Goal: Task Accomplishment & Management: Manage account settings

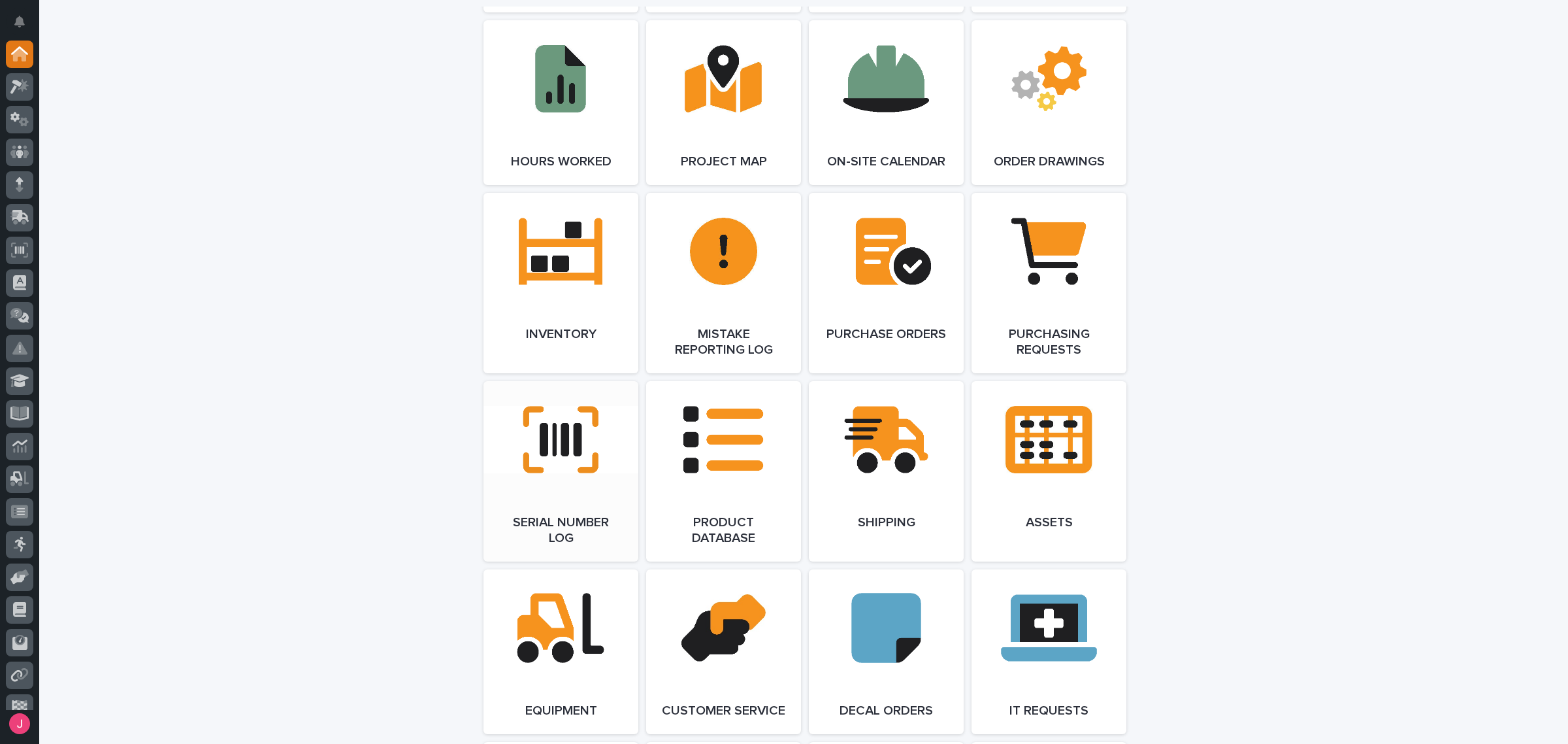
scroll to position [2283, 0]
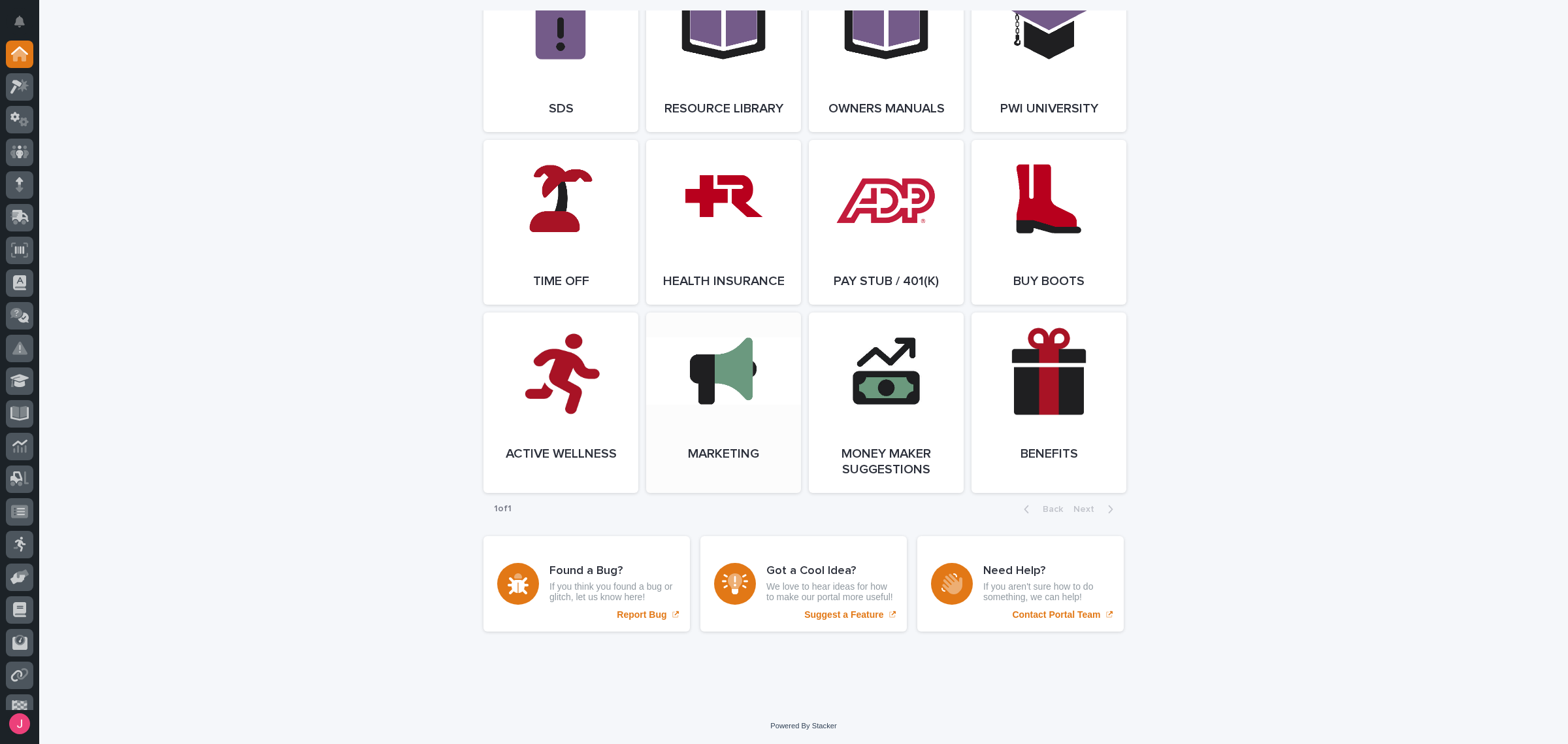
click at [671, 446] on link "Open Link" at bounding box center [724, 403] width 155 height 181
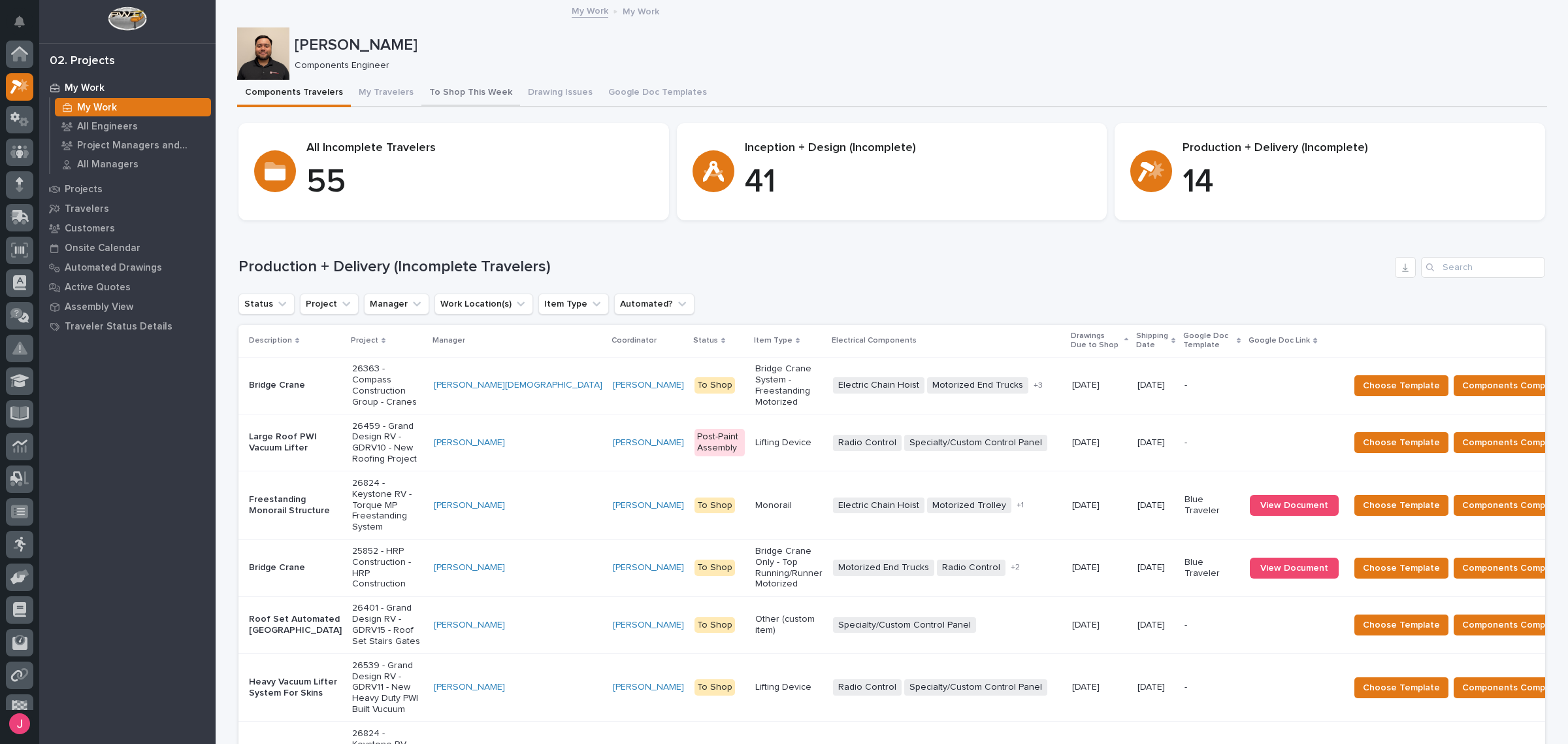
scroll to position [32, 0]
click at [338, 86] on div "Components Travelers My Travelers To Shop This Week Drawing Issues Google Doc T…" at bounding box center [892, 93] width 1310 height 27
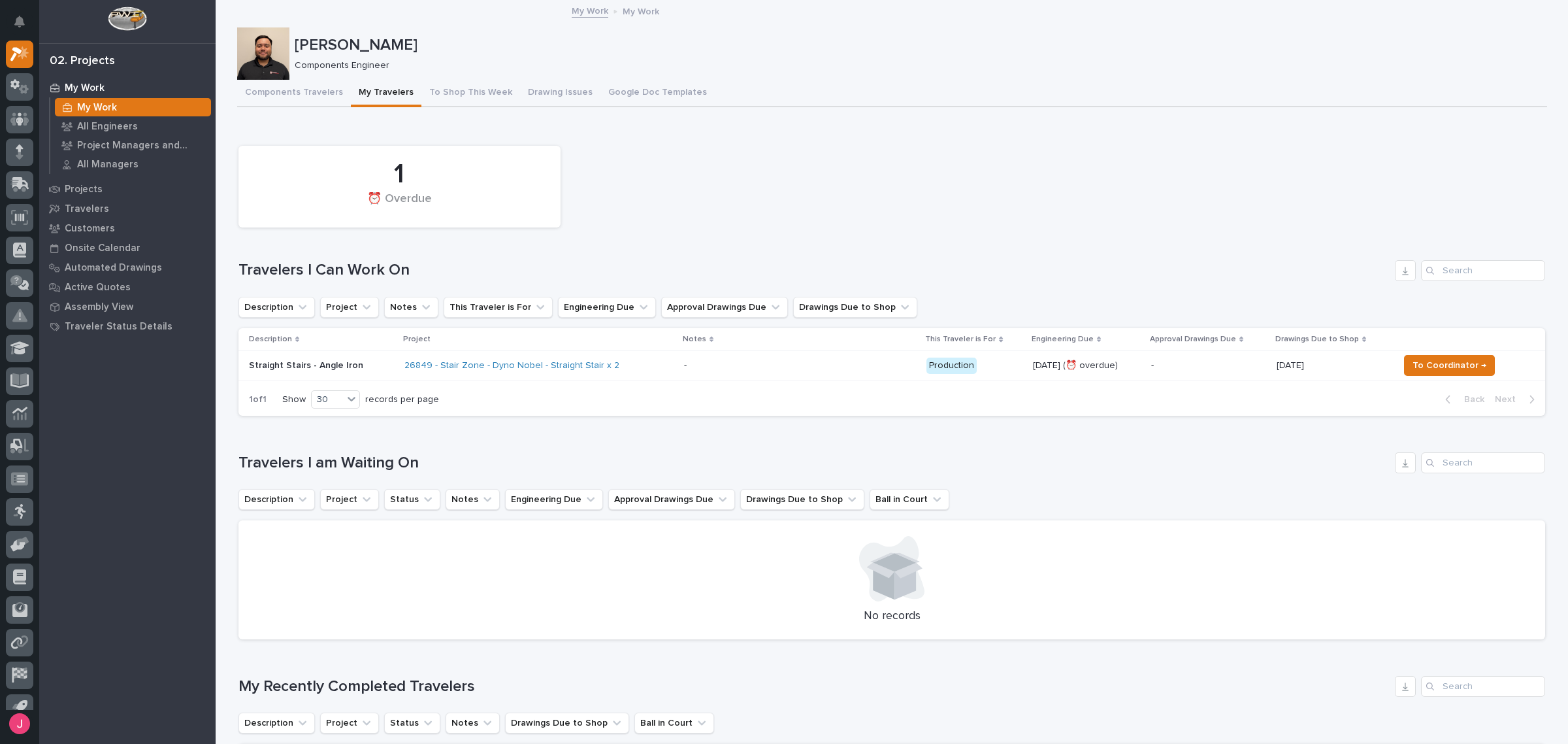
click at [775, 374] on div "- -" at bounding box center [801, 365] width 233 height 22
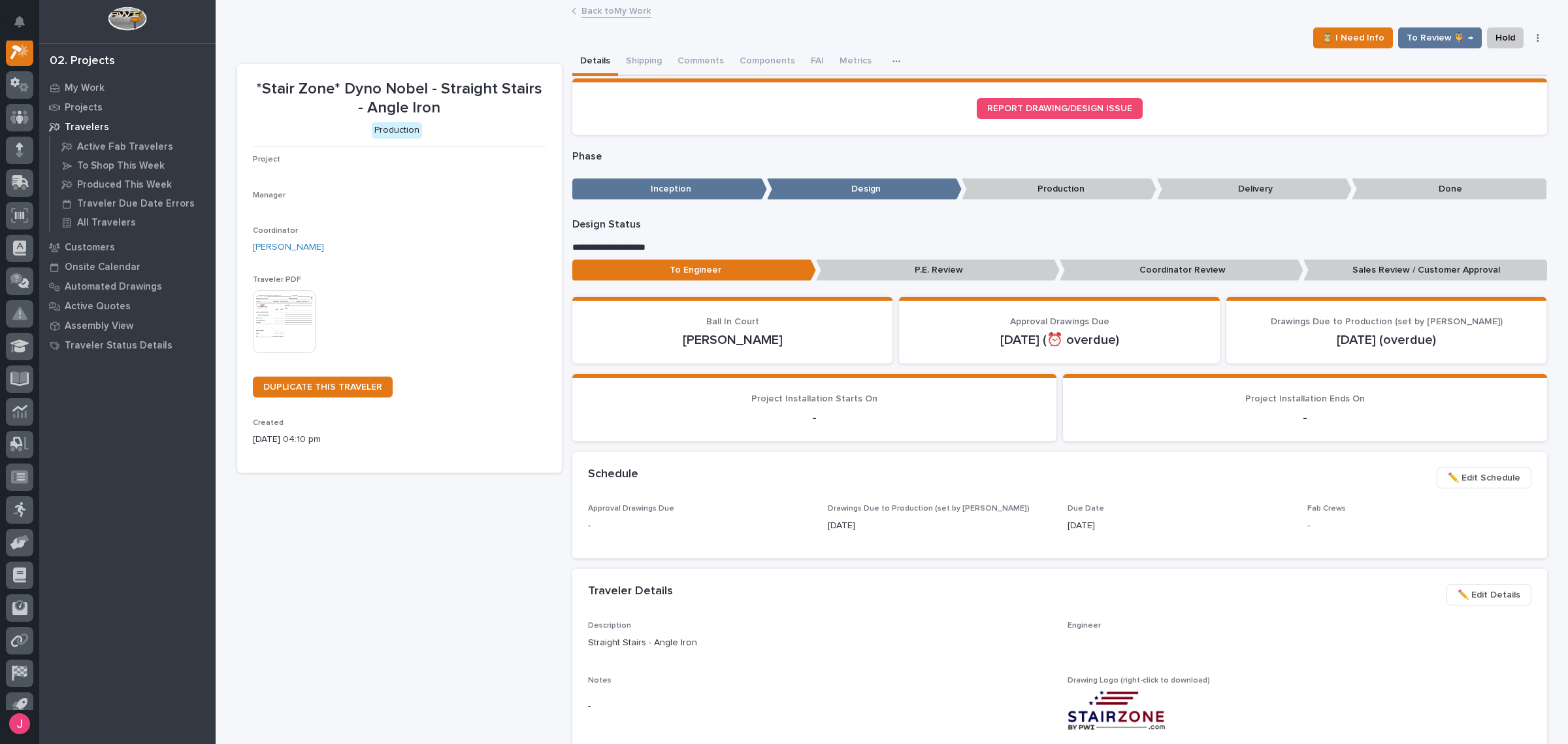
scroll to position [32, 0]
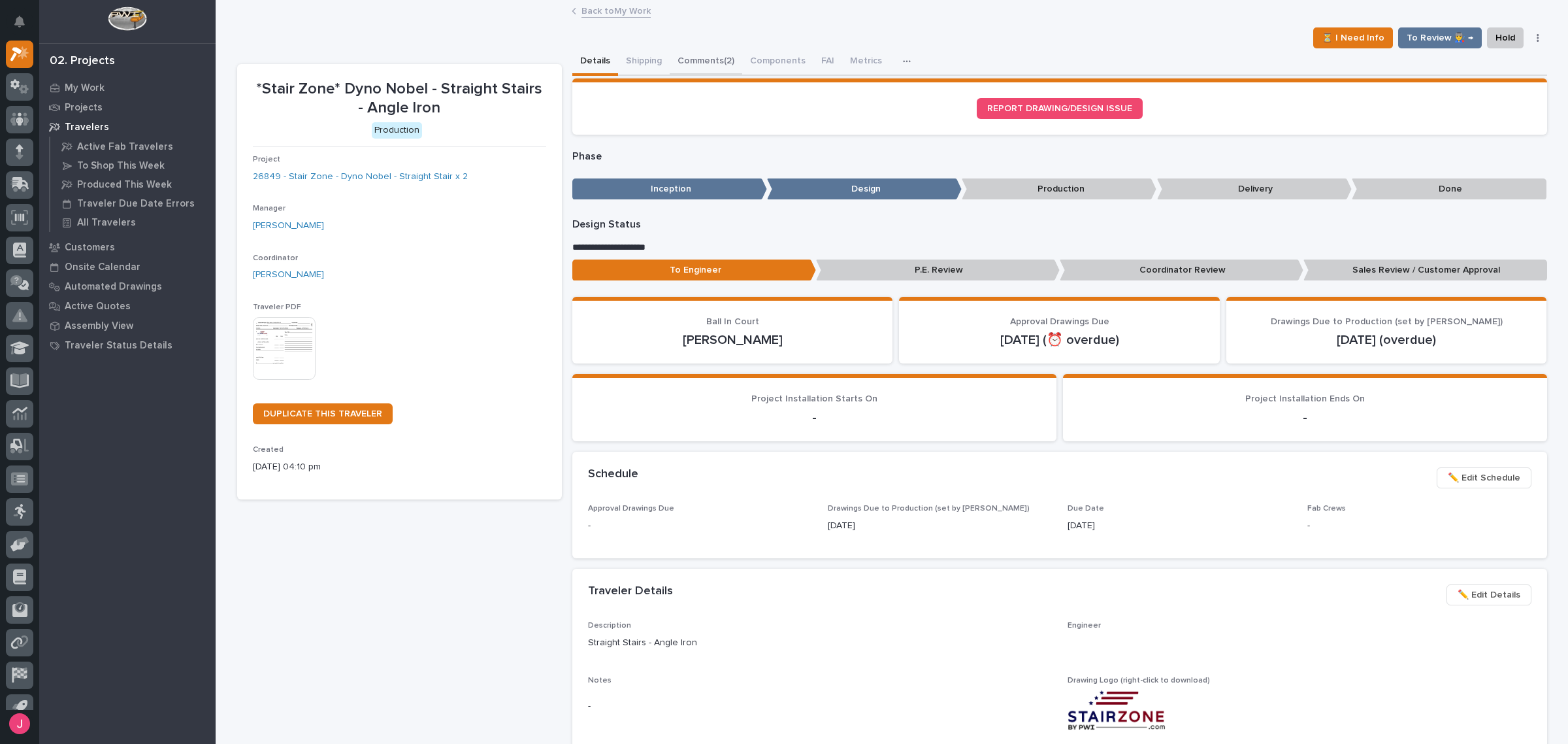
click at [703, 63] on button "Comments (2)" at bounding box center [705, 61] width 73 height 27
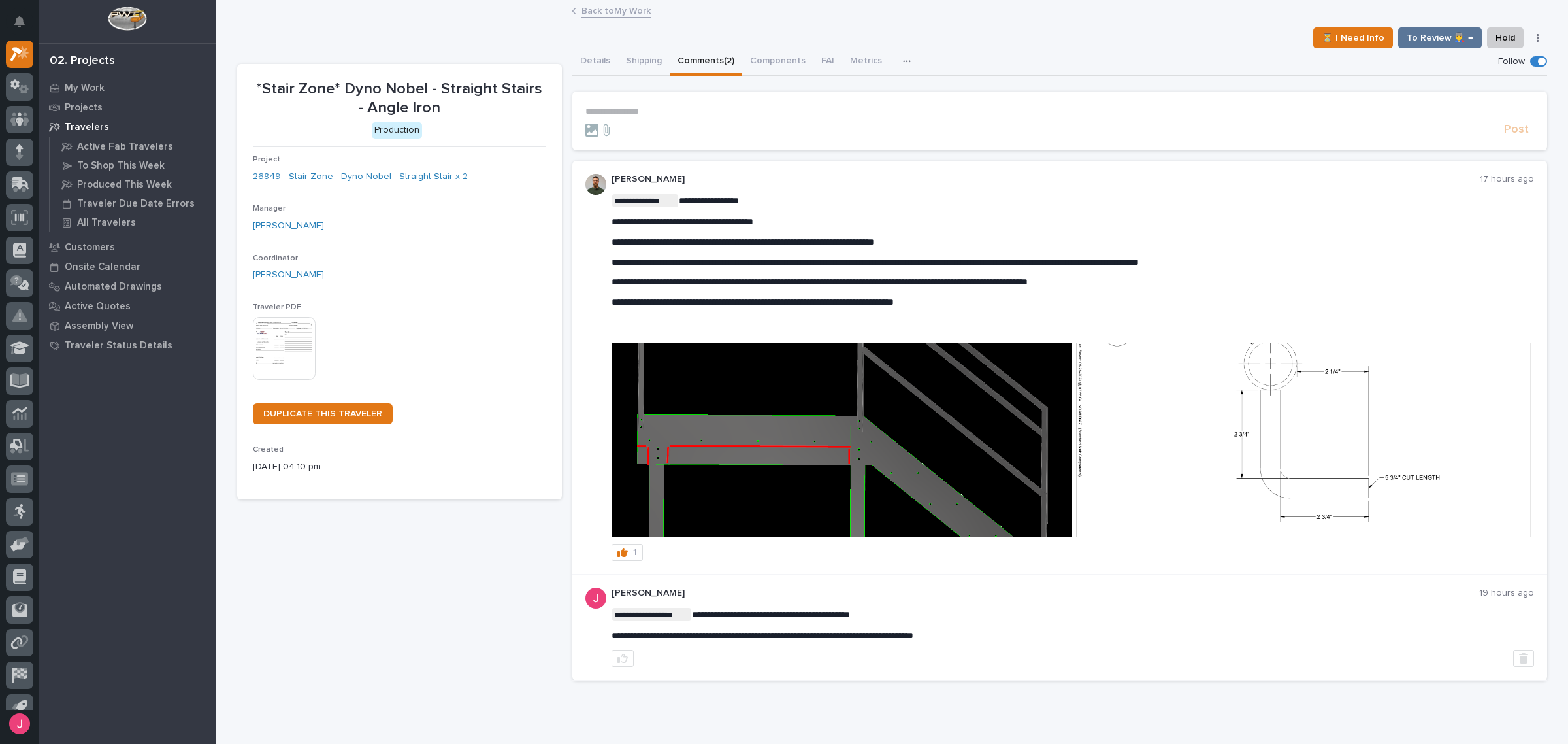
click at [1351, 431] on img at bounding box center [1303, 441] width 460 height 195
click at [1284, 449] on img at bounding box center [1303, 441] width 460 height 195
click at [1268, 462] on img at bounding box center [1303, 441] width 460 height 195
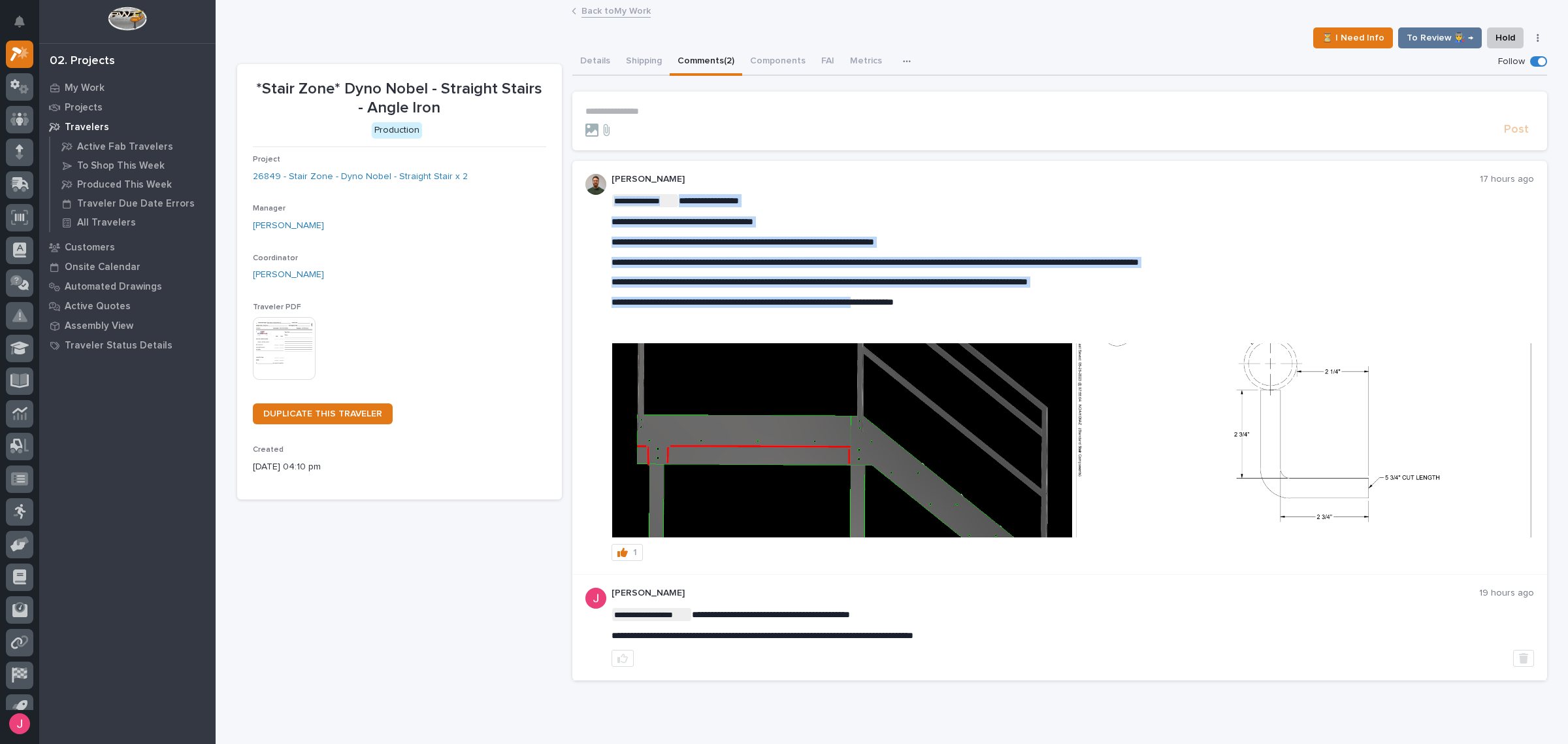
drag, startPoint x: 703, startPoint y: 315, endPoint x: 897, endPoint y: 306, distance: 194.2
click at [897, 306] on div "**********" at bounding box center [1072, 261] width 922 height 134
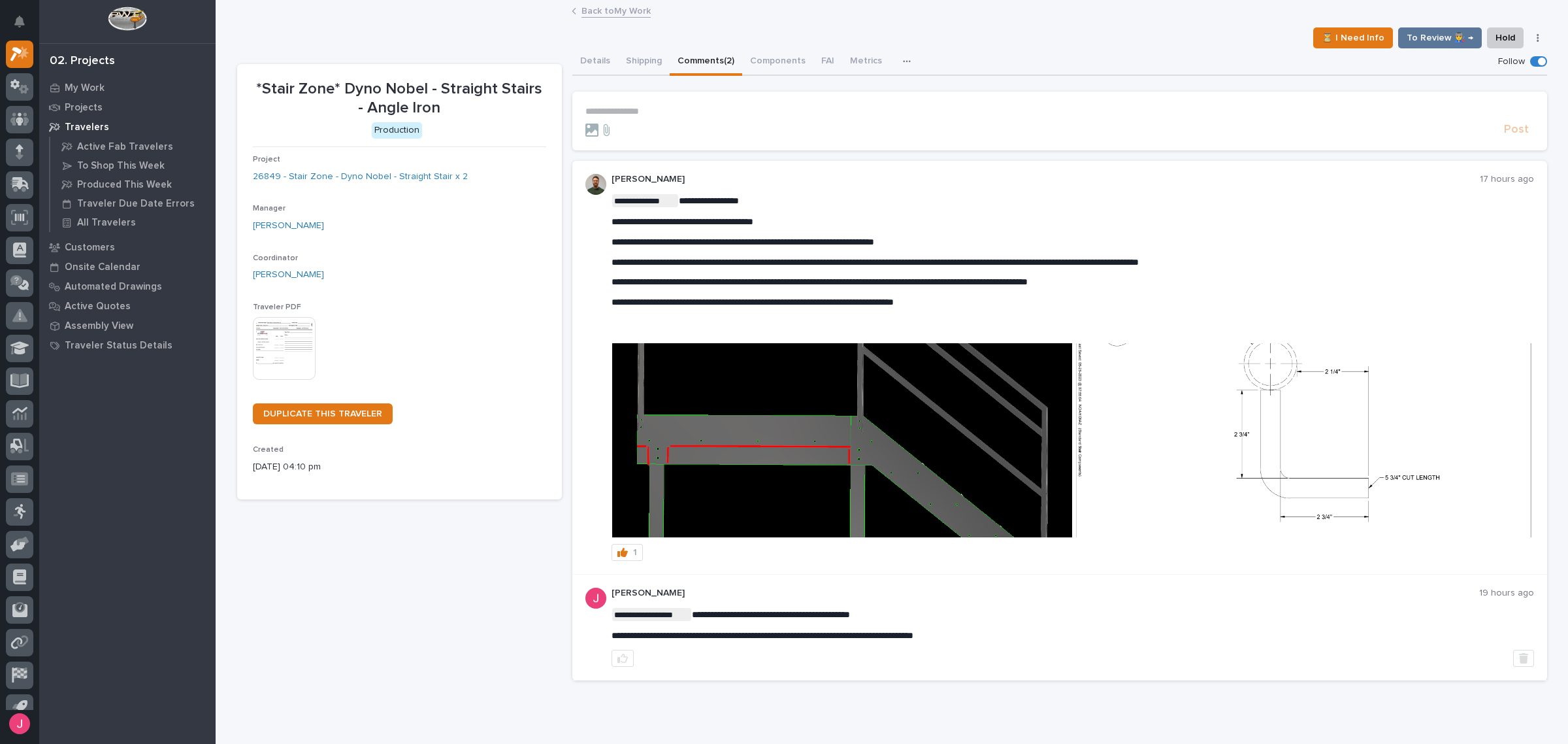
click at [893, 305] on span "**********" at bounding box center [752, 301] width 282 height 9
click at [1351, 409] on img at bounding box center [1303, 441] width 460 height 195
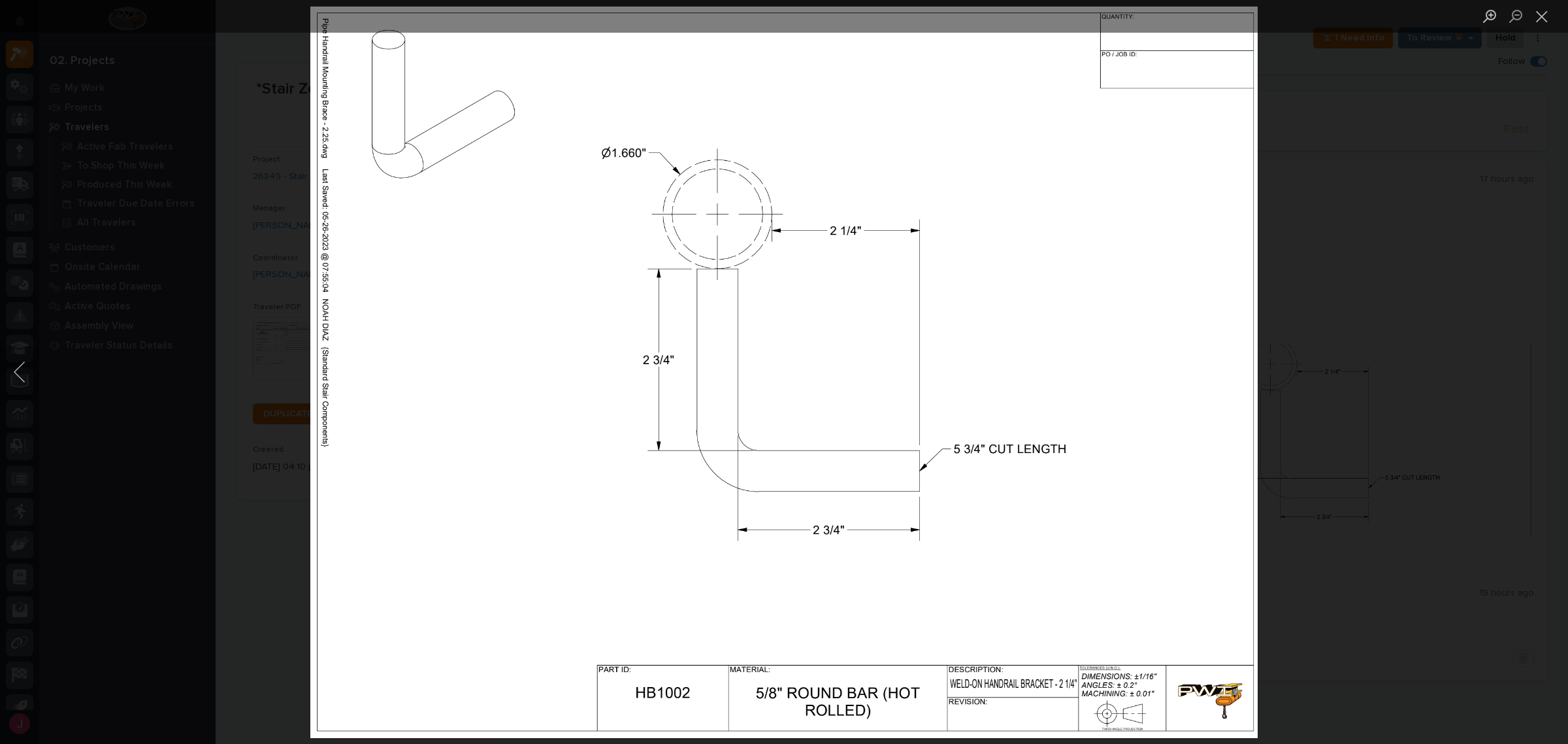
click at [1395, 397] on div "Lightbox" at bounding box center [784, 372] width 1568 height 744
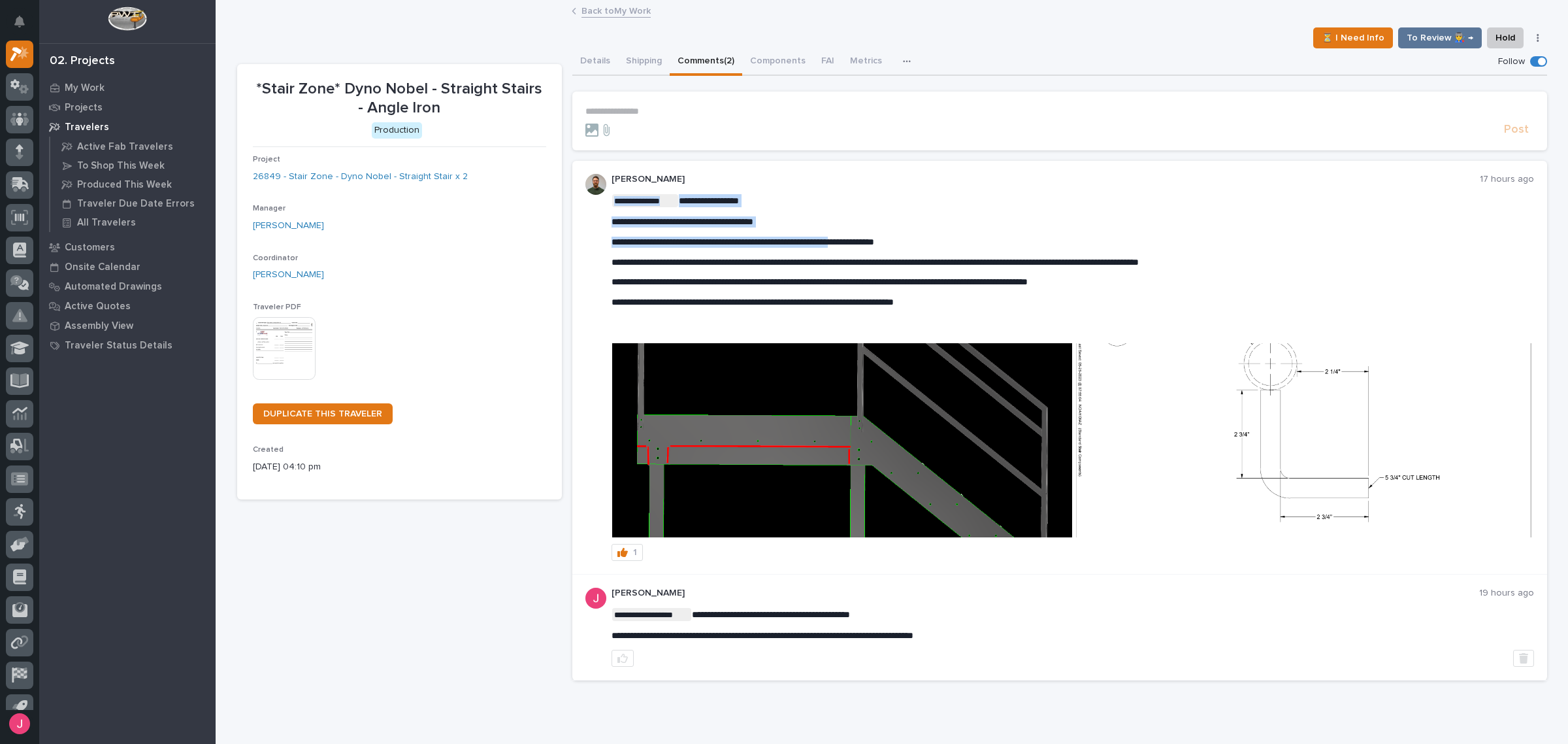
drag, startPoint x: 629, startPoint y: 237, endPoint x: 916, endPoint y: 240, distance: 287.0
drag, startPoint x: 654, startPoint y: 264, endPoint x: 886, endPoint y: 255, distance: 232.2
click at [886, 255] on div "**********" at bounding box center [1072, 261] width 922 height 134
drag, startPoint x: 667, startPoint y: 304, endPoint x: 865, endPoint y: 305, distance: 198.0
click at [866, 302] on span "**********" at bounding box center [752, 301] width 282 height 9
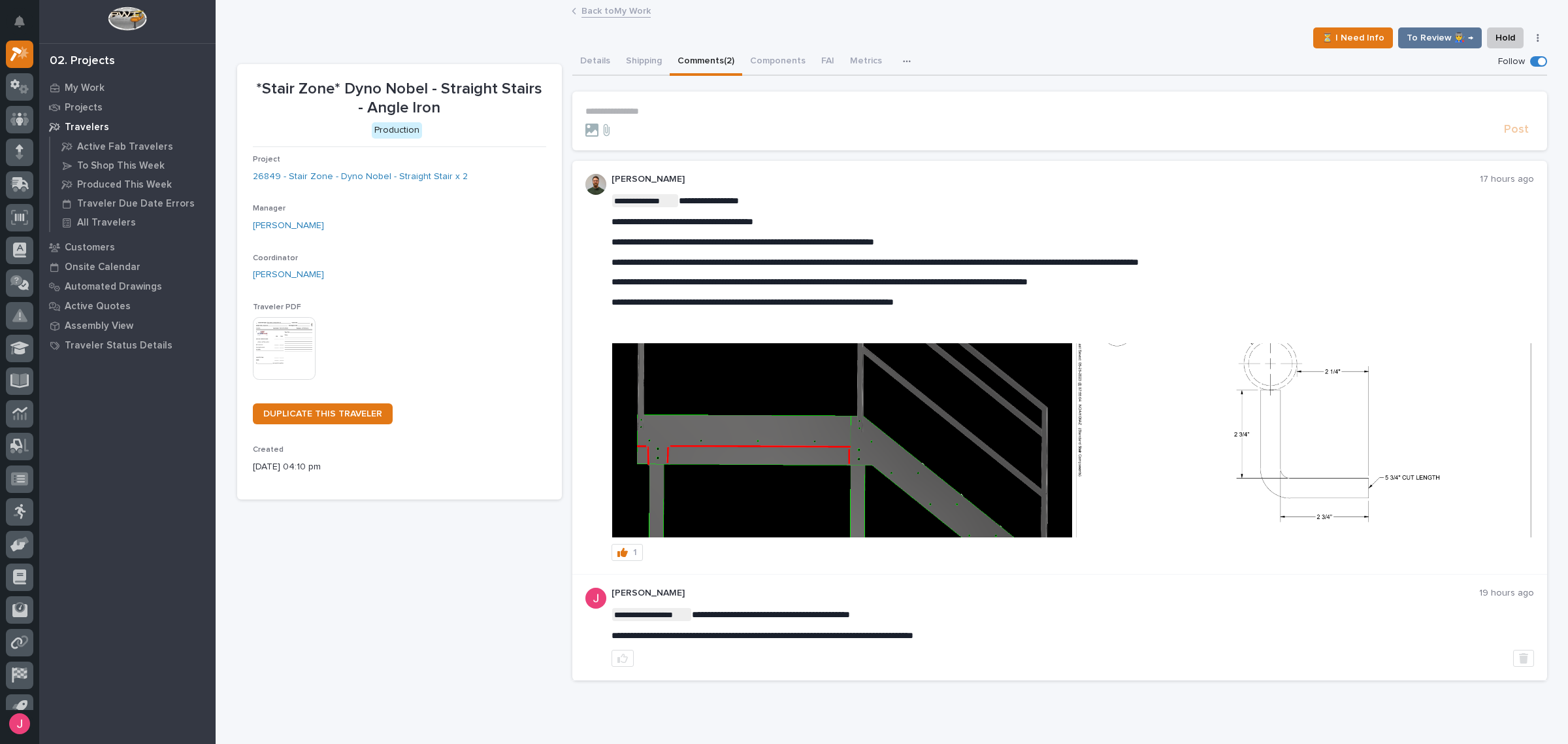
click at [993, 47] on div "**********" at bounding box center [892, 346] width 1310 height 691
click at [887, 301] on span "**********" at bounding box center [752, 301] width 282 height 9
click at [1333, 450] on img at bounding box center [1303, 441] width 460 height 195
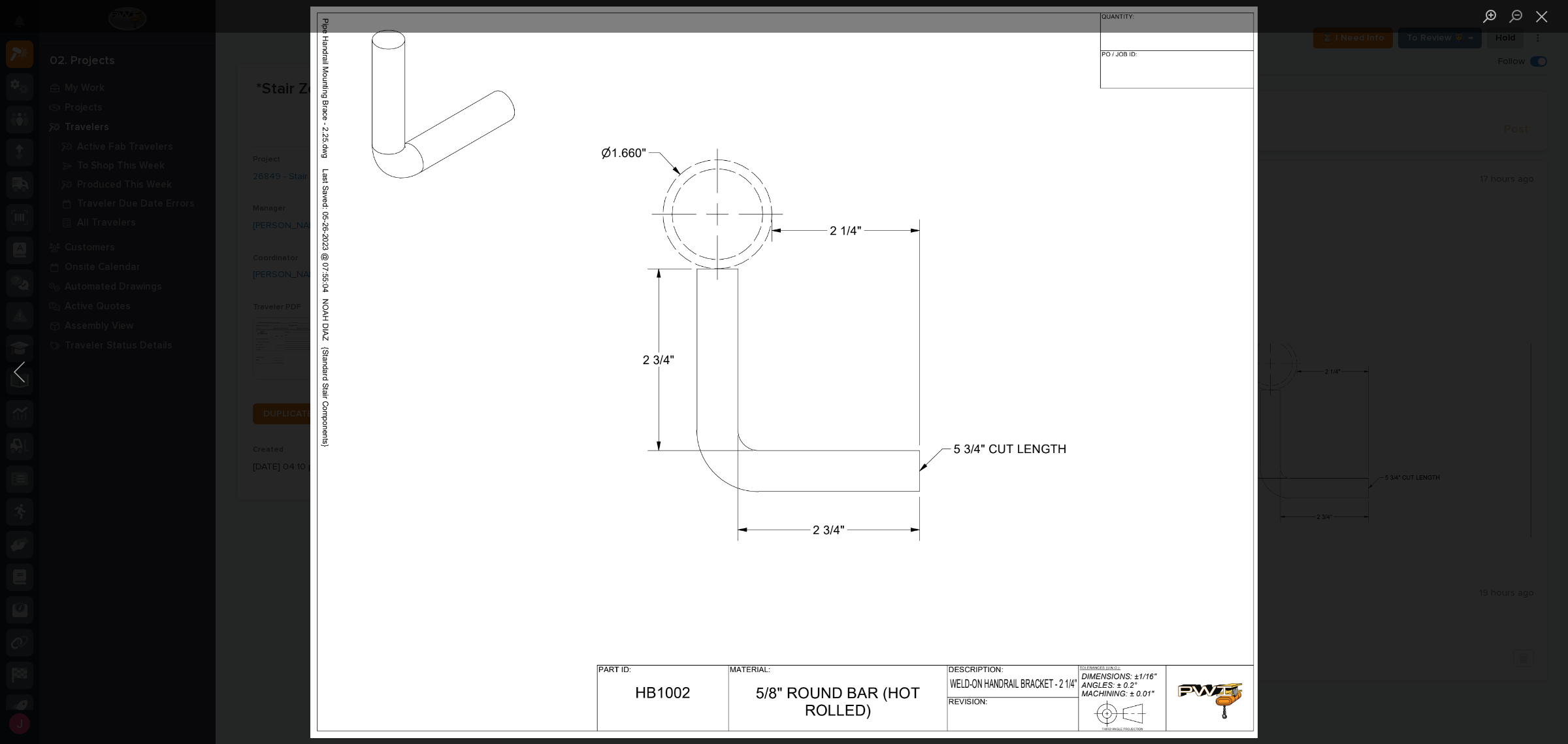
click at [1339, 423] on div "Lightbox" at bounding box center [784, 372] width 1568 height 744
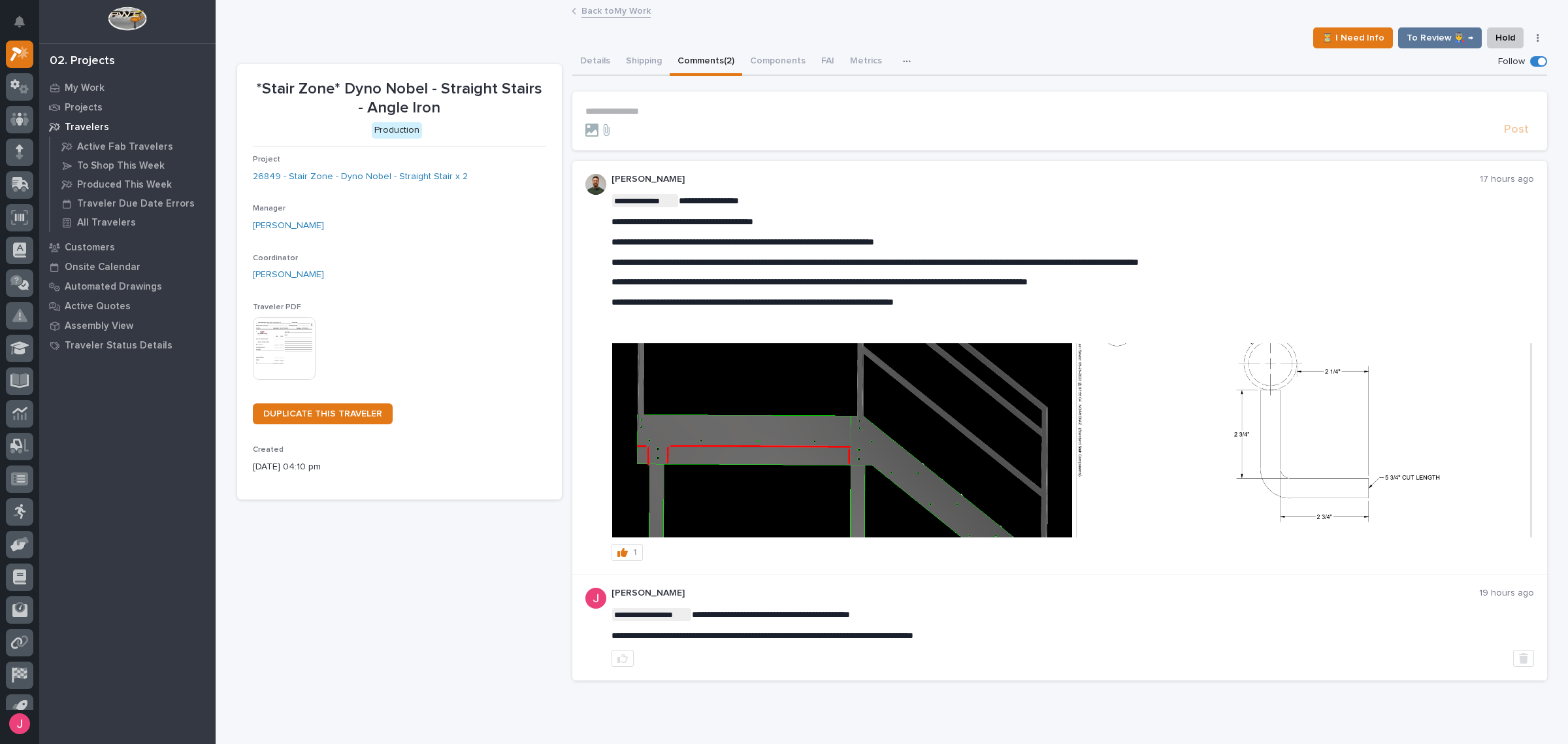
click at [1380, 464] on img at bounding box center [1303, 441] width 460 height 195
click at [1045, 53] on div "Details Shipping Comments (2) Components FAI Metrics Schedule" at bounding box center [1059, 61] width 975 height 27
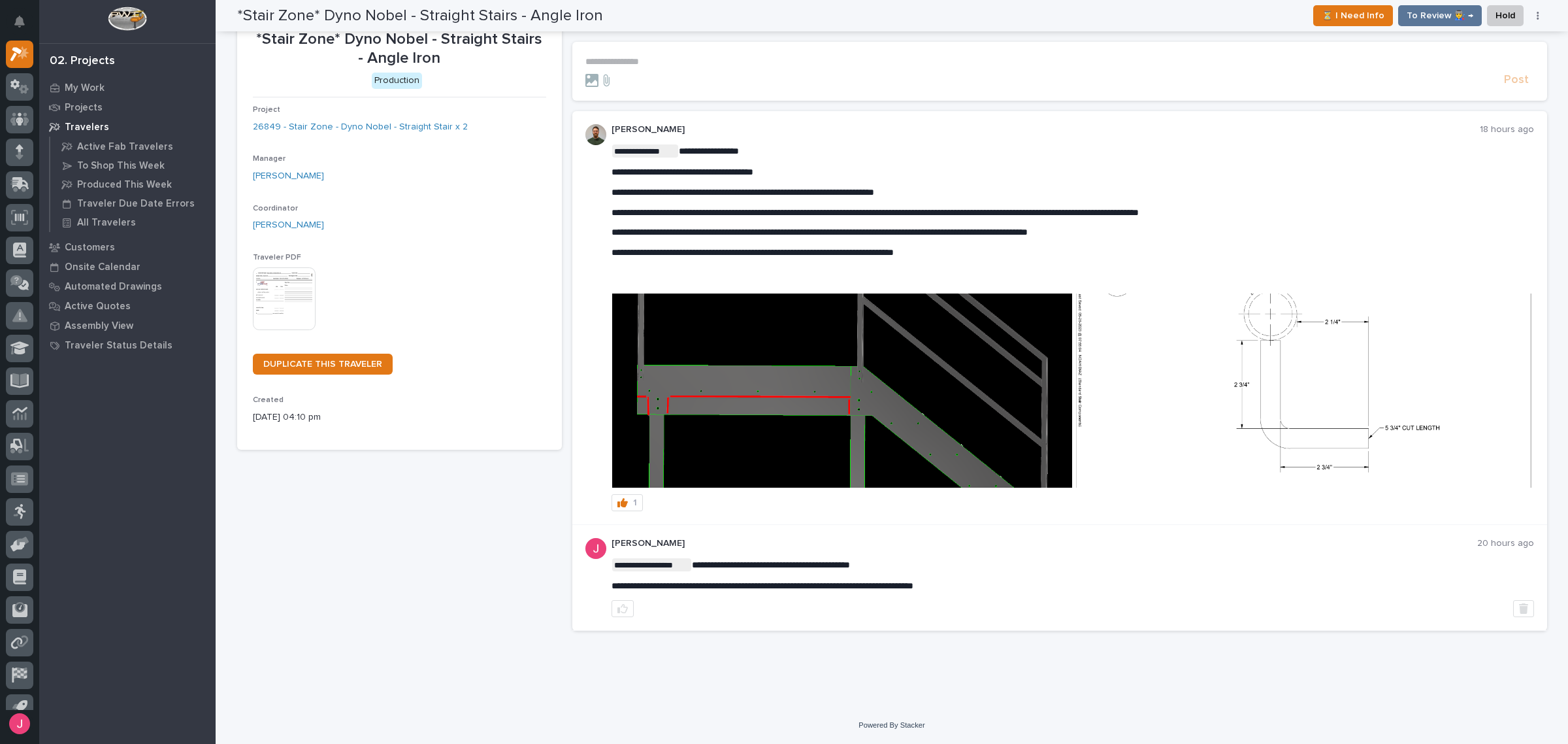
drag, startPoint x: 731, startPoint y: 53, endPoint x: 726, endPoint y: 72, distance: 19.6
click at [727, 63] on section "**********" at bounding box center [1059, 71] width 975 height 59
click at [652, 60] on p "**********" at bounding box center [1059, 61] width 949 height 11
click at [657, 56] on p "**********" at bounding box center [1059, 61] width 949 height 11
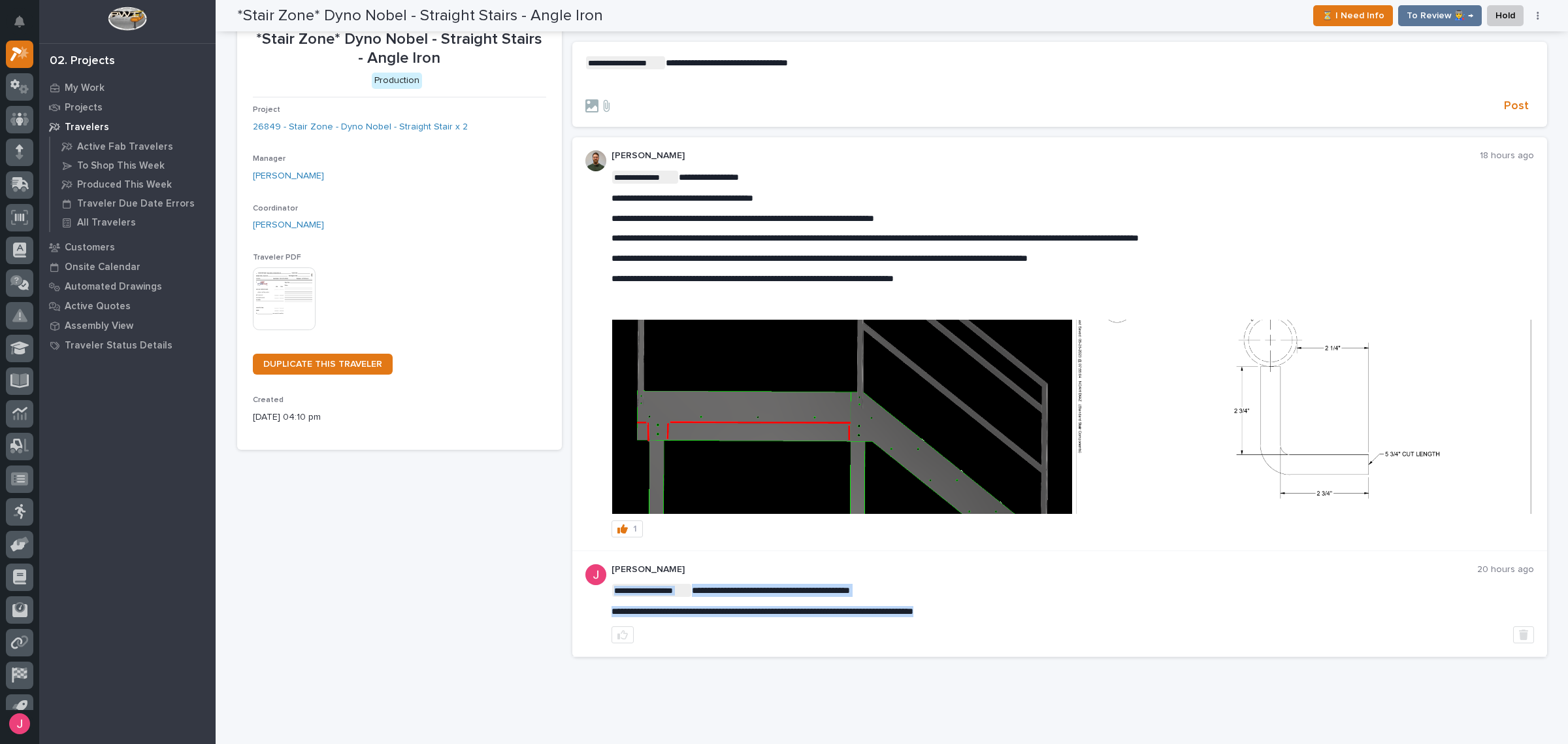
drag, startPoint x: 605, startPoint y: 613, endPoint x: 980, endPoint y: 624, distance: 375.2
click at [1004, 622] on div "**********" at bounding box center [1072, 604] width 922 height 80
drag, startPoint x: 1004, startPoint y: 610, endPoint x: 603, endPoint y: 605, distance: 401.0
click at [603, 605] on div "**********" at bounding box center [1059, 605] width 975 height 107
copy span "**********"
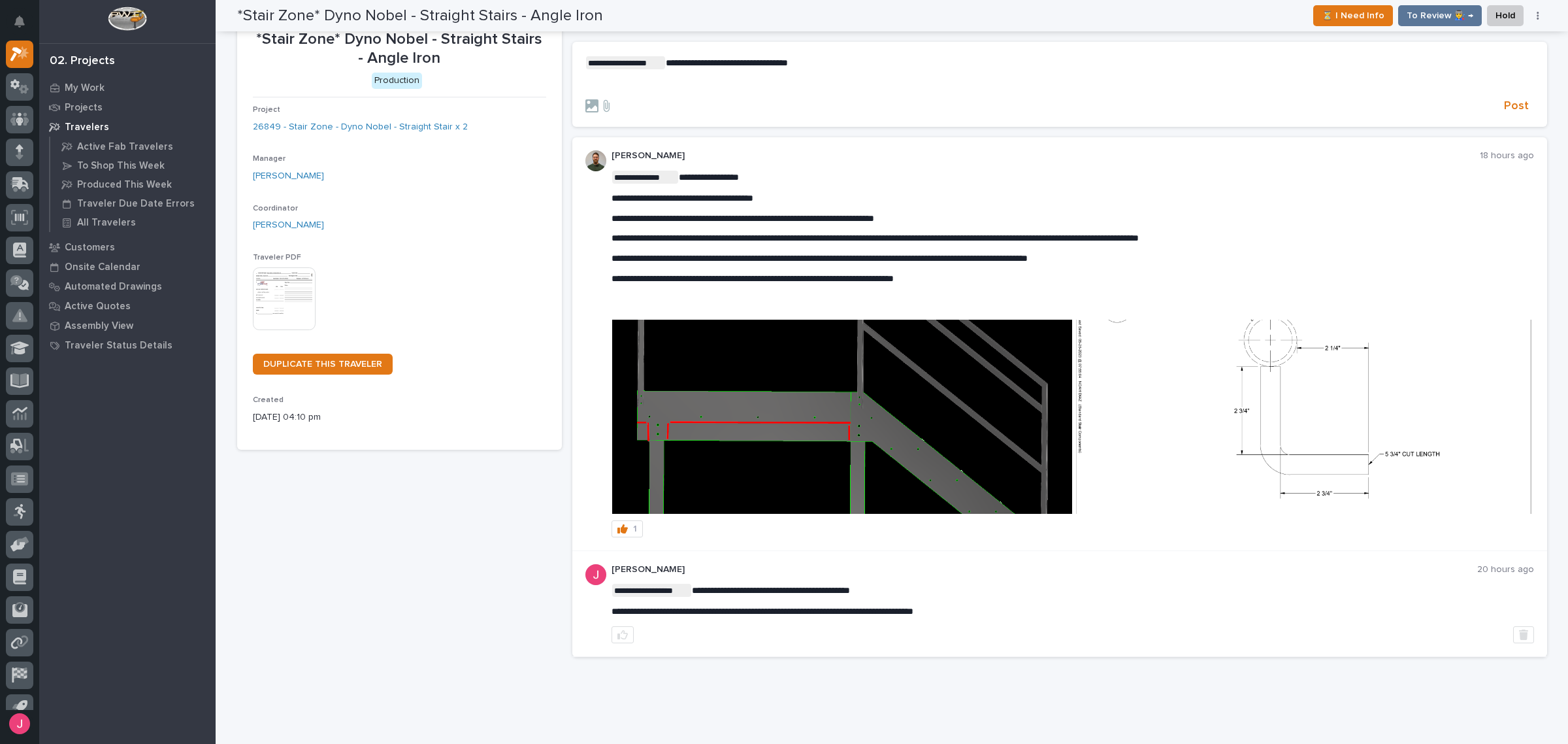
click at [729, 79] on p "﻿" at bounding box center [1059, 84] width 949 height 11
click at [1507, 106] on span "Post" at bounding box center [1516, 106] width 25 height 15
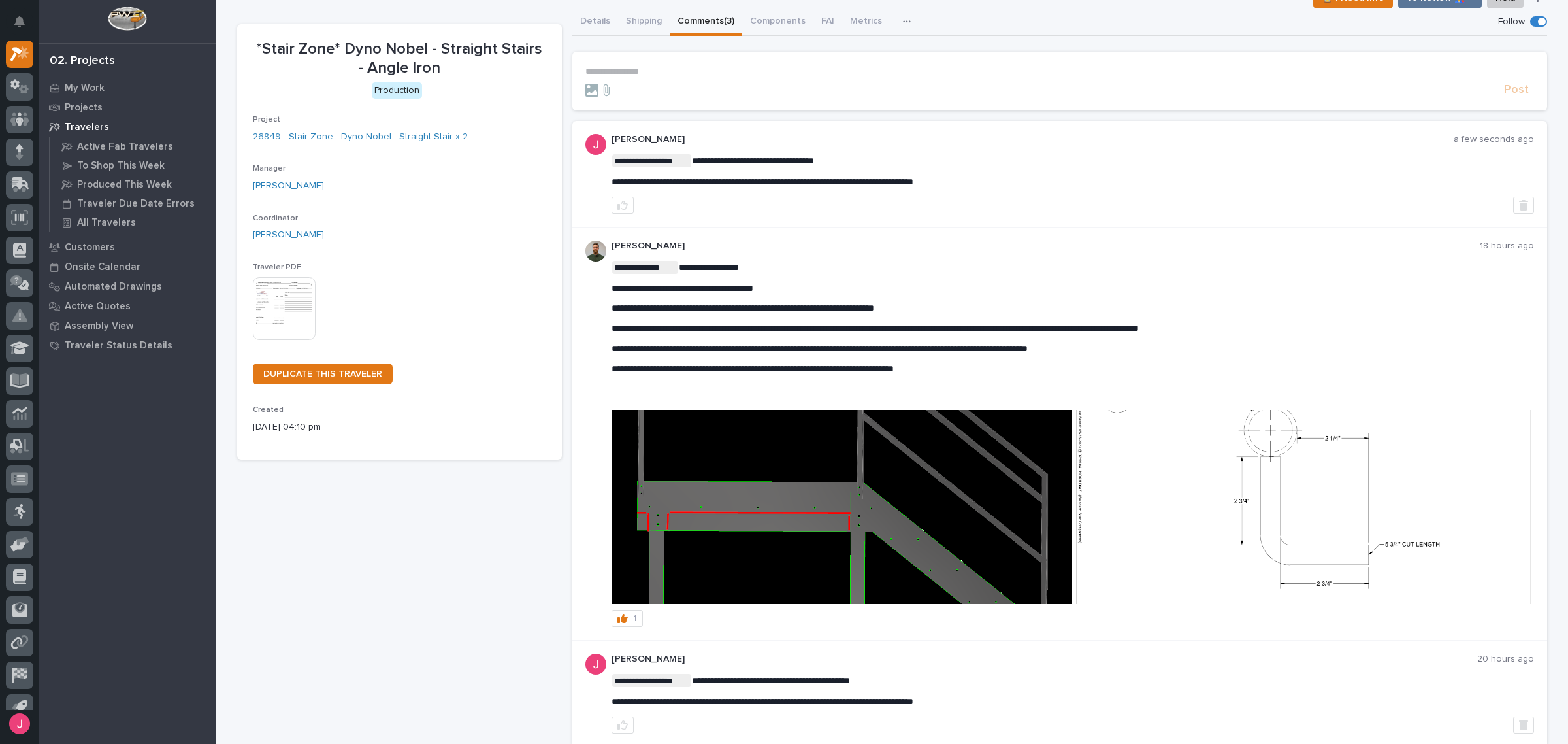
scroll to position [0, 0]
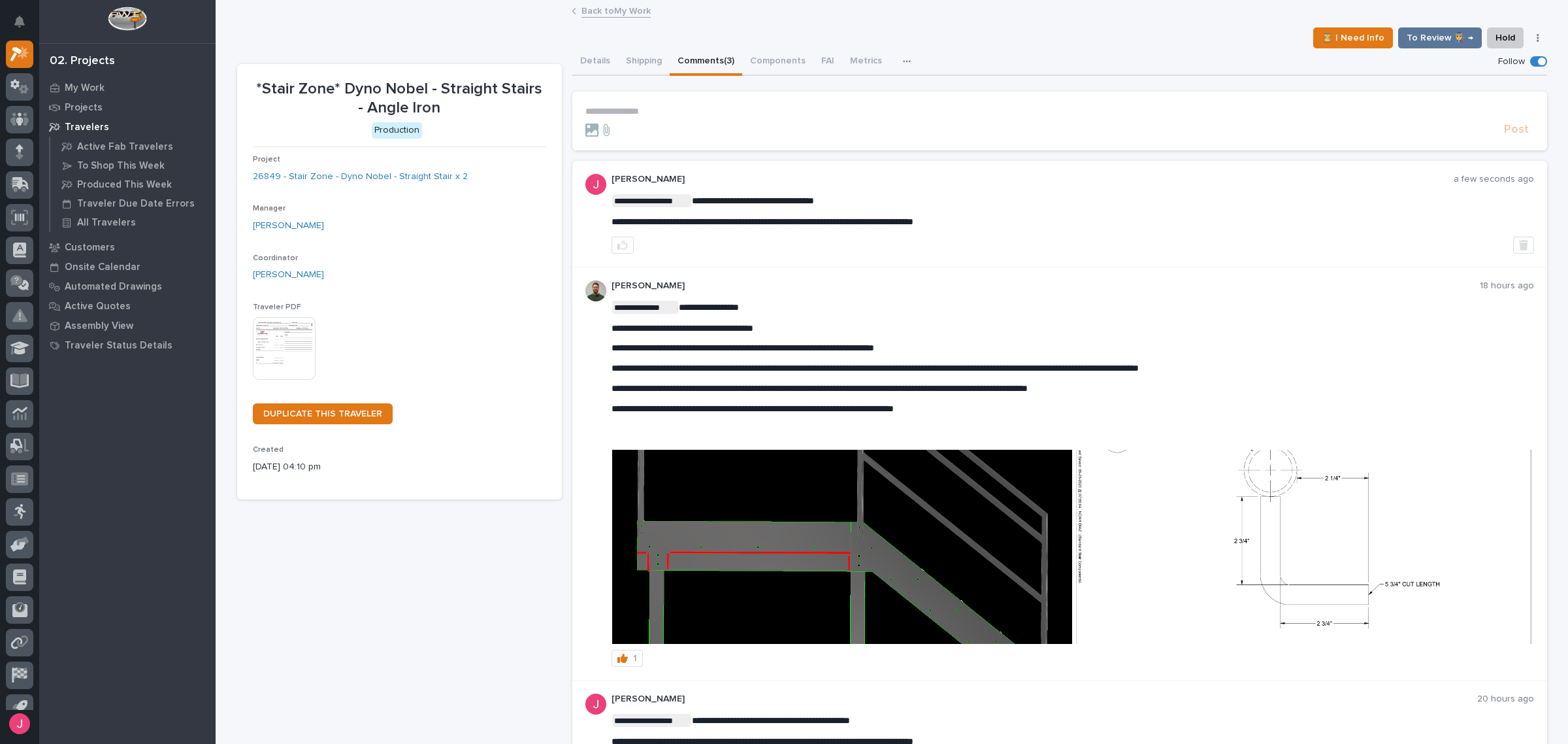
click at [618, 11] on link "Back to My Work" at bounding box center [616, 10] width 69 height 15
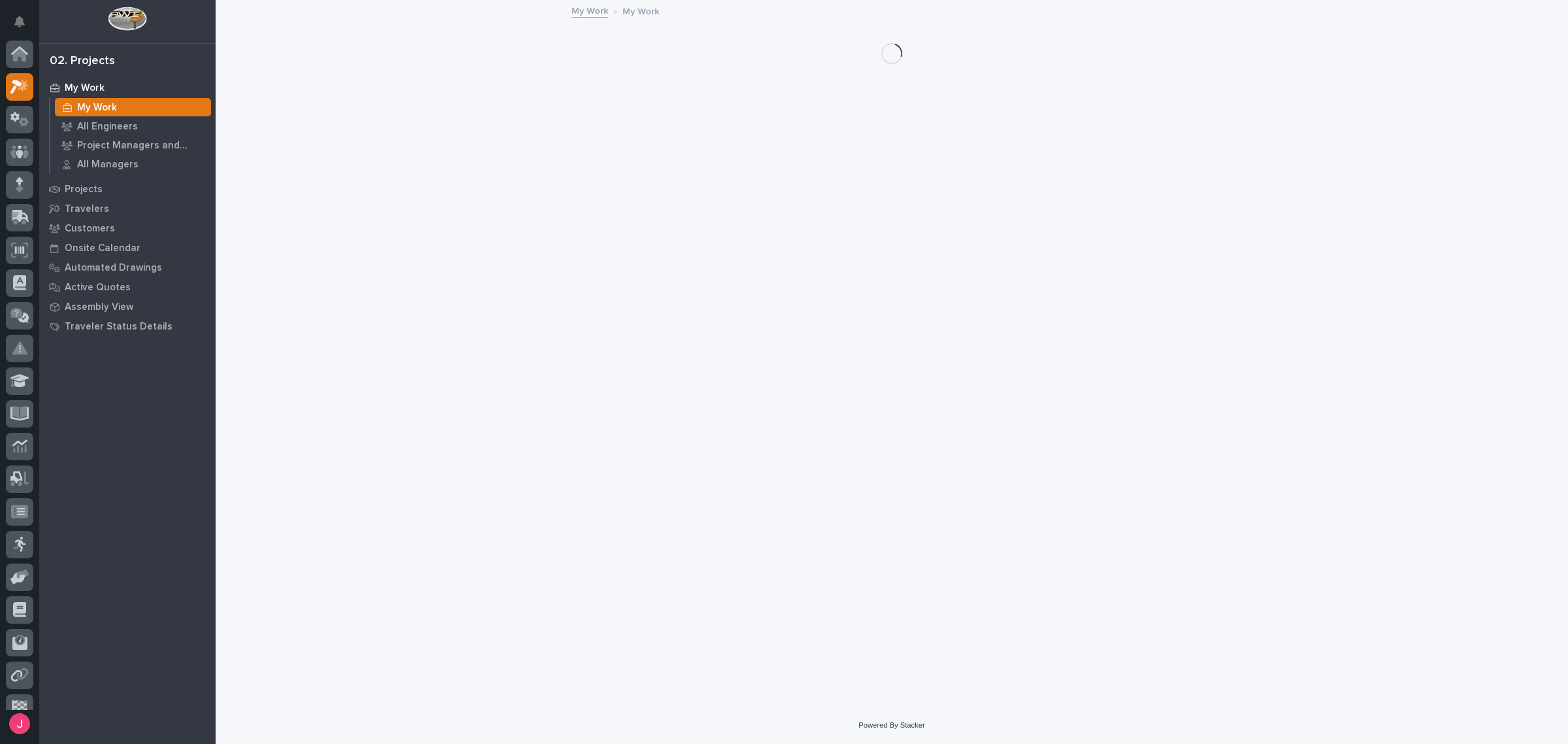
scroll to position [35, 0]
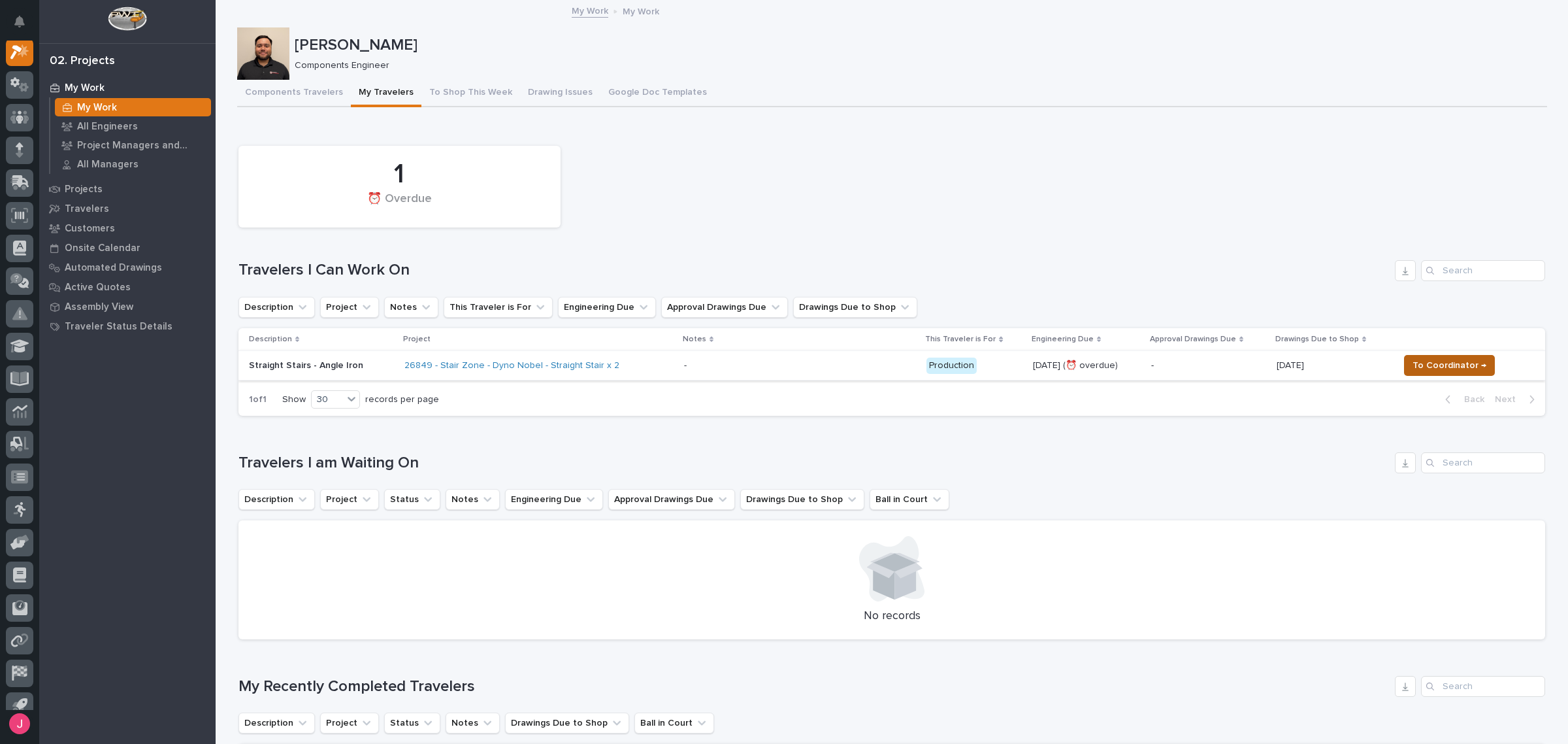
click at [1428, 365] on span "To Coordinator →" at bounding box center [1450, 365] width 74 height 16
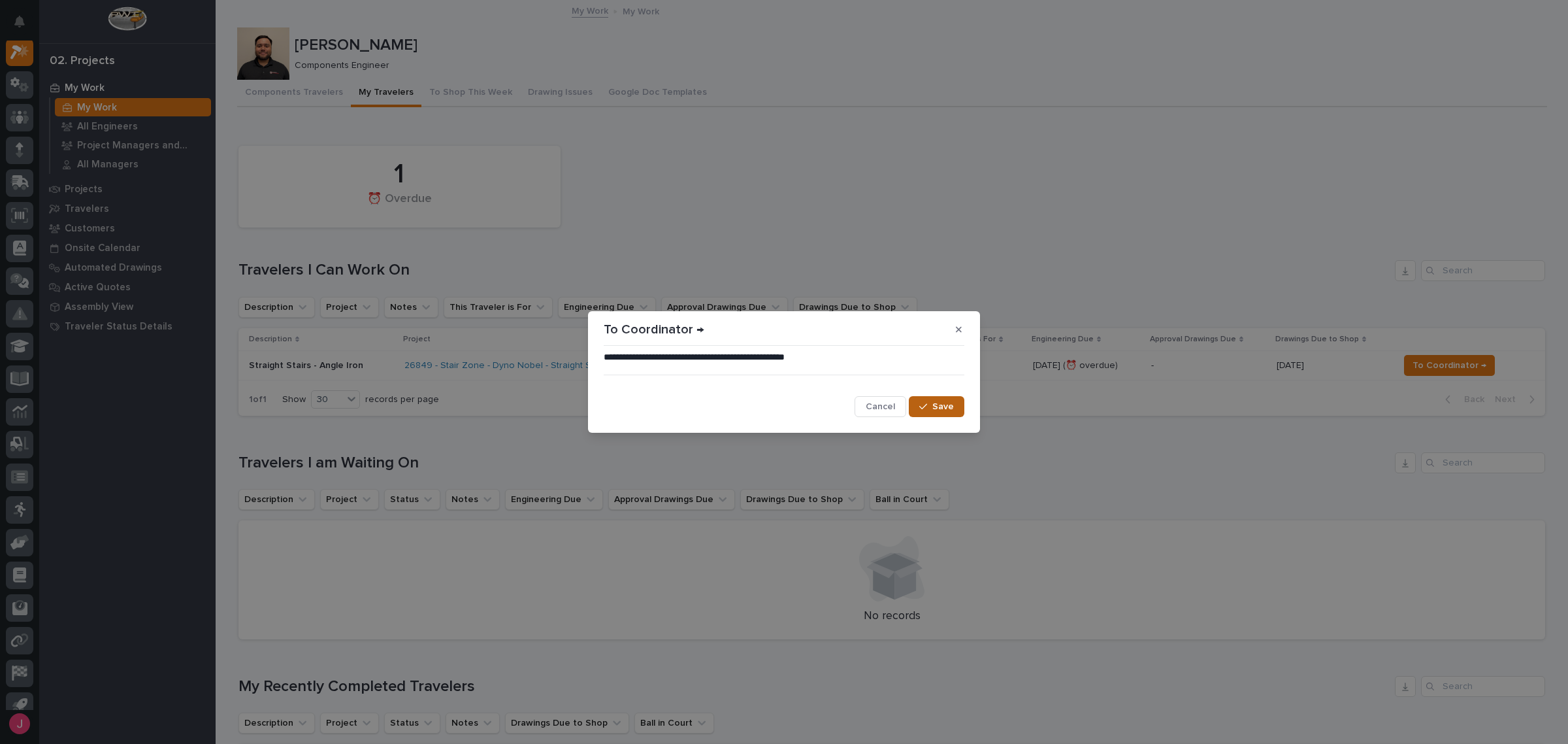
click at [951, 400] on span "Save" at bounding box center [943, 406] width 22 height 11
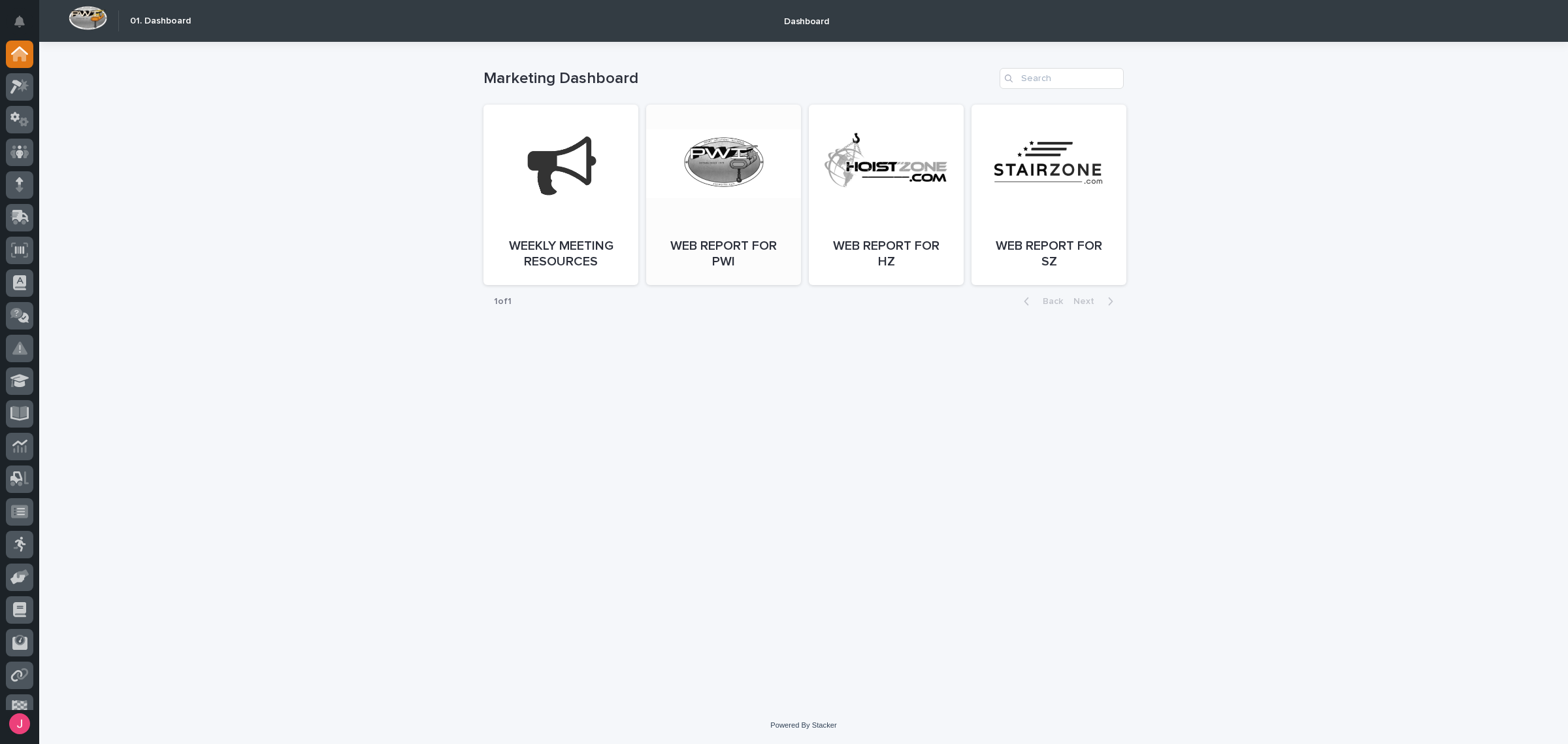
click at [718, 210] on span "Open" at bounding box center [724, 208] width 24 height 9
click at [585, 124] on link "Open" at bounding box center [561, 208] width 155 height 181
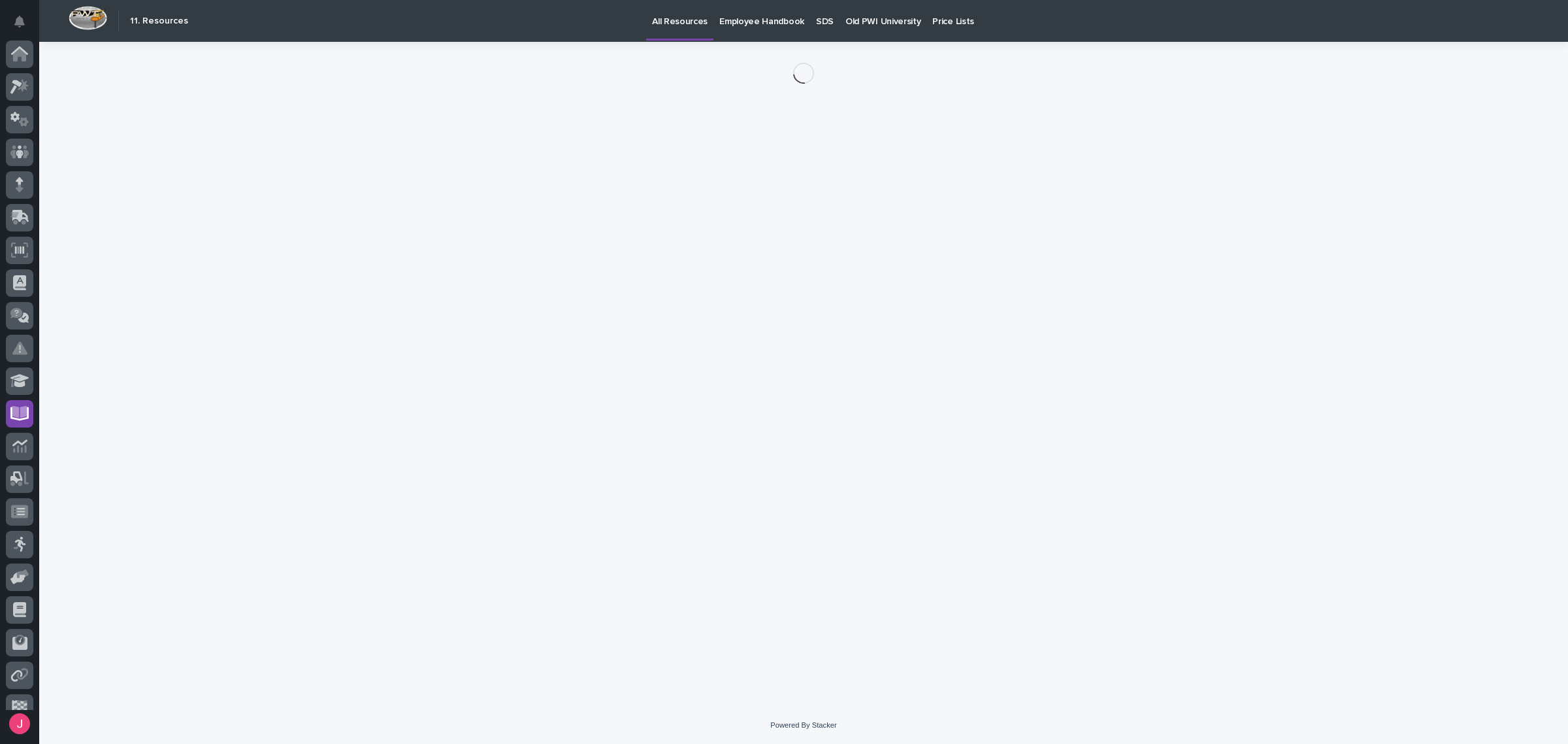
scroll to position [49, 0]
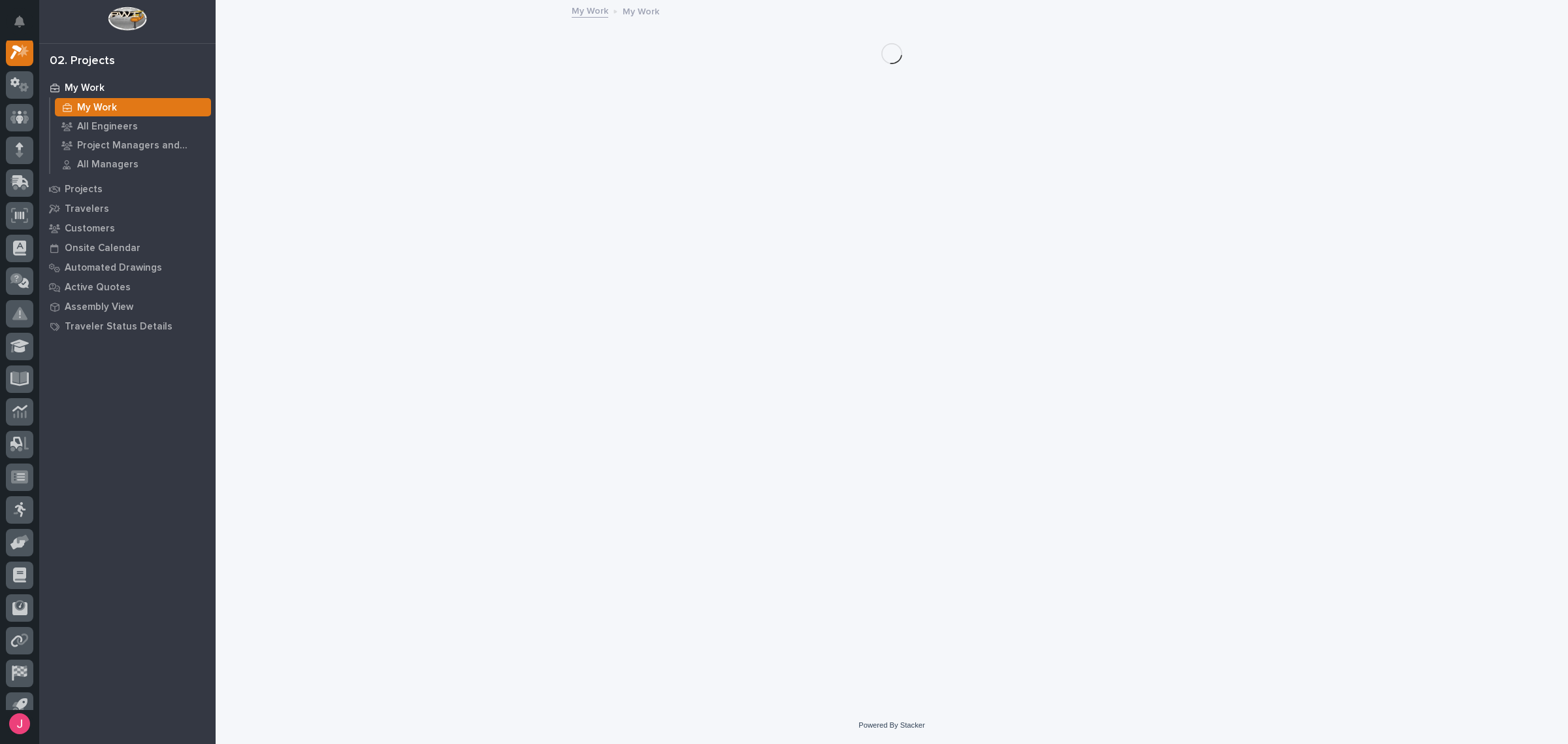
scroll to position [32, 0]
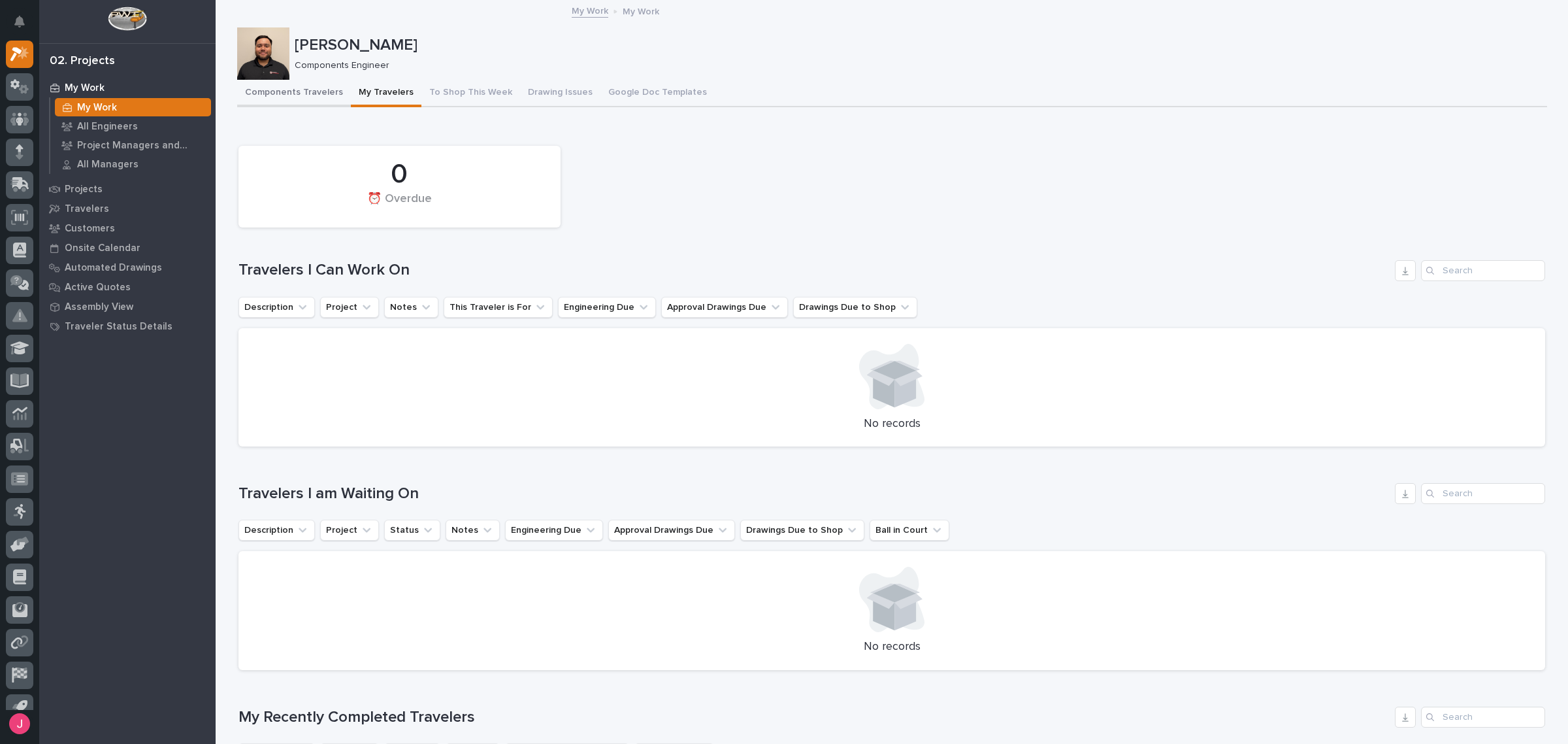
click at [274, 96] on button "Components Travelers" at bounding box center [294, 93] width 114 height 27
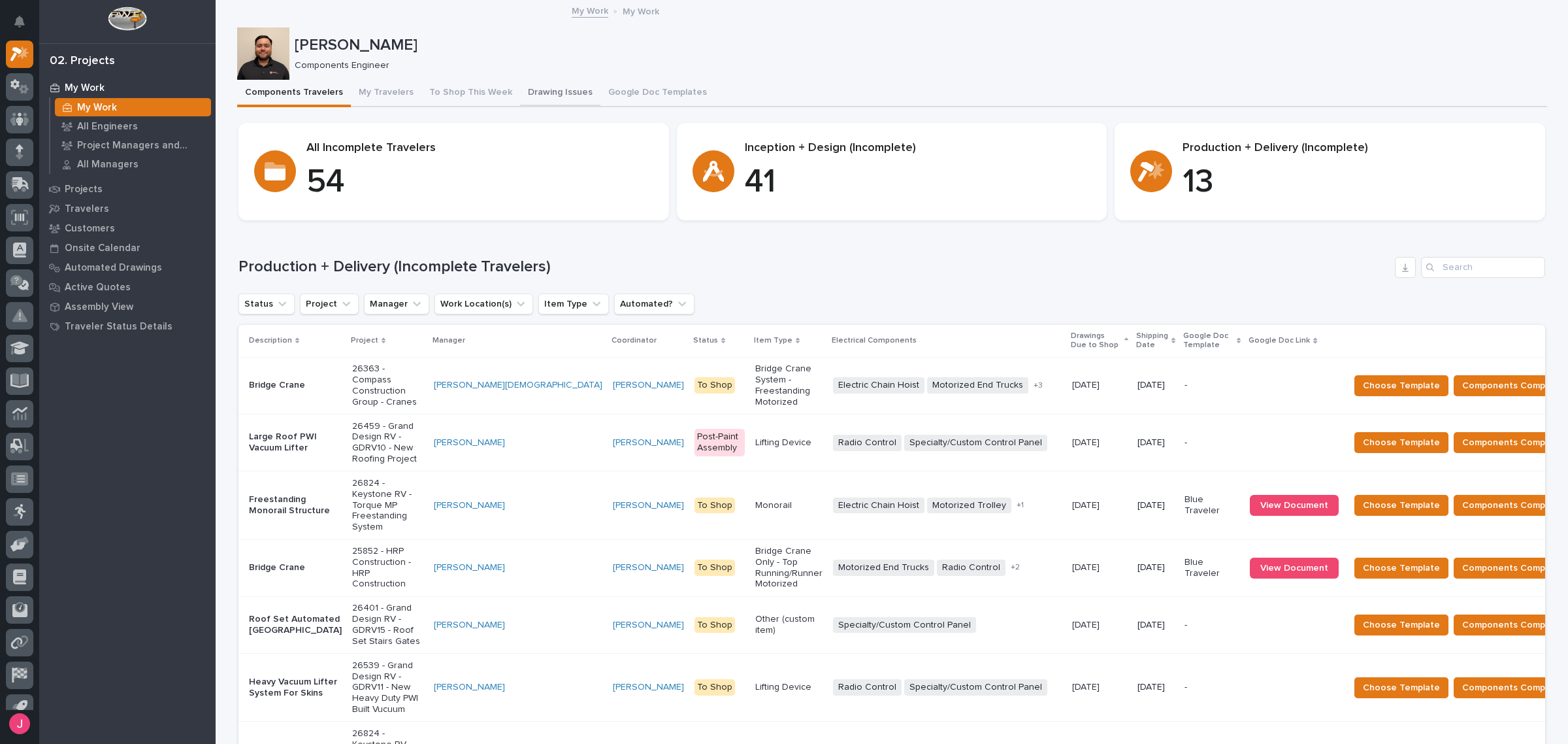
click at [544, 86] on button "Drawing Issues" at bounding box center [561, 93] width 81 height 27
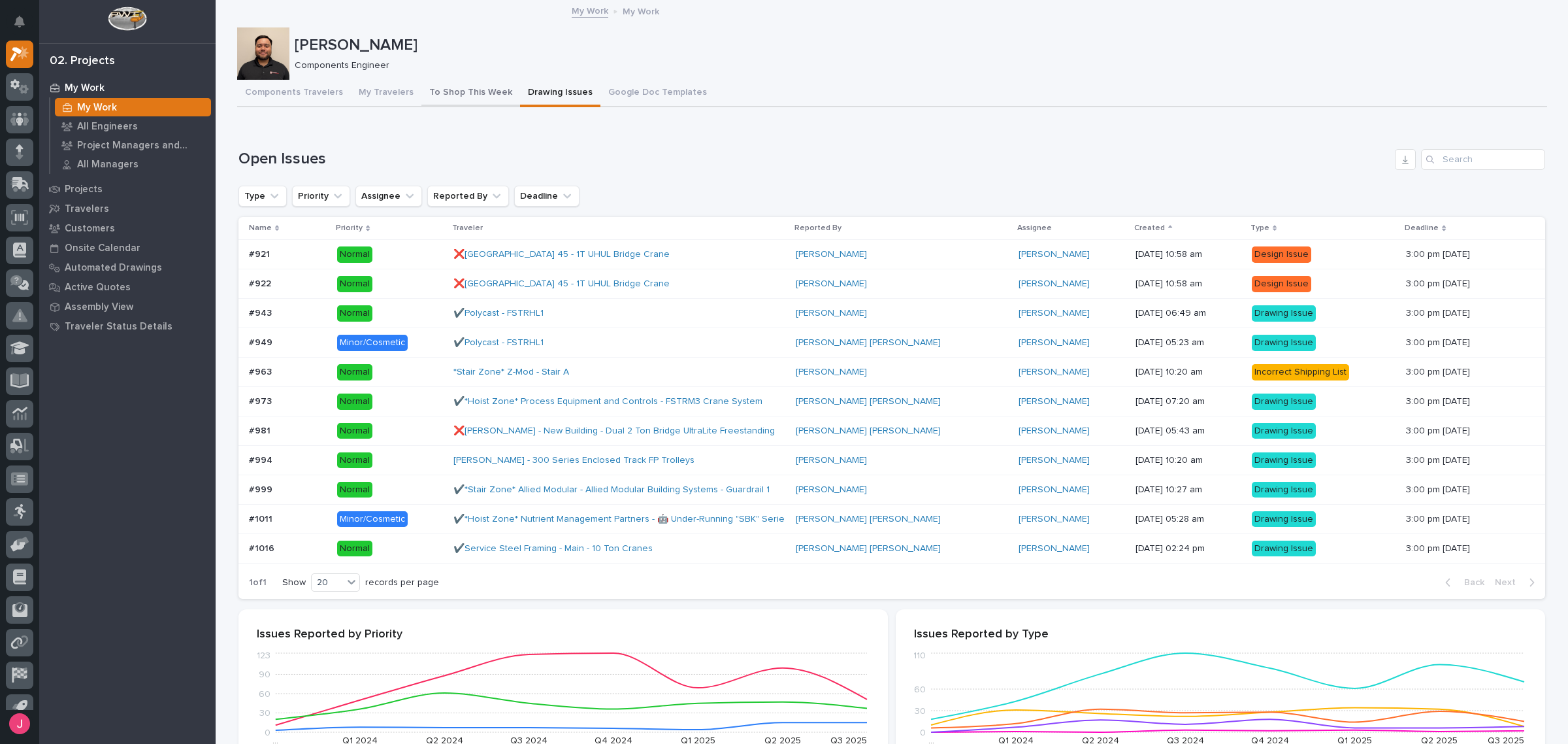
click at [459, 90] on button "To Shop This Week" at bounding box center [470, 93] width 99 height 27
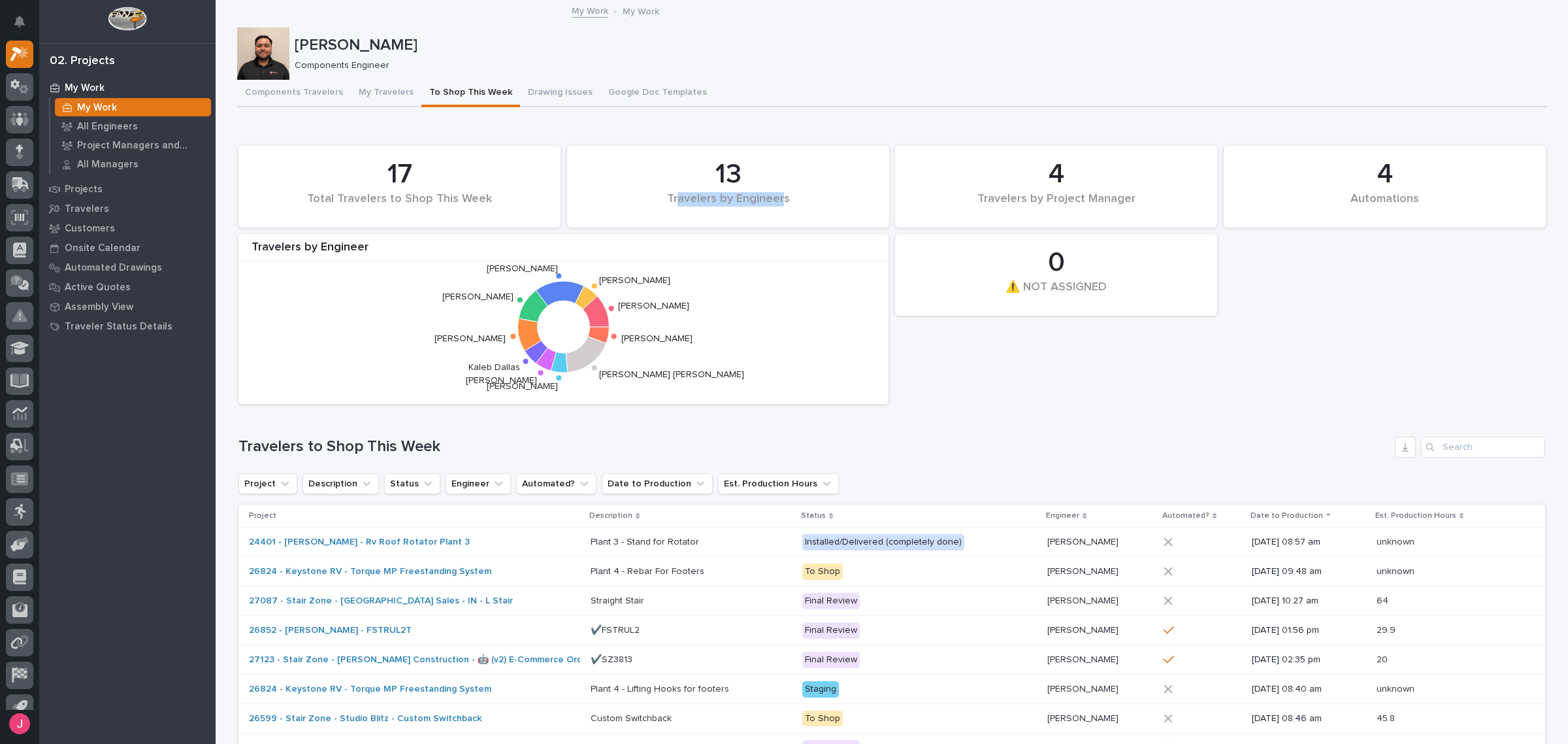
drag, startPoint x: 673, startPoint y: 197, endPoint x: 775, endPoint y: 200, distance: 102.0
click at [775, 200] on div "Travelers by Engineers" at bounding box center [728, 205] width 278 height 27
click at [794, 124] on div "Loading... Saving… 4 Automations 17 Total Travelers to Shop This Week 0 ⚠️ NOT …" at bounding box center [892, 495] width 1307 height 745
click at [890, 102] on div "Components Travelers My Travelers To Shop This Week Drawing Issues Google Doc T…" at bounding box center [892, 93] width 1310 height 27
click at [790, 38] on p "[PERSON_NAME]" at bounding box center [918, 46] width 1247 height 19
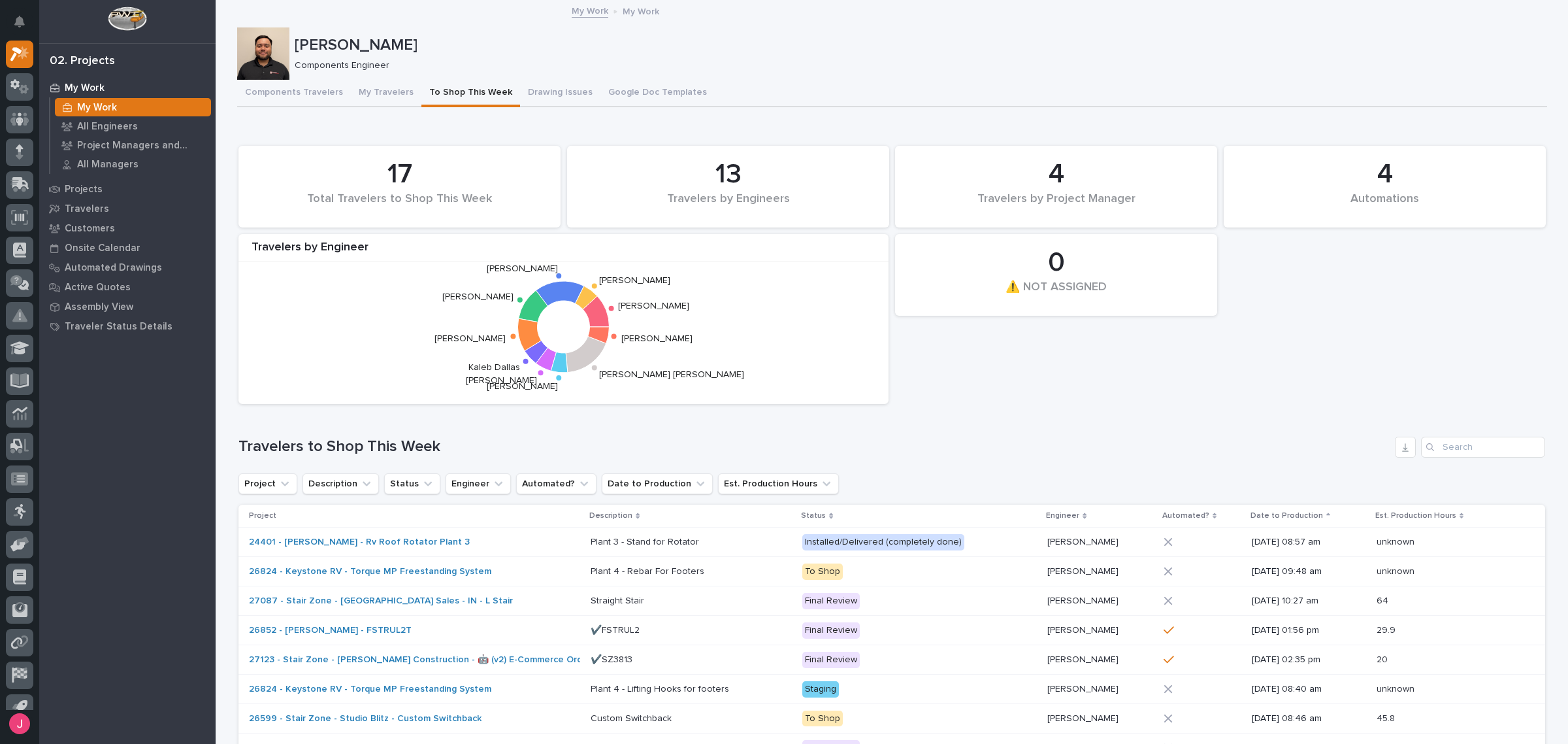
click at [732, 76] on div "Josh Nakasone Components Engineer" at bounding box center [892, 53] width 1310 height 53
click at [343, 95] on div "Components Travelers My Travelers To Shop This Week Drawing Issues Google Doc T…" at bounding box center [892, 93] width 1310 height 27
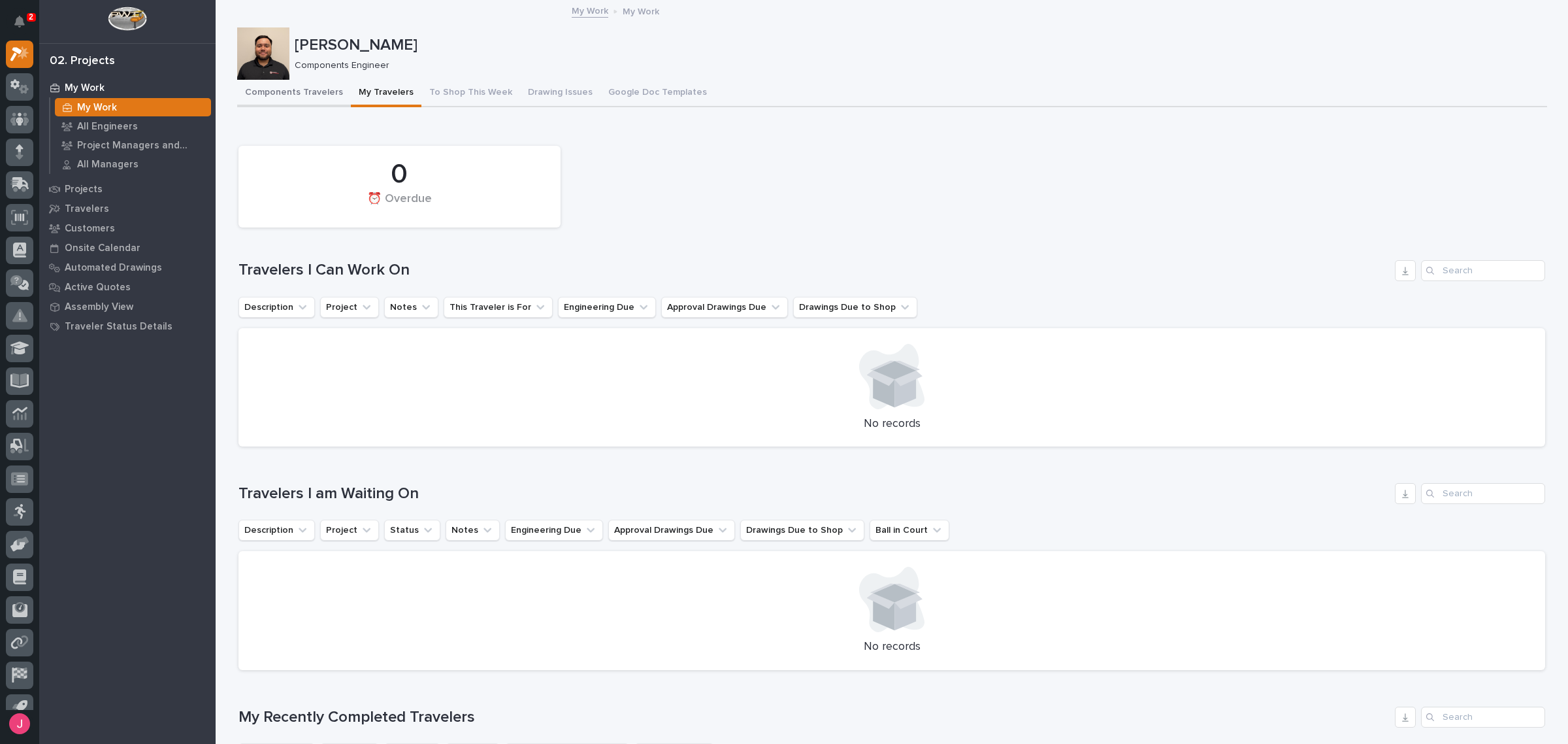
click at [300, 95] on button "Components Travelers" at bounding box center [294, 93] width 114 height 27
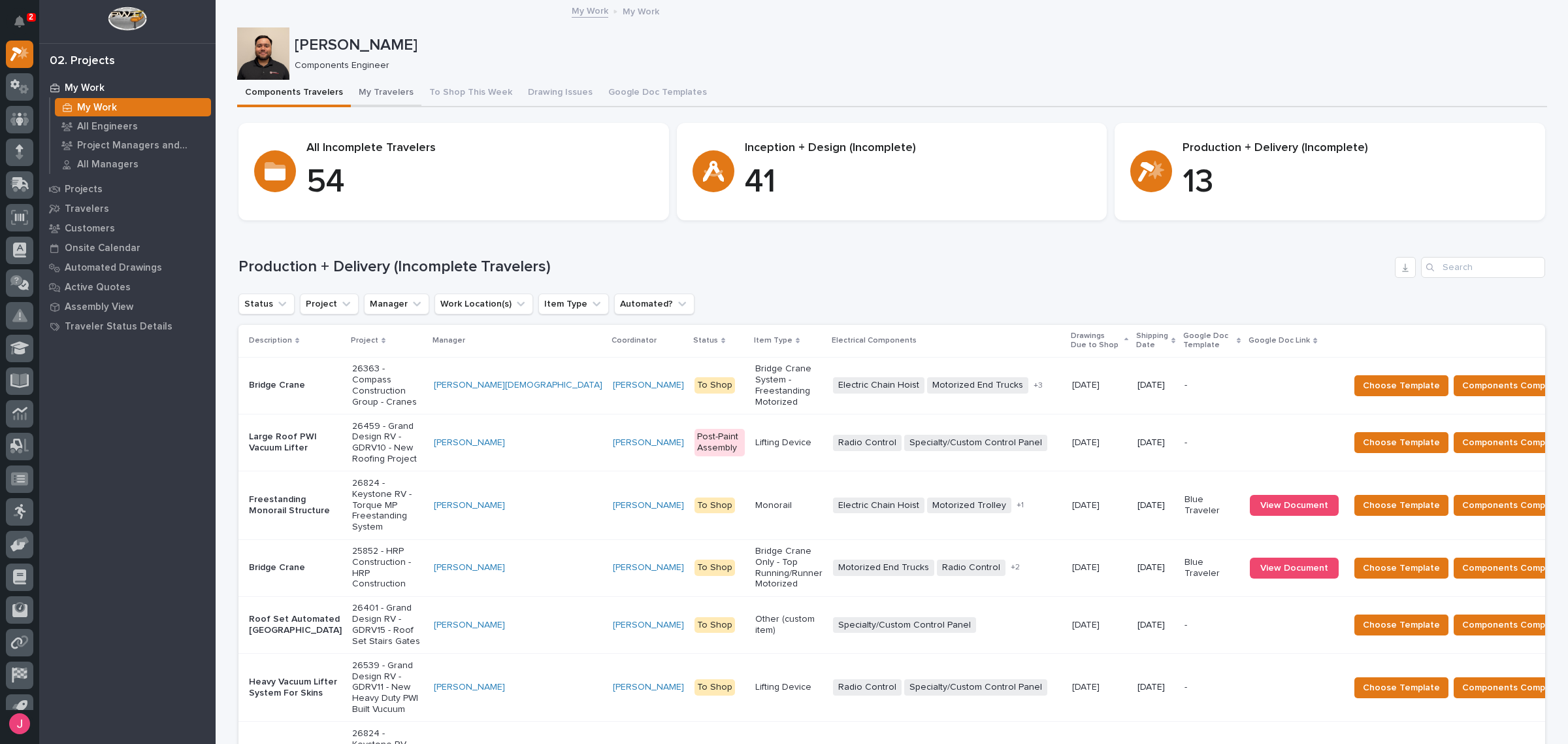
click at [392, 99] on button "My Travelers" at bounding box center [386, 93] width 71 height 27
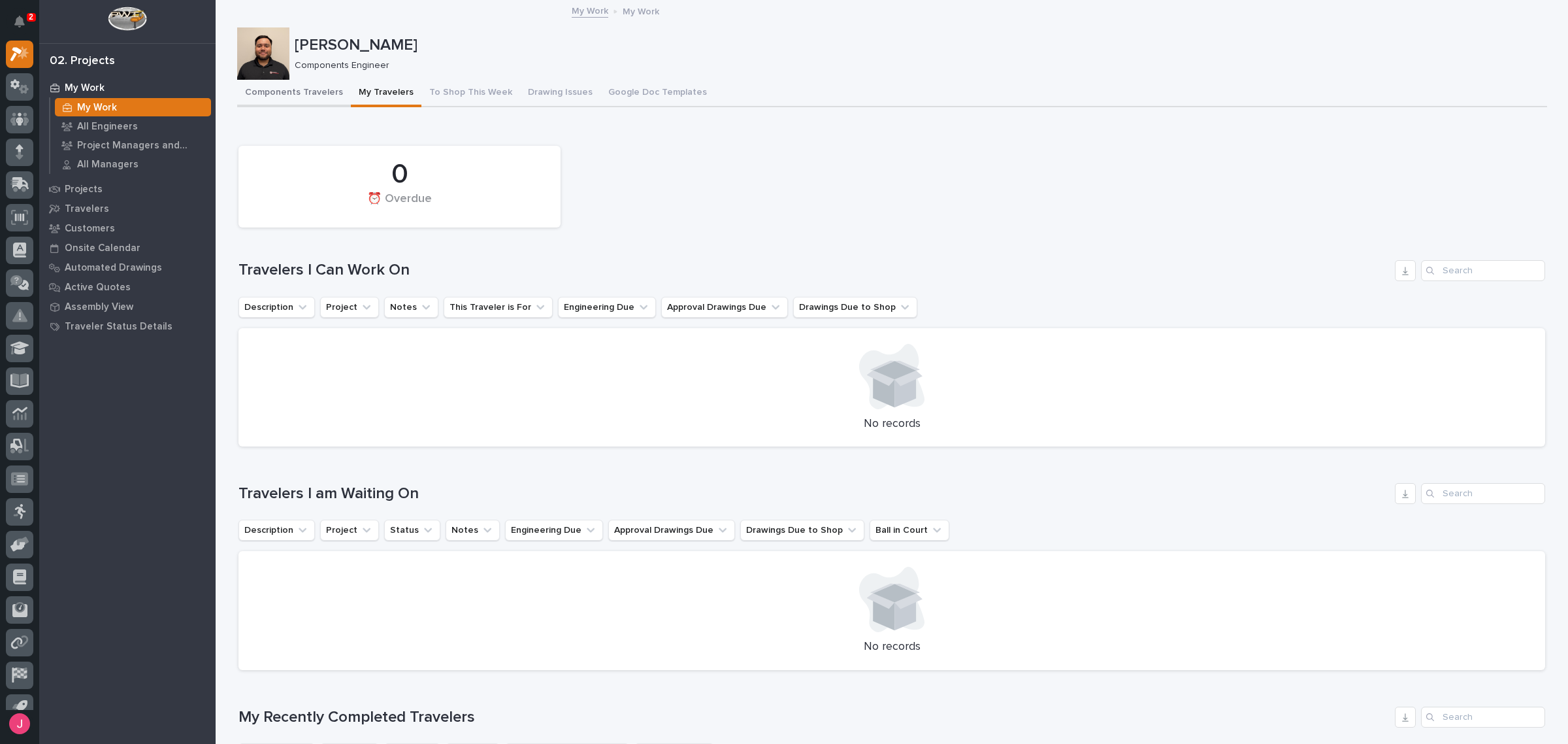
click at [285, 96] on button "Components Travelers" at bounding box center [294, 93] width 114 height 27
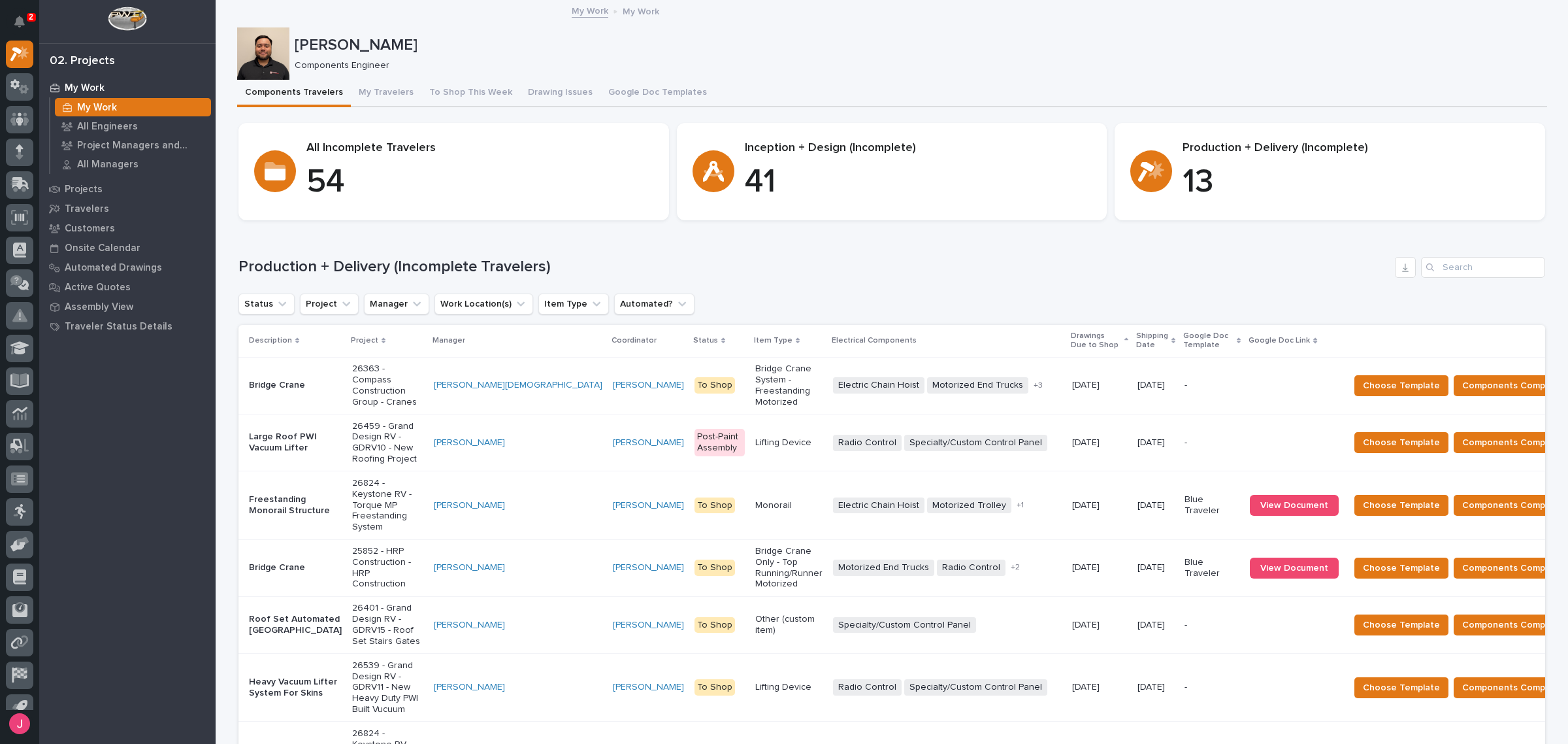
click at [1136, 341] on p "Shipping Date" at bounding box center [1152, 341] width 32 height 25
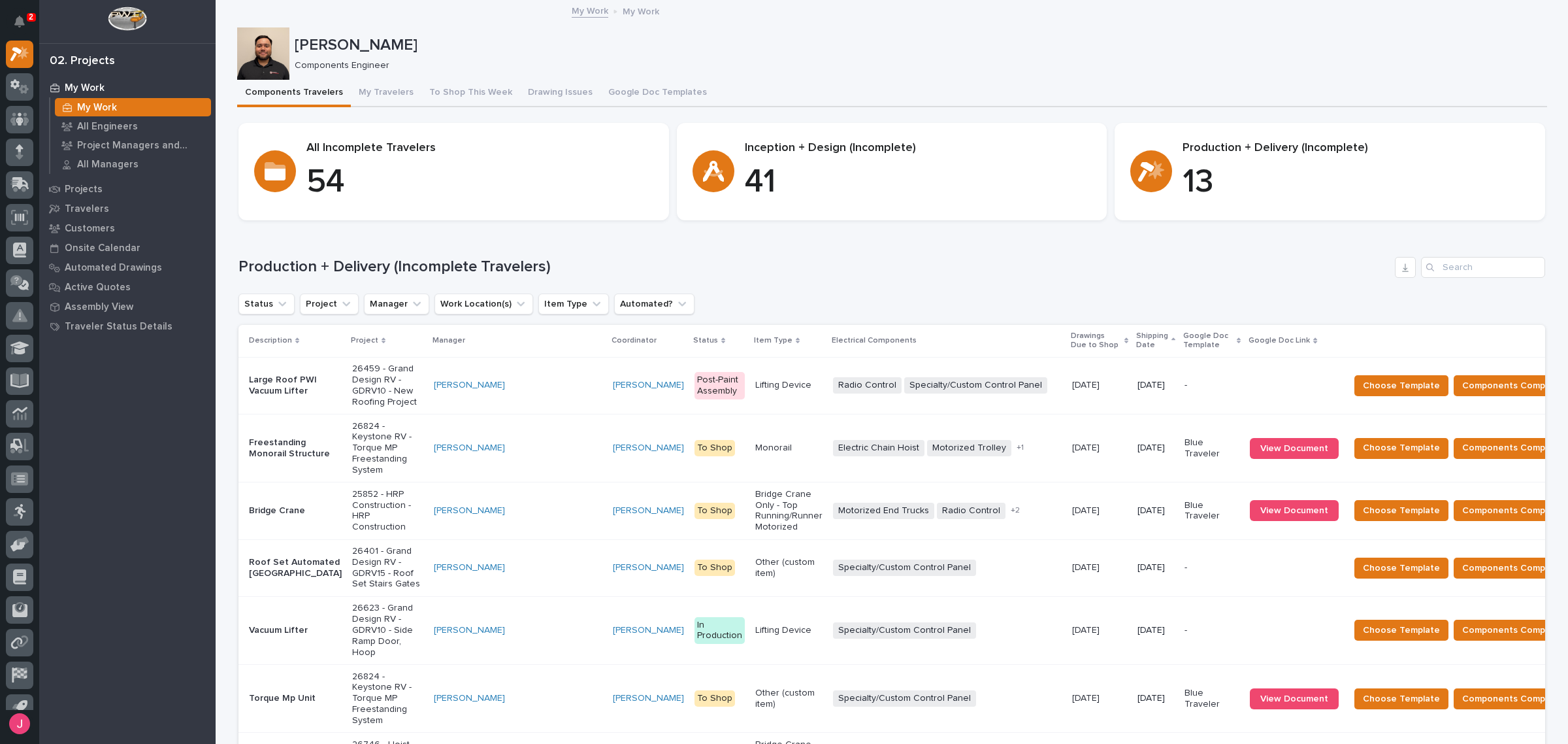
click at [1136, 341] on p "Shipping Date" at bounding box center [1152, 341] width 32 height 25
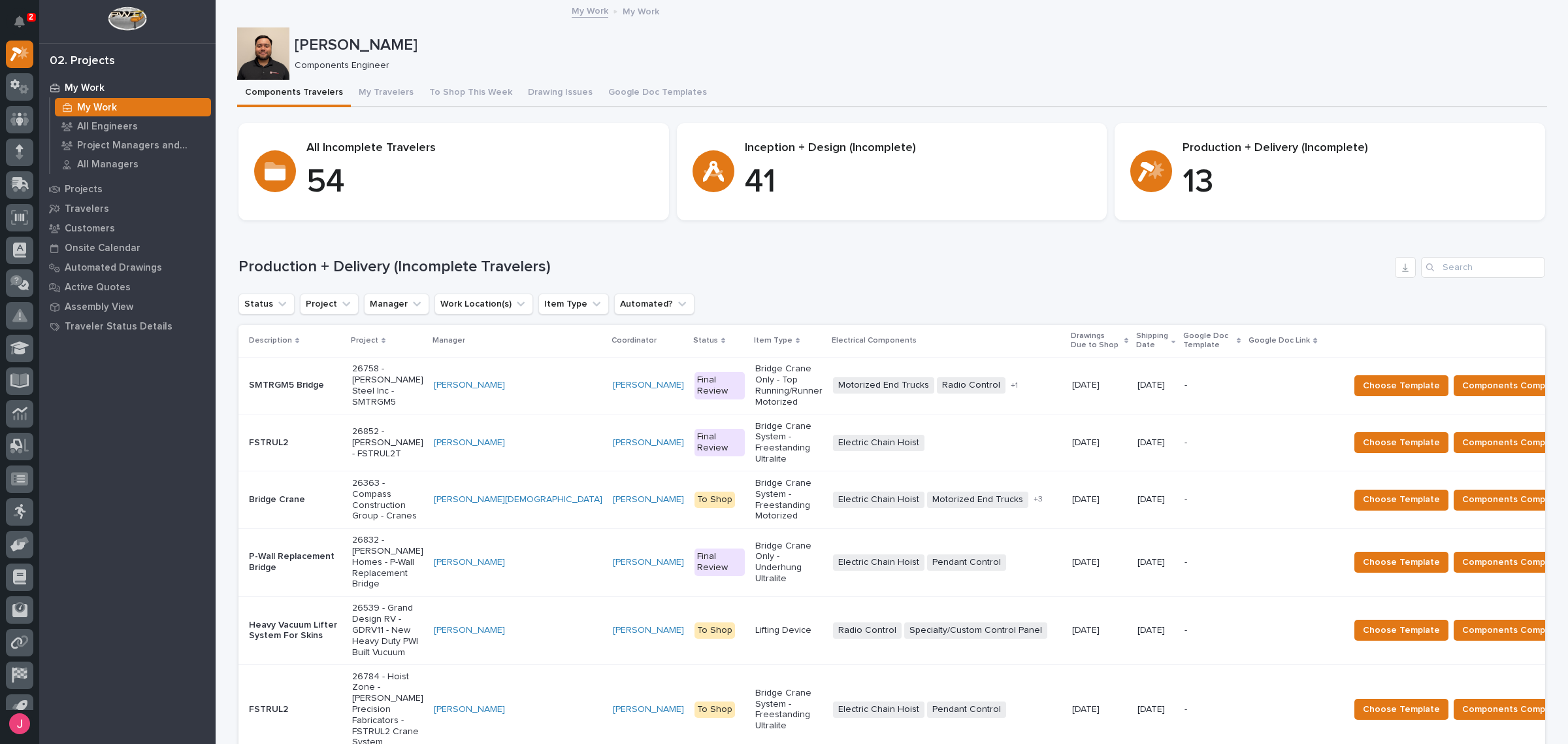
click at [1136, 342] on p "Shipping Date" at bounding box center [1152, 341] width 32 height 25
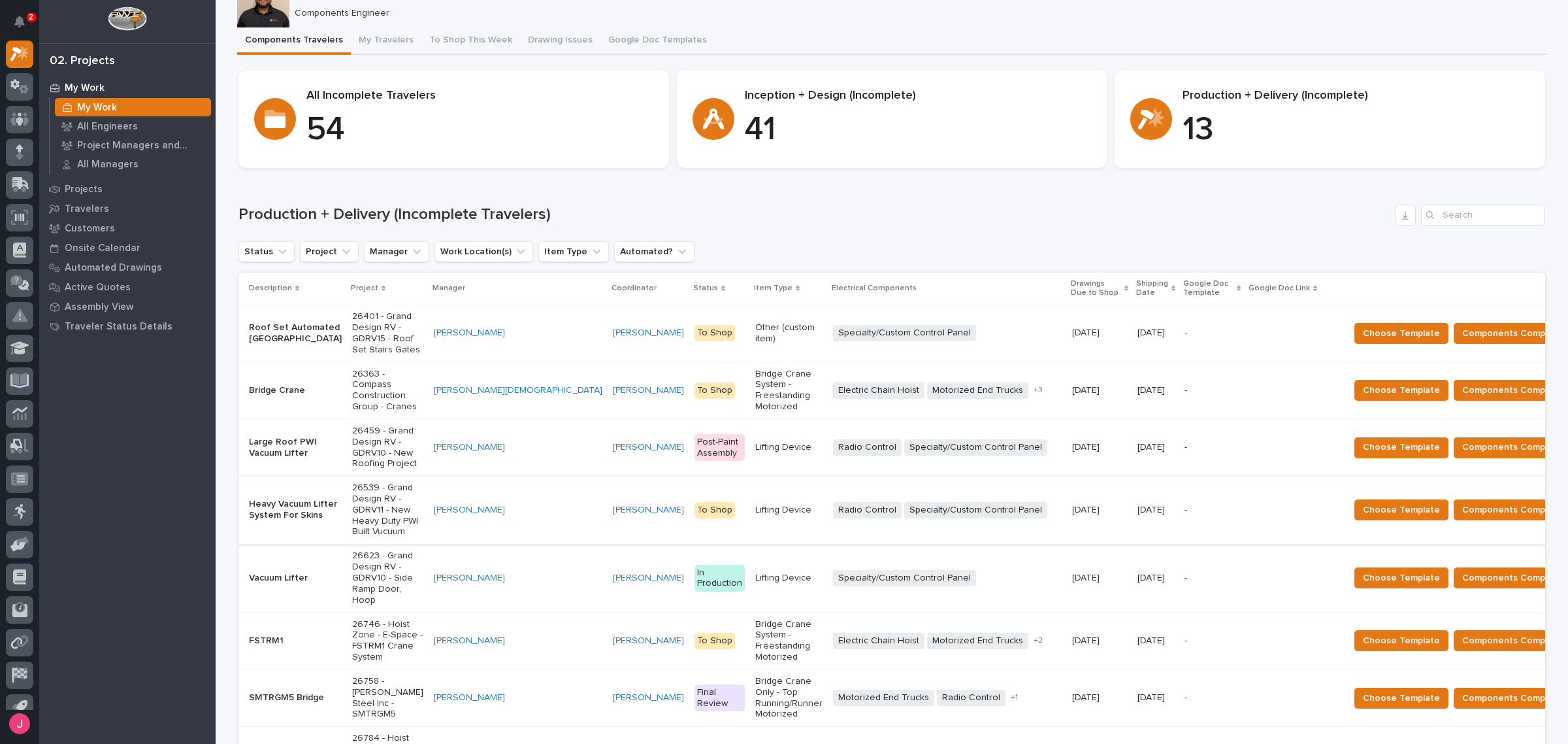
scroll to position [81, 0]
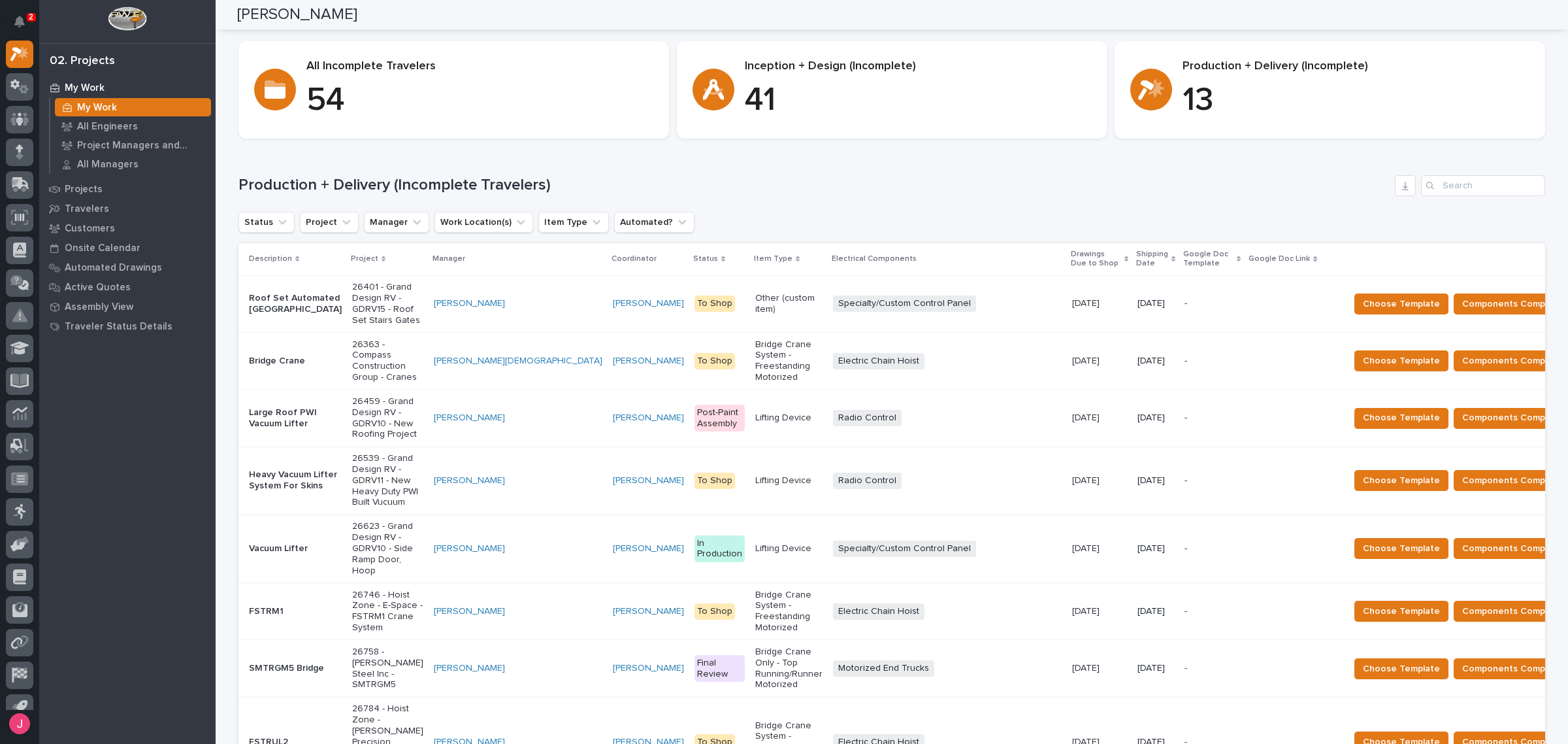
drag, startPoint x: 1063, startPoint y: 248, endPoint x: 1050, endPoint y: 266, distance: 22.2
click at [1136, 248] on p "Shipping Date" at bounding box center [1152, 259] width 32 height 25
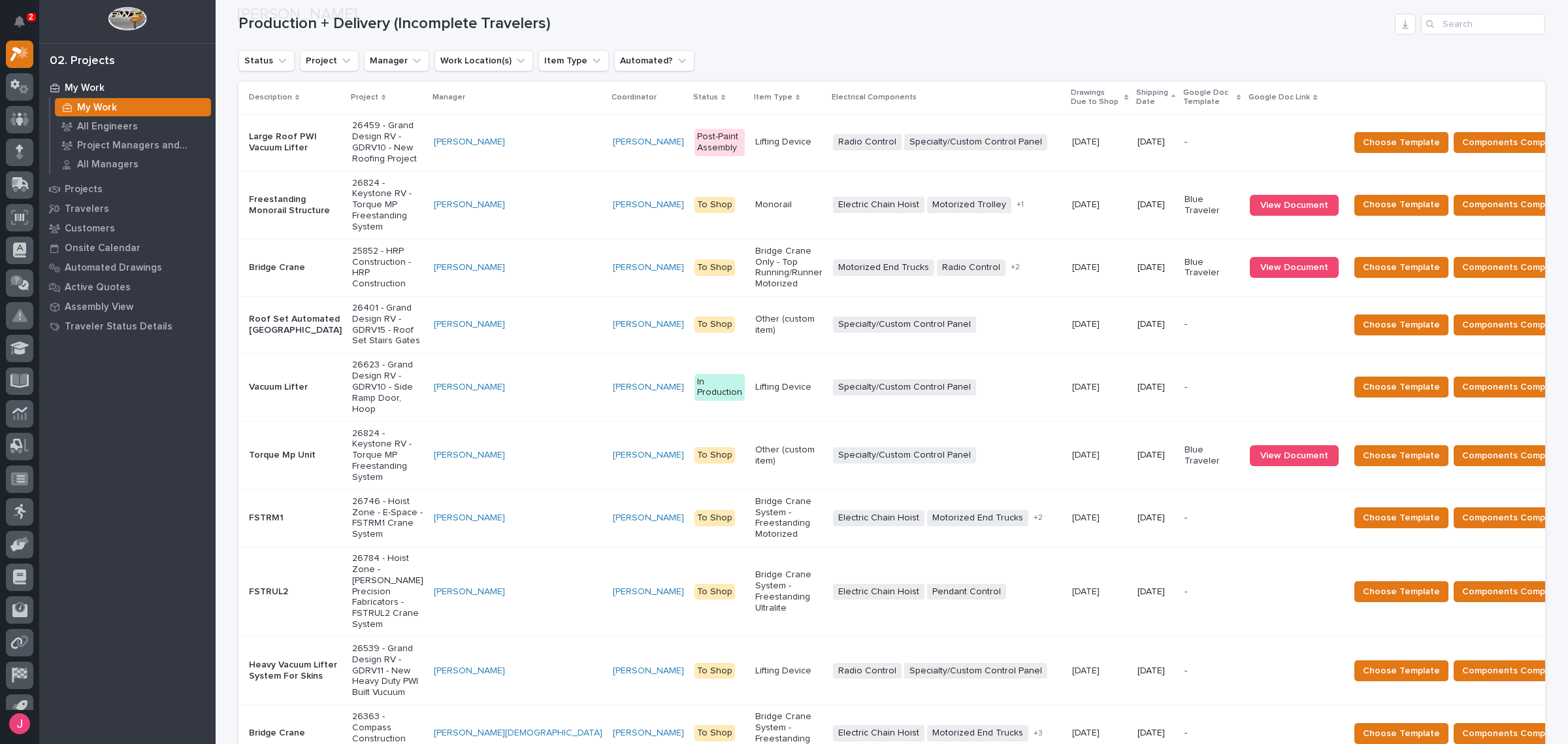
scroll to position [245, 0]
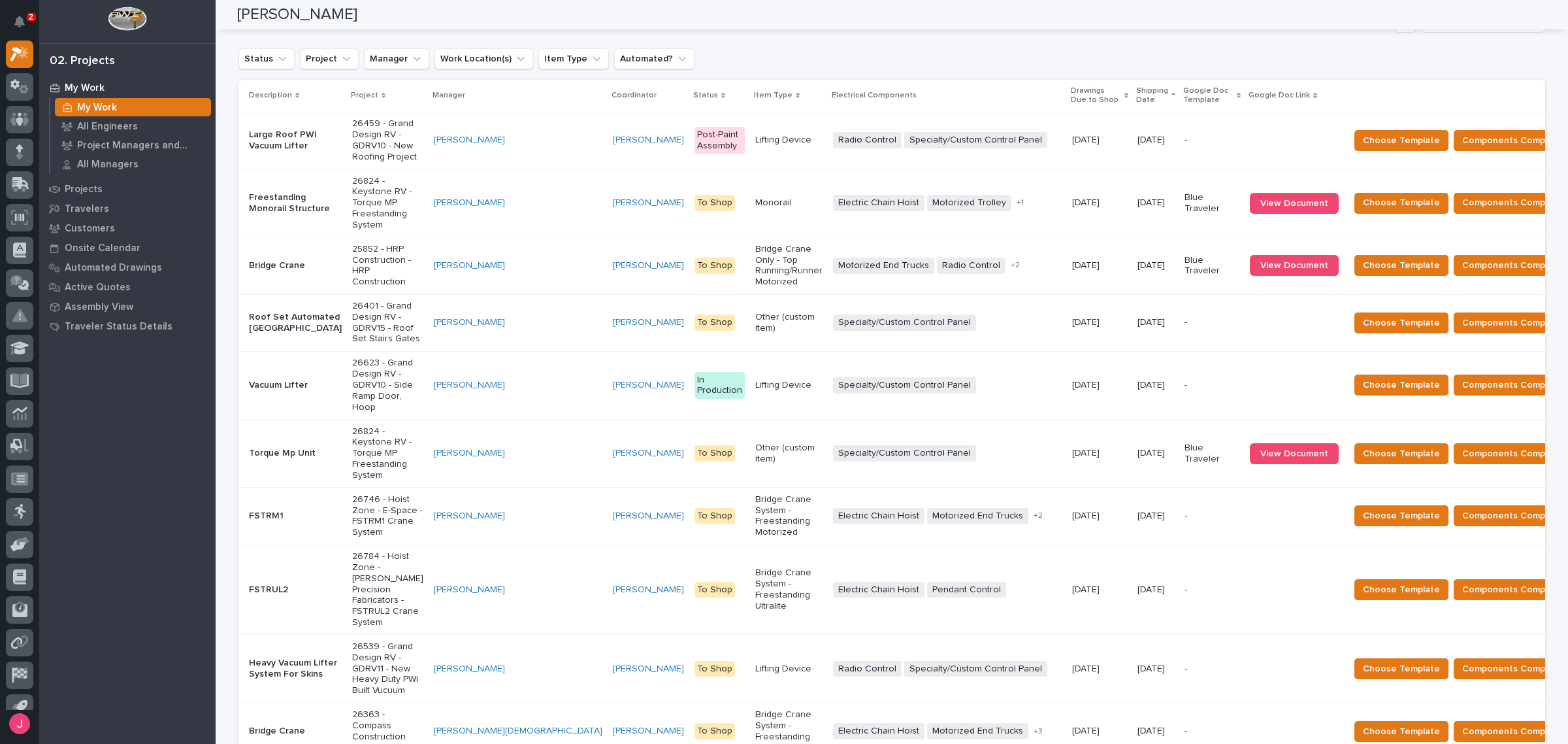
click at [361, 244] on p "25852 - HRP Construction - HRP Construction" at bounding box center [387, 266] width 71 height 44
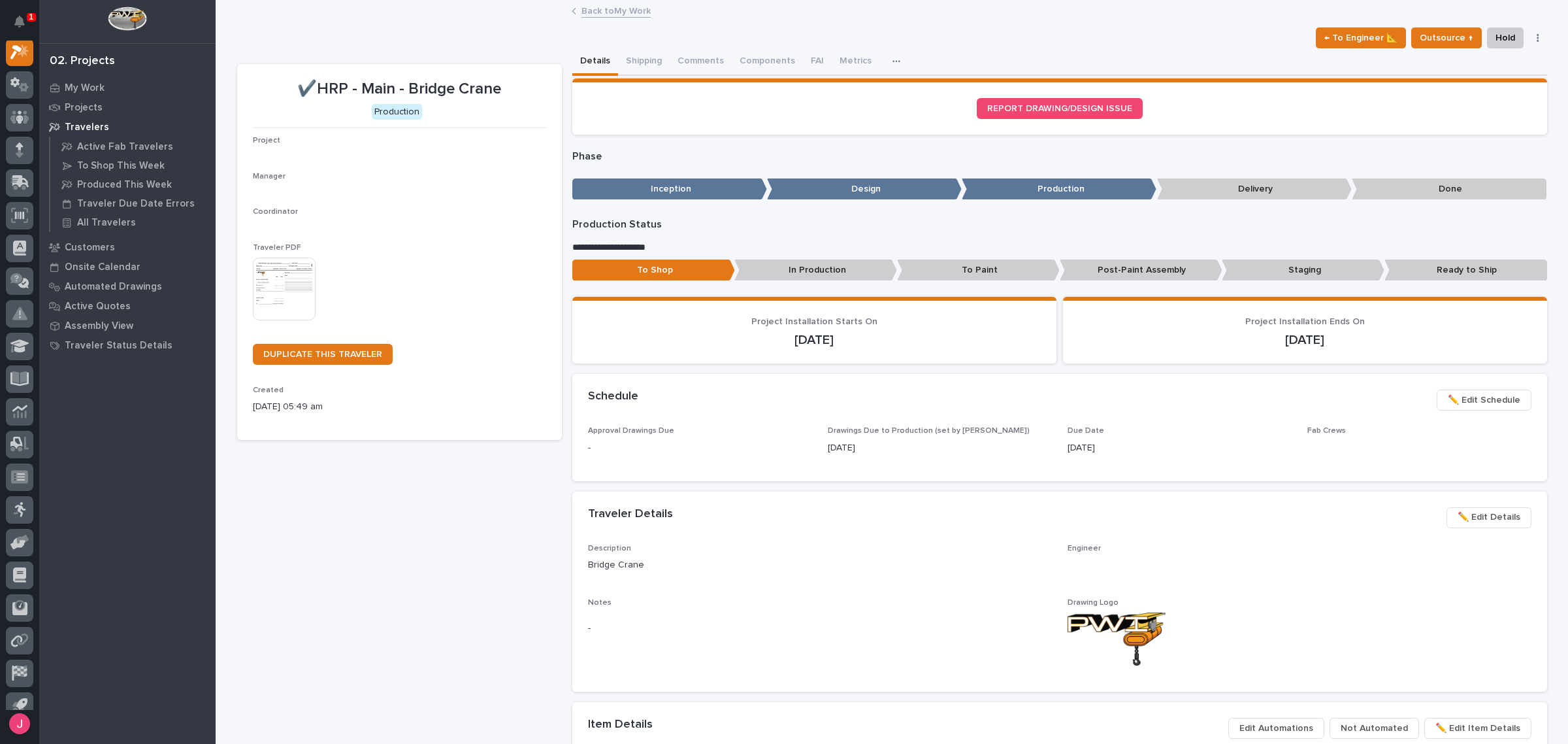
scroll to position [32, 0]
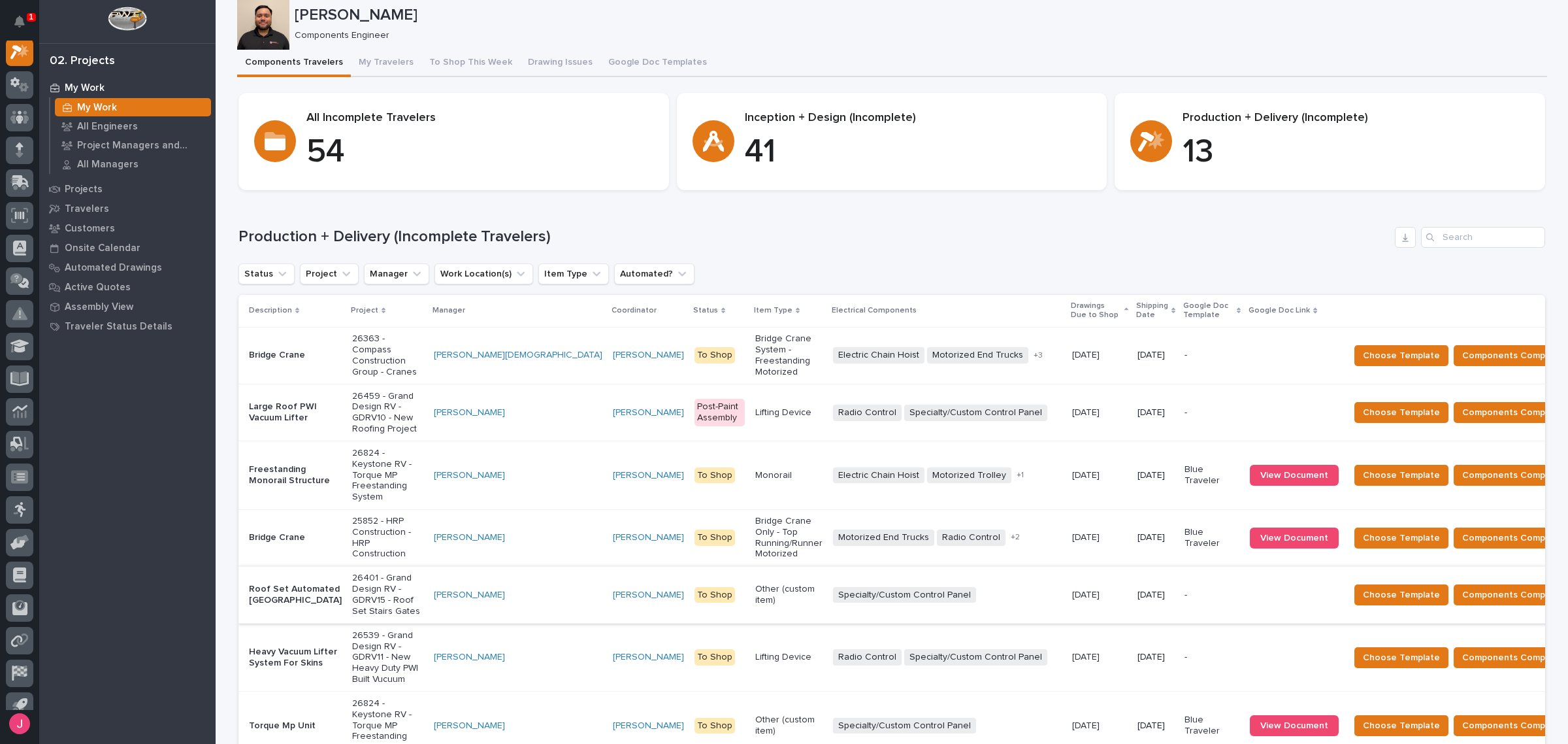
scroll to position [81, 0]
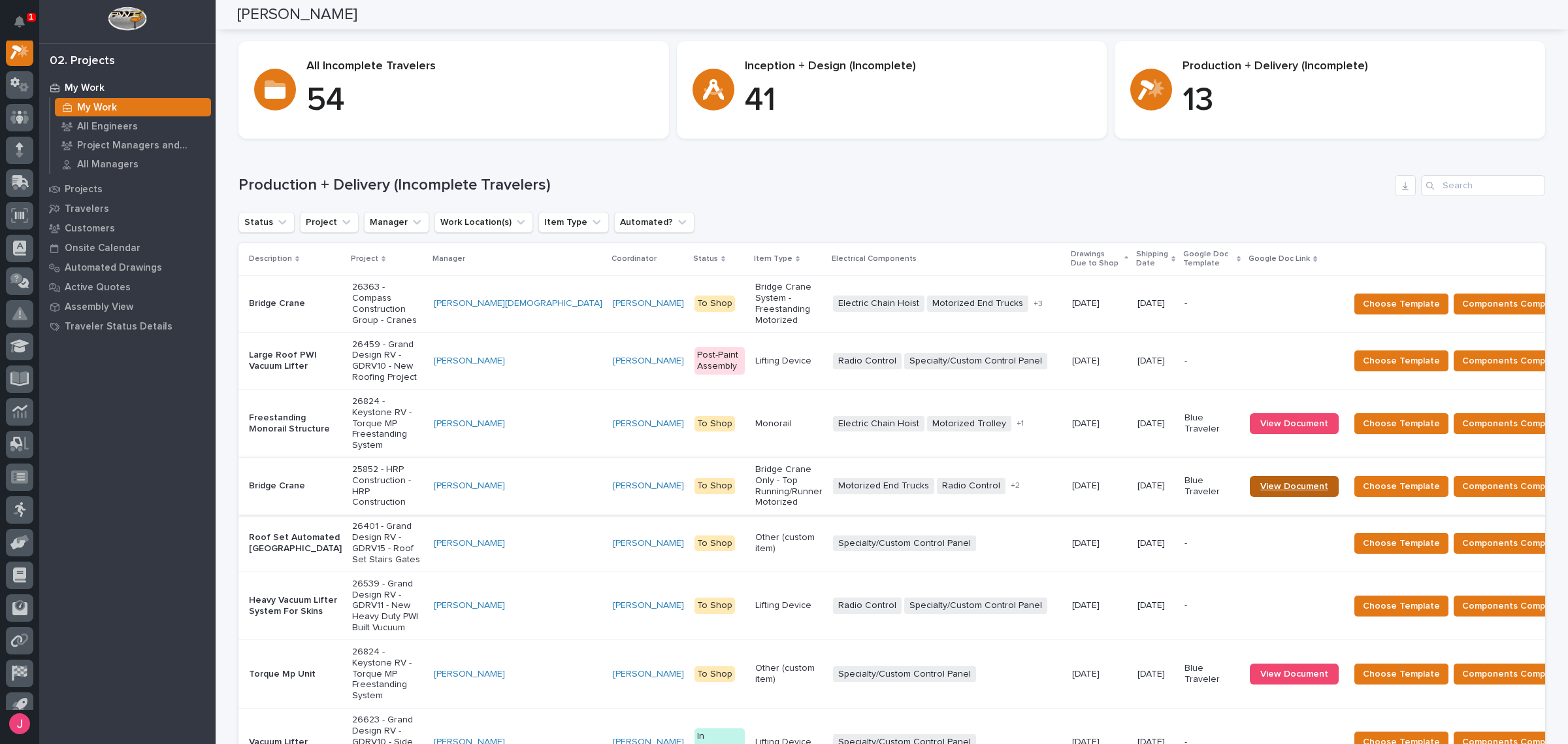
click at [1261, 482] on span "View Document" at bounding box center [1295, 486] width 68 height 9
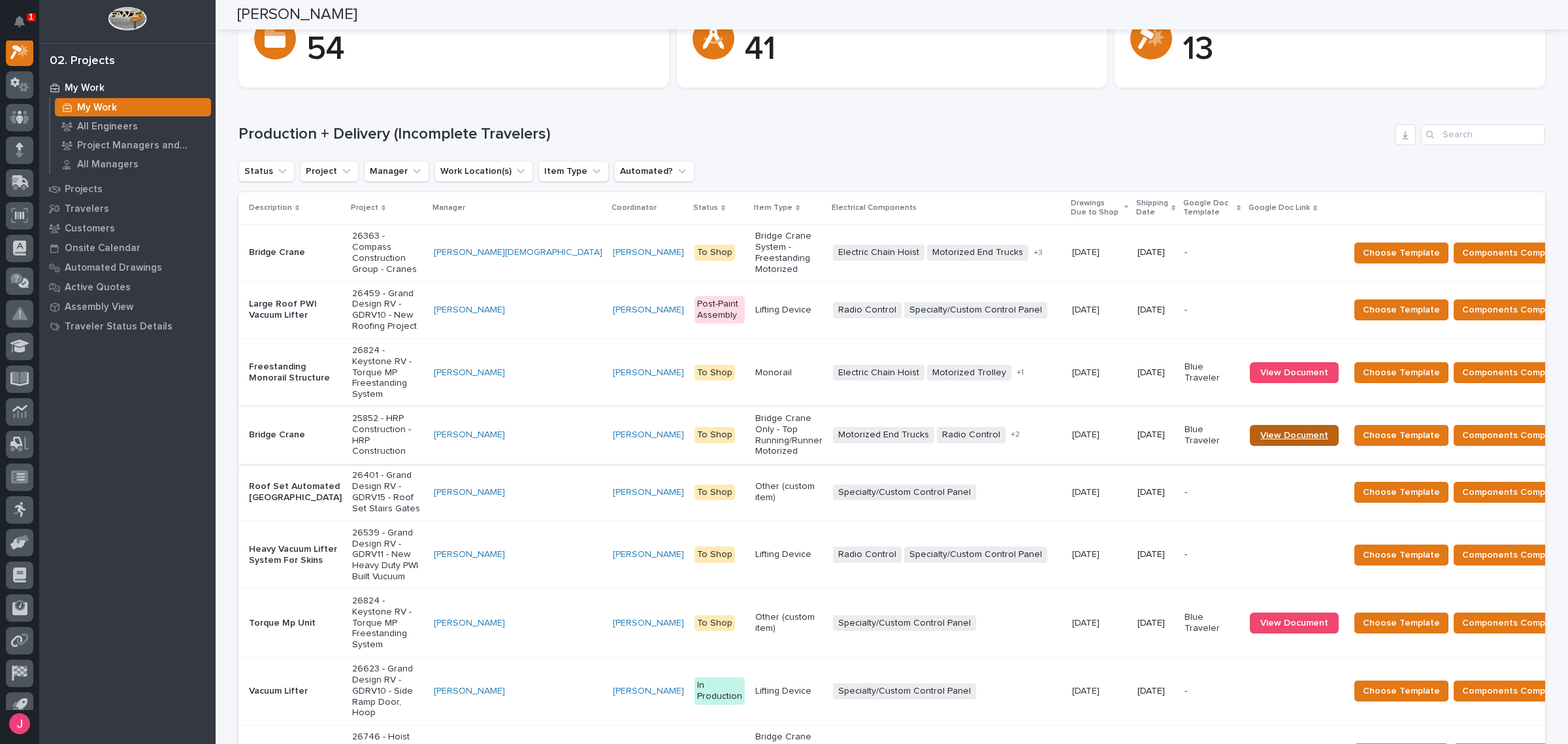
scroll to position [245, 0]
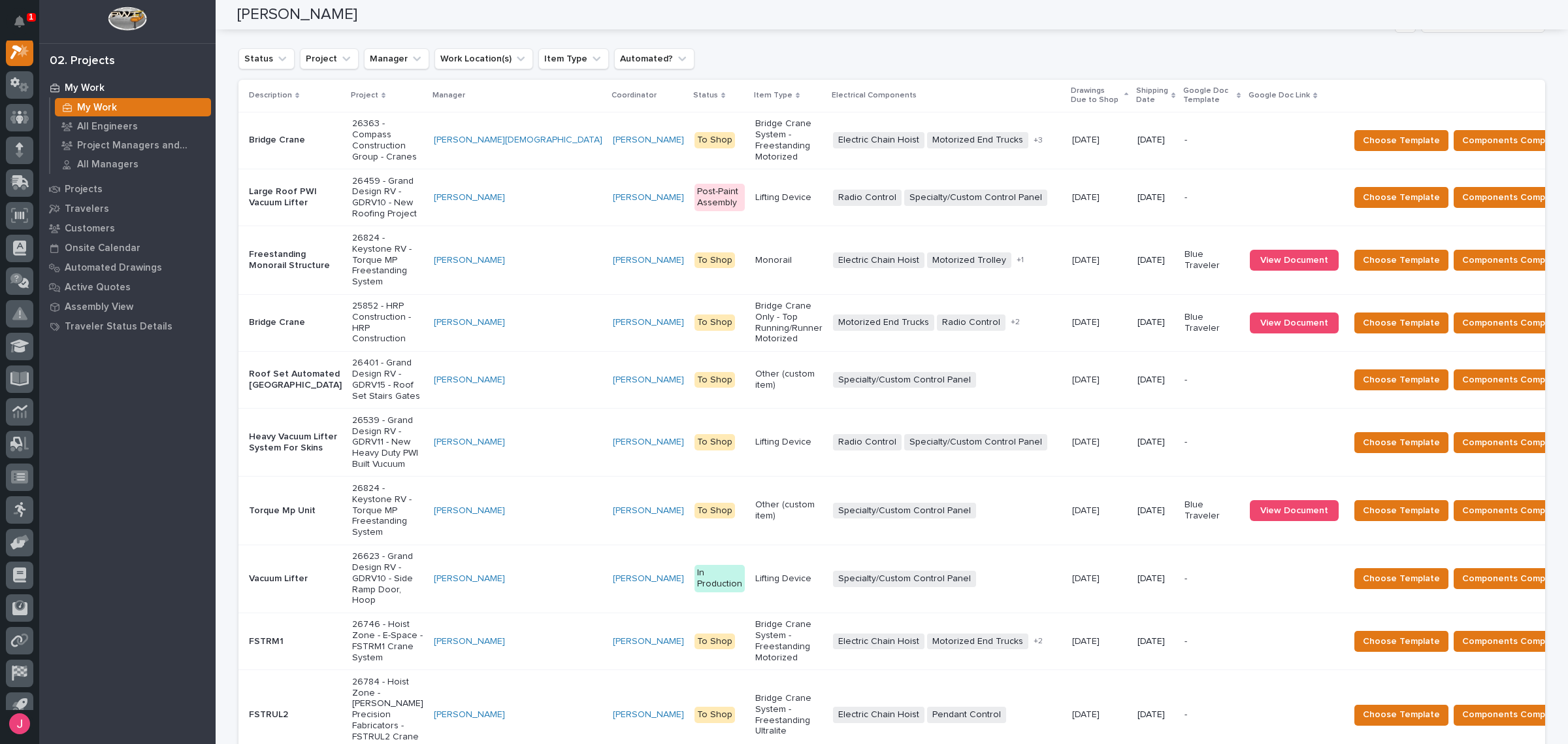
click at [783, 53] on div "Status Project Manager Work Location(s) Item Type Automated?" at bounding box center [892, 59] width 1307 height 21
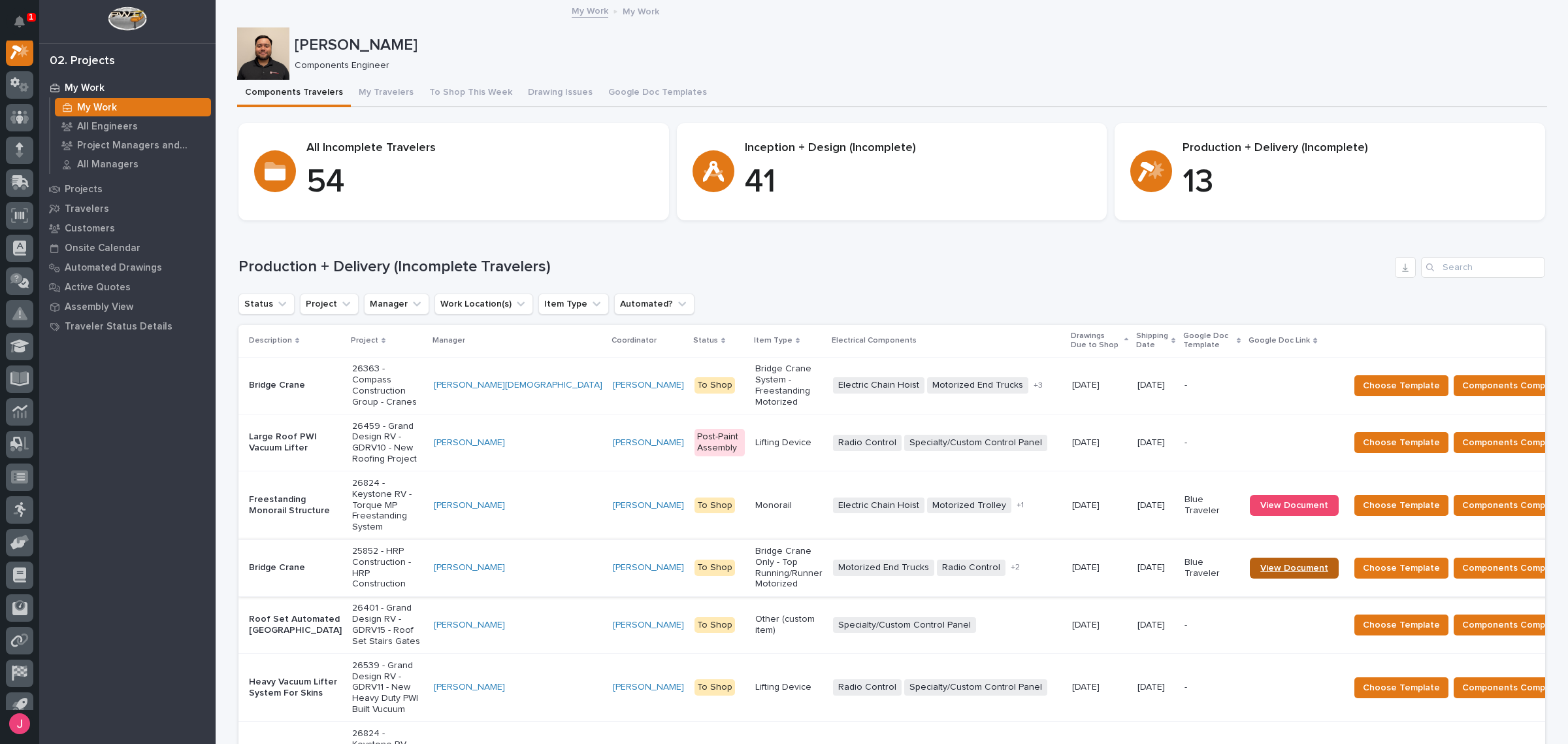
click at [1261, 563] on span "View Document" at bounding box center [1295, 568] width 68 height 9
click at [848, 292] on div "Production + Delivery (Incomplete Travelers) Status Project Manager Work Locati…" at bounding box center [892, 648] width 1307 height 783
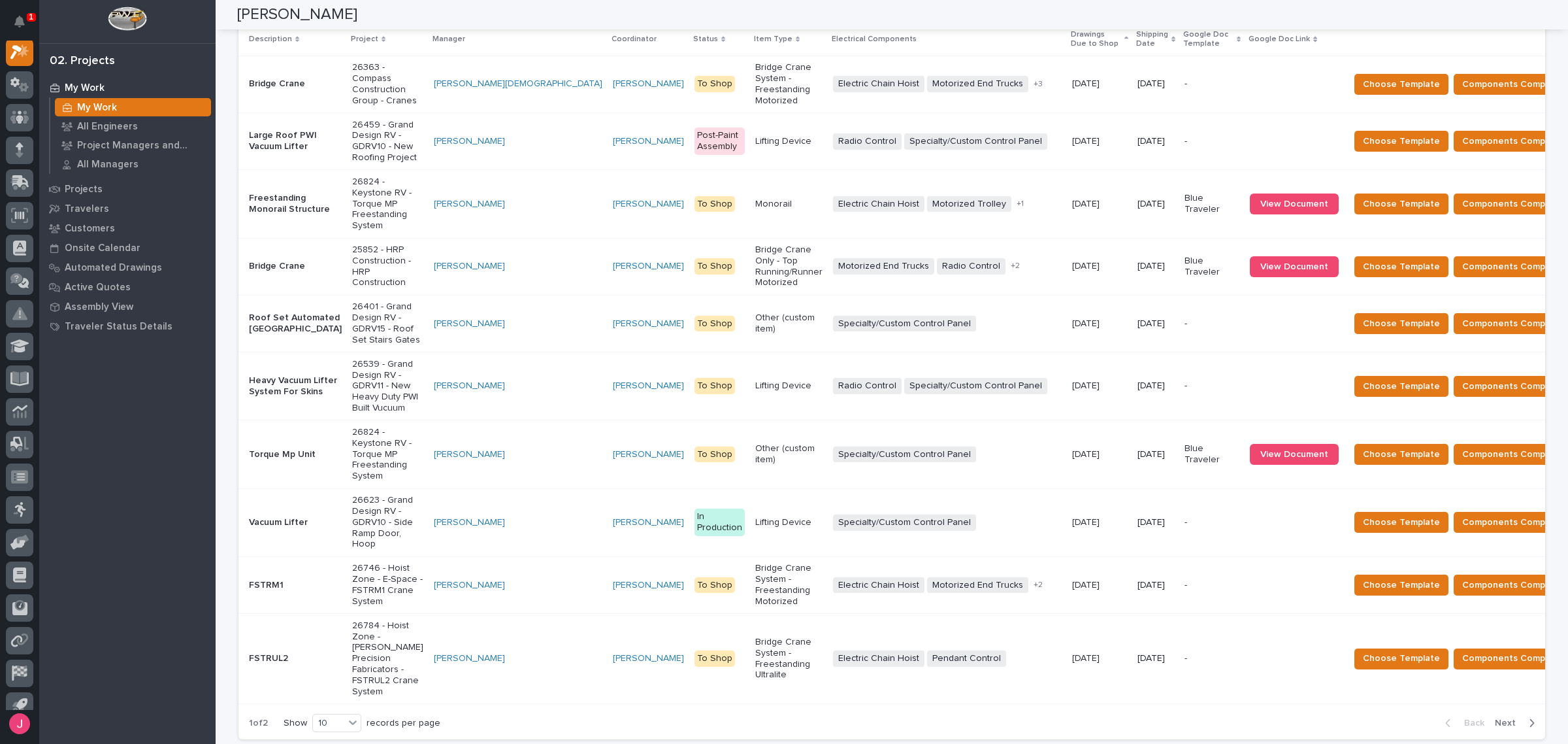
scroll to position [158, 0]
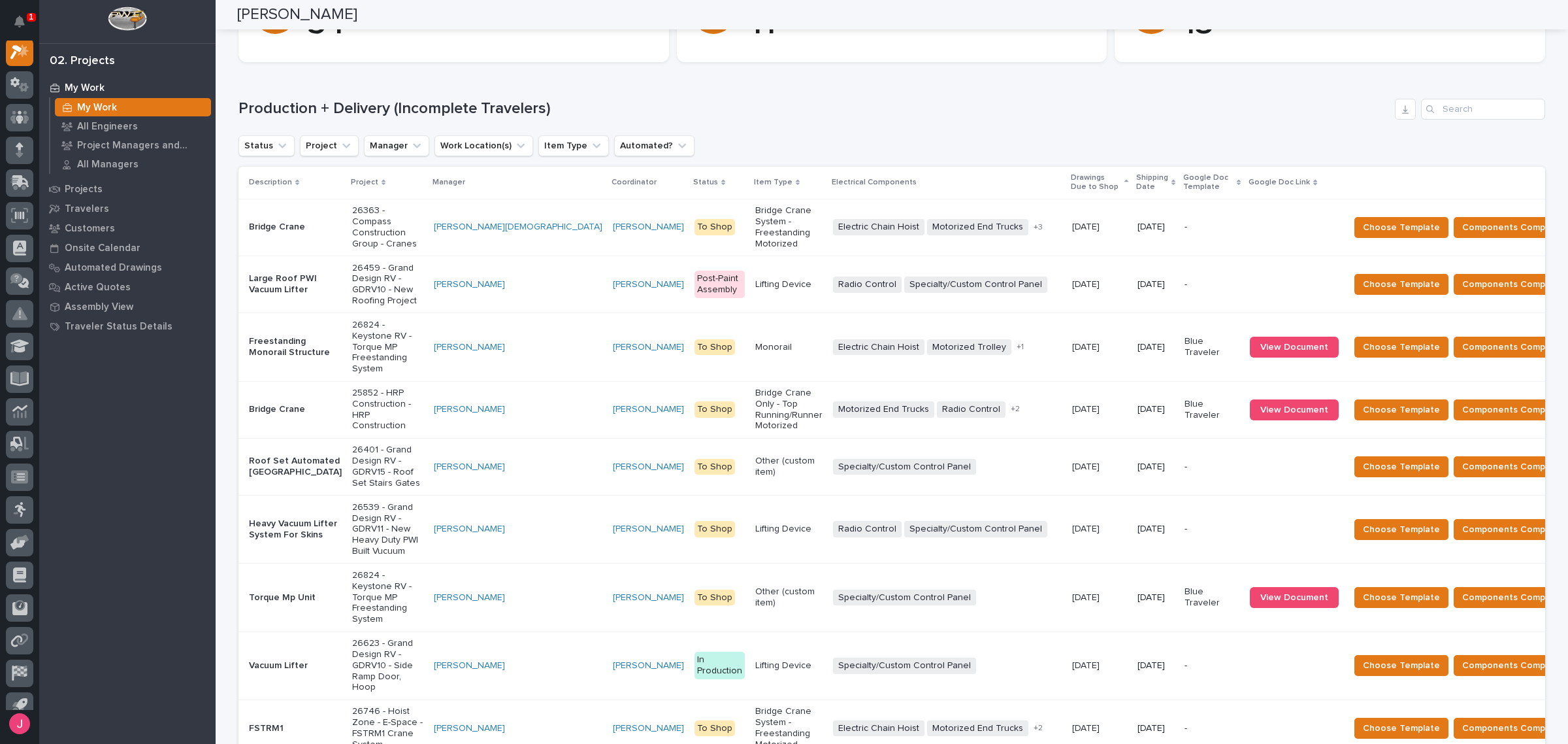
click at [1136, 178] on p "Shipping Date" at bounding box center [1152, 183] width 32 height 25
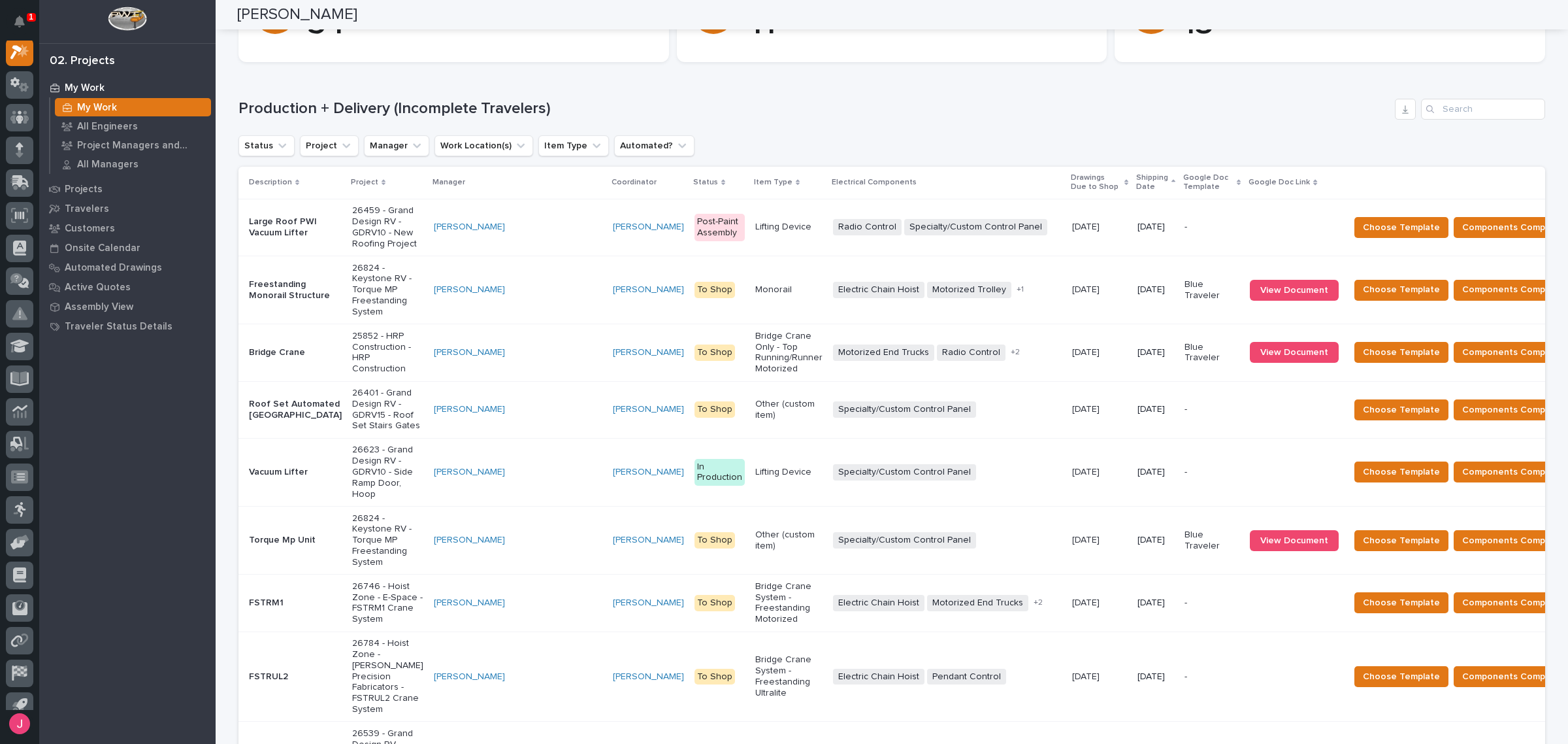
click at [352, 330] on p "25852 - HRP Construction - HRP Construction" at bounding box center [387, 352] width 71 height 44
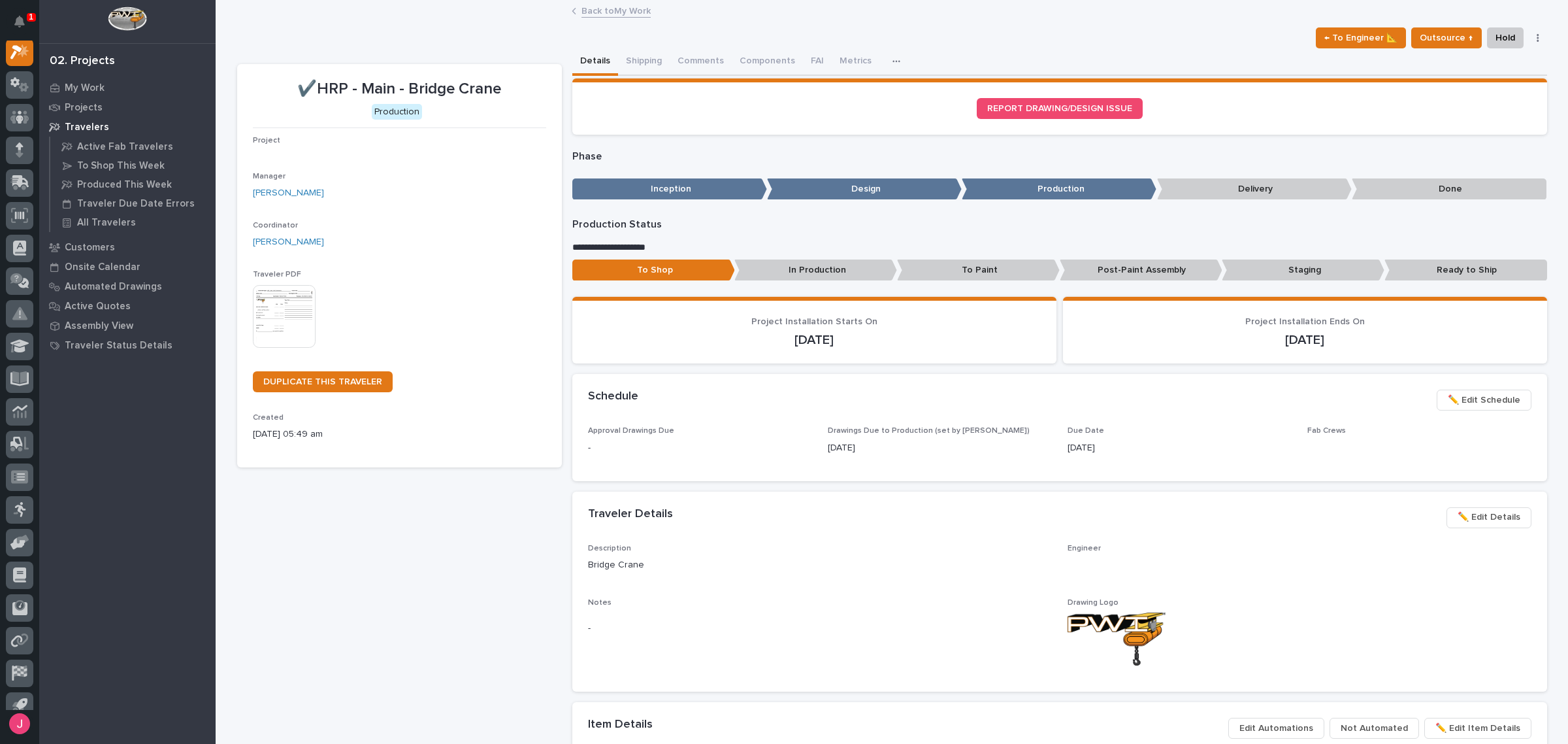
scroll to position [32, 0]
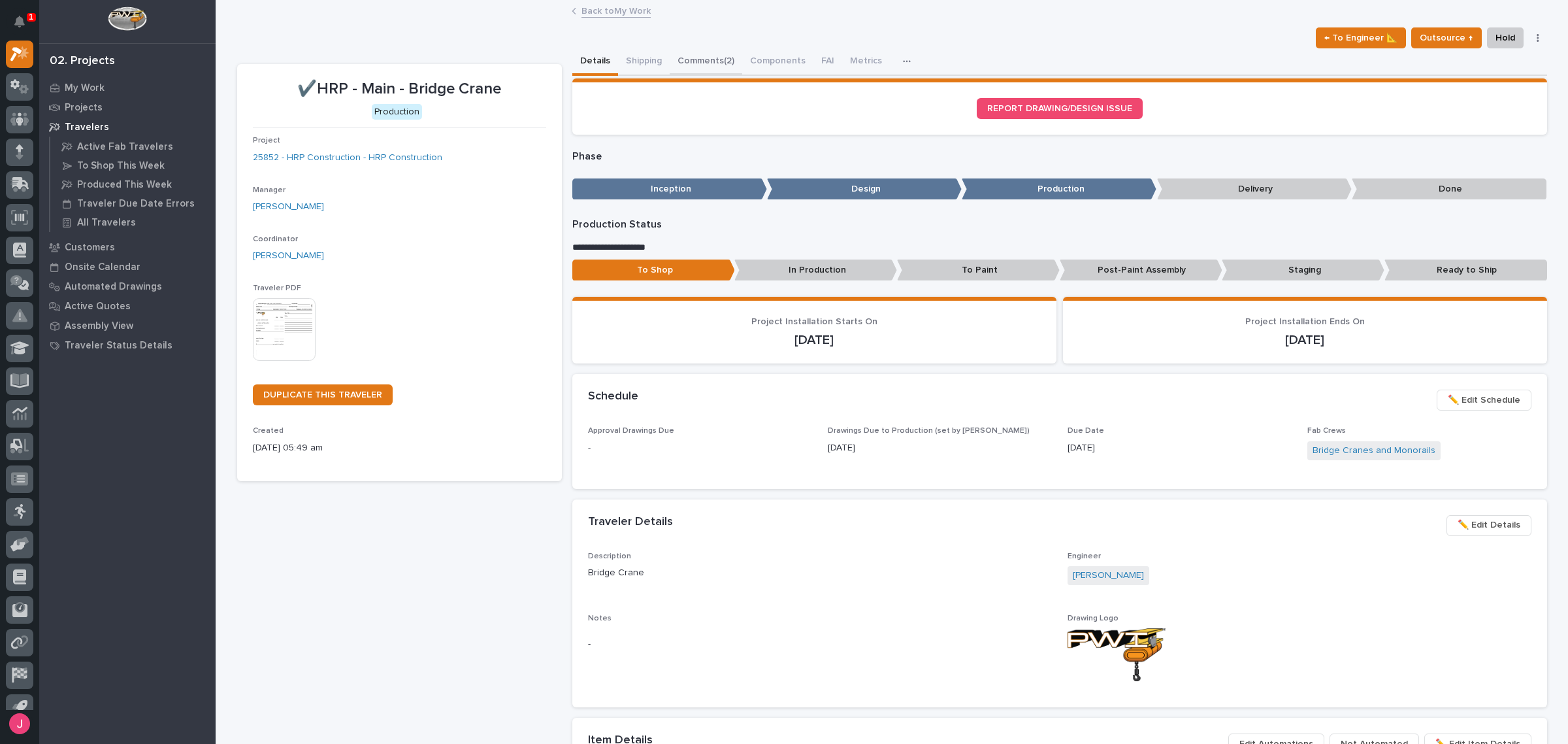
click at [682, 63] on button "Comments (2)" at bounding box center [705, 61] width 73 height 27
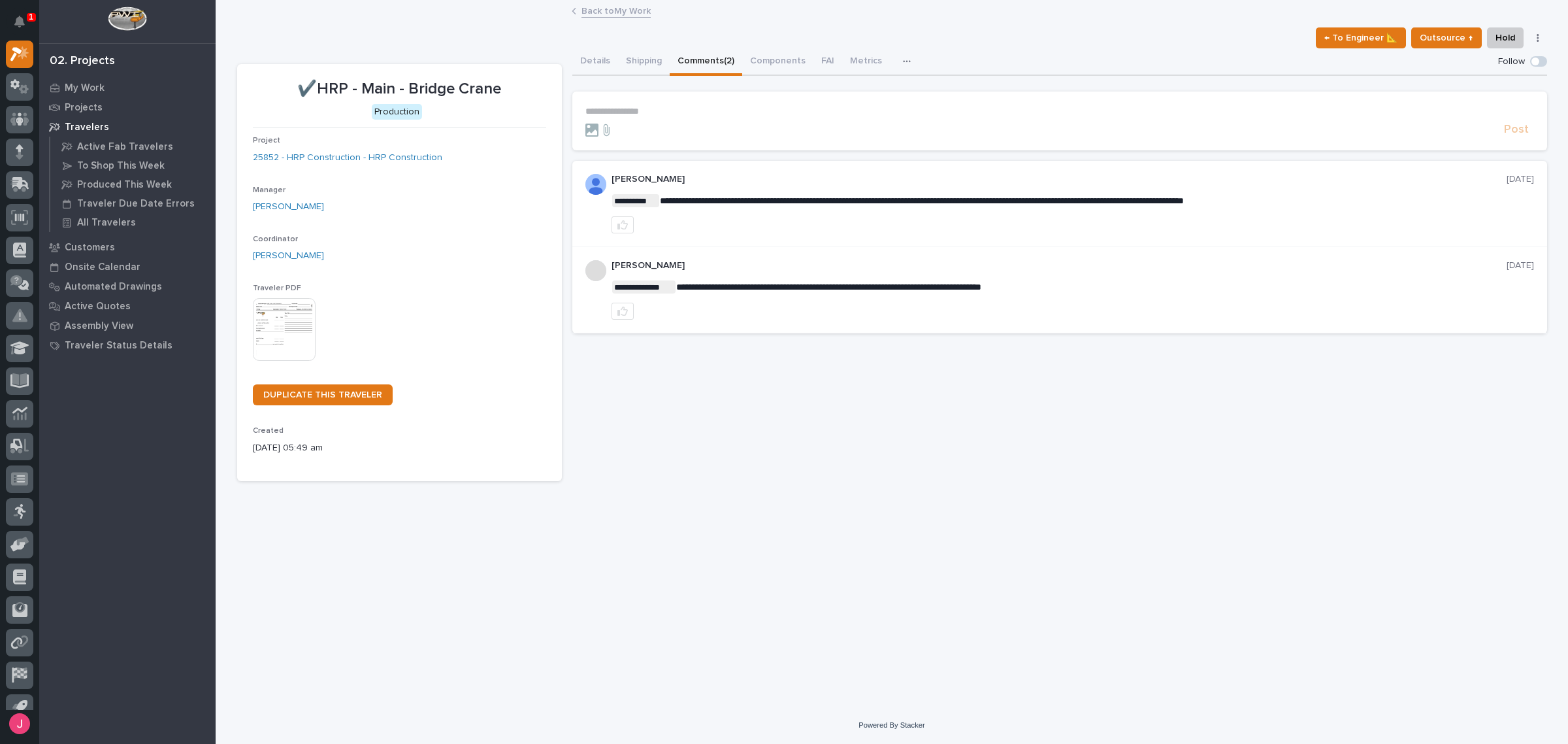
click at [856, 200] on span "**********" at bounding box center [922, 201] width 524 height 9
drag, startPoint x: 799, startPoint y: 199, endPoint x: 908, endPoint y: 202, distance: 109.0
click at [903, 202] on span "**********" at bounding box center [922, 201] width 524 height 9
click at [922, 202] on span "**********" at bounding box center [922, 201] width 524 height 9
click at [635, 60] on button "Shipping" at bounding box center [644, 61] width 52 height 27
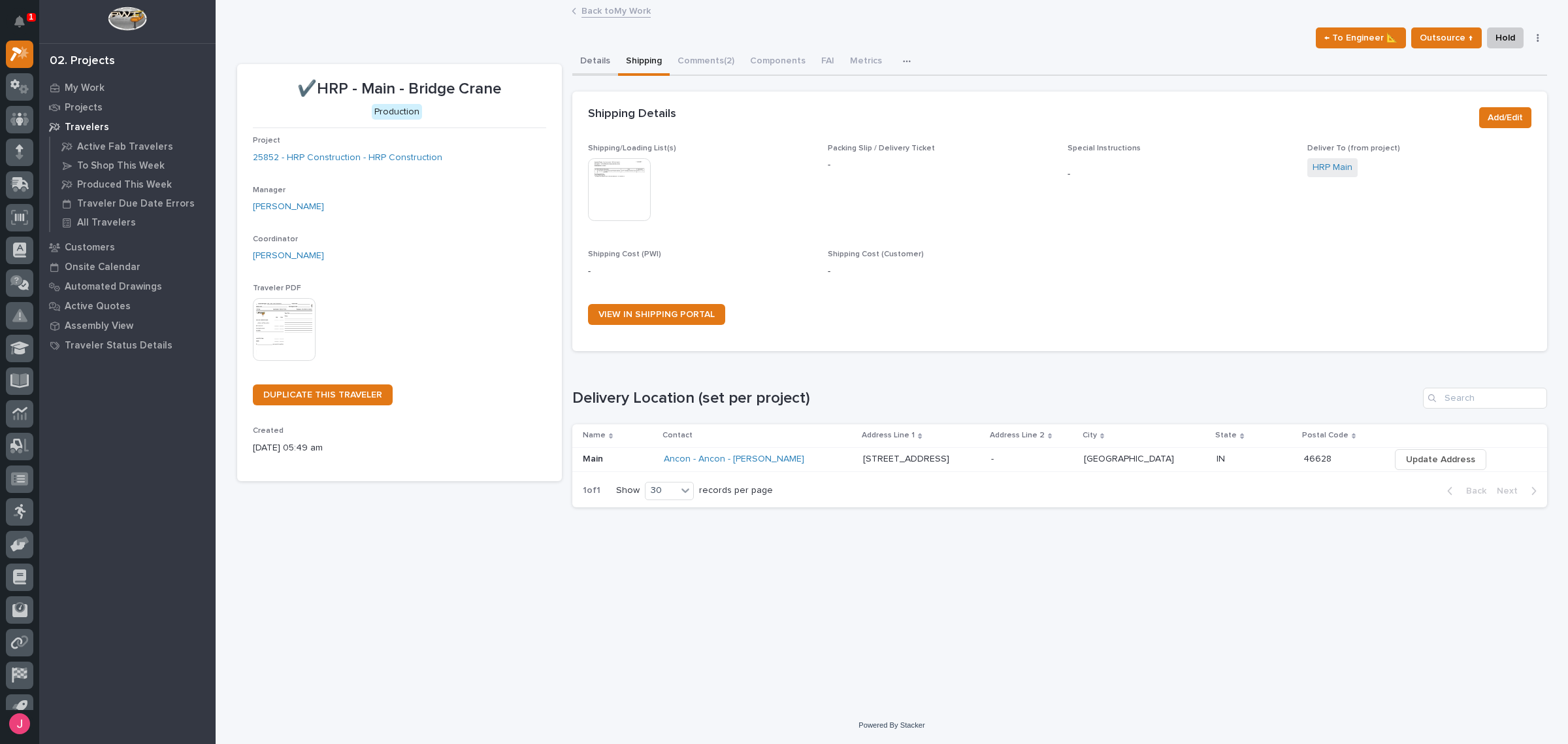
click at [598, 67] on button "Details" at bounding box center [595, 61] width 46 height 27
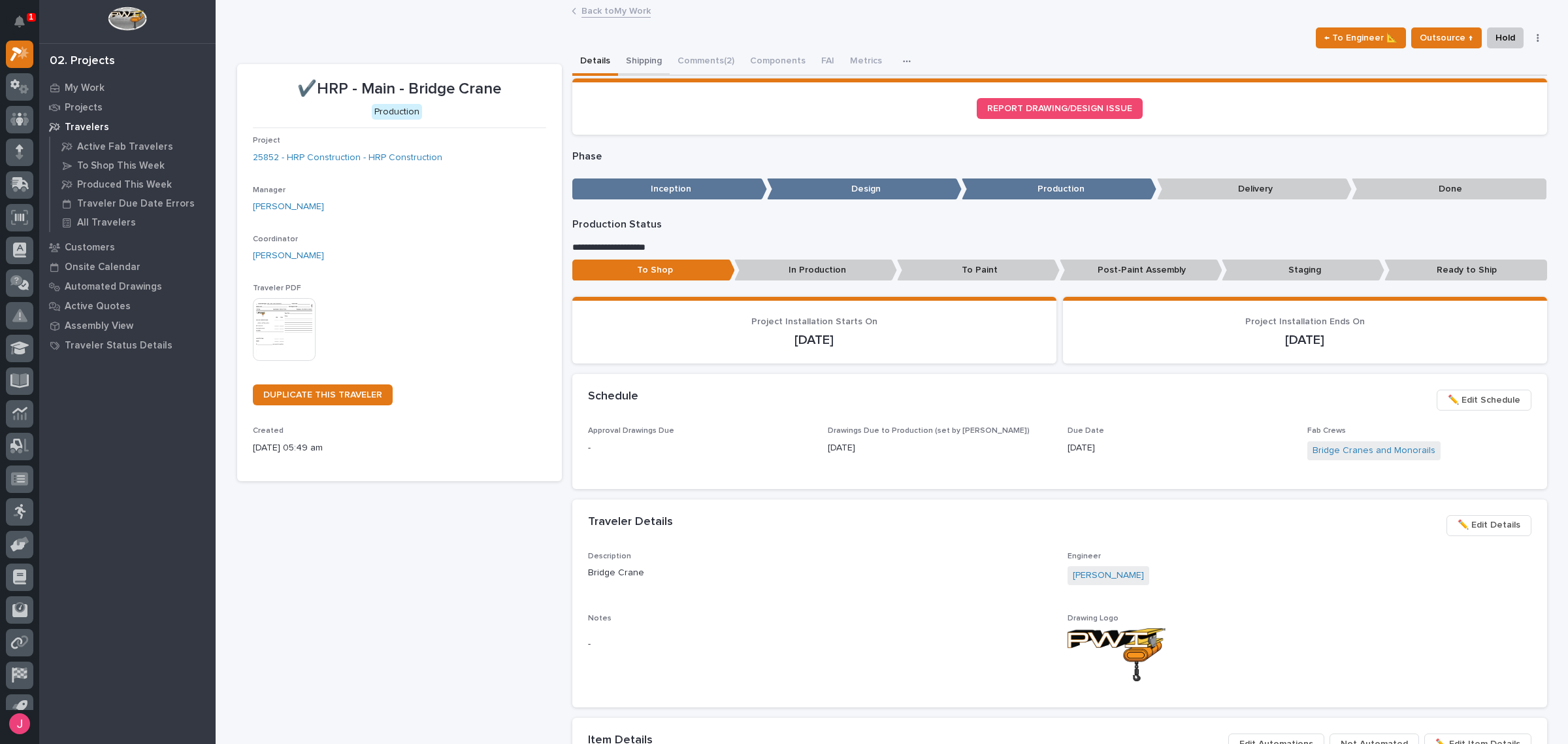
click at [638, 69] on button "Shipping" at bounding box center [644, 61] width 52 height 27
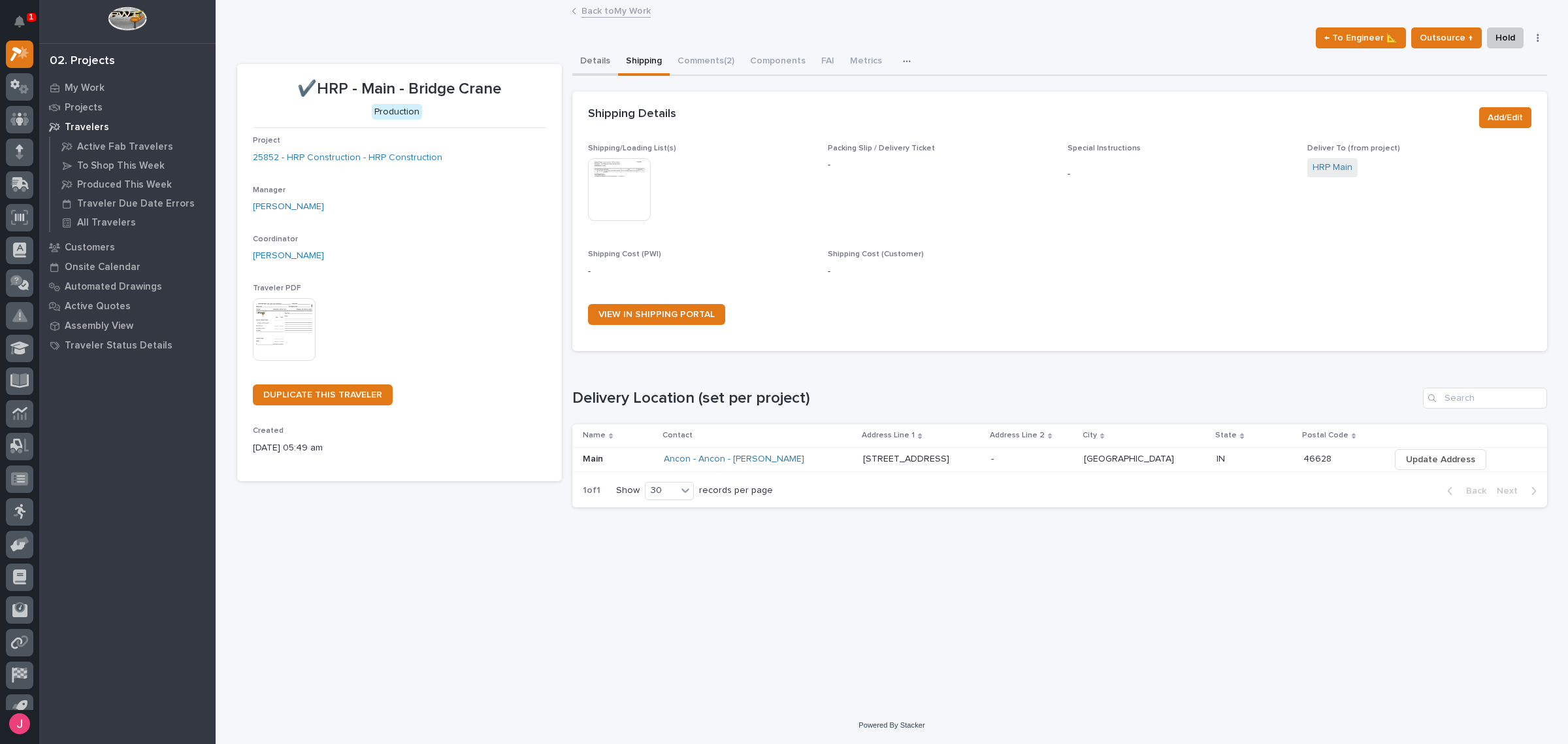
click at [592, 66] on button "Details" at bounding box center [595, 61] width 46 height 27
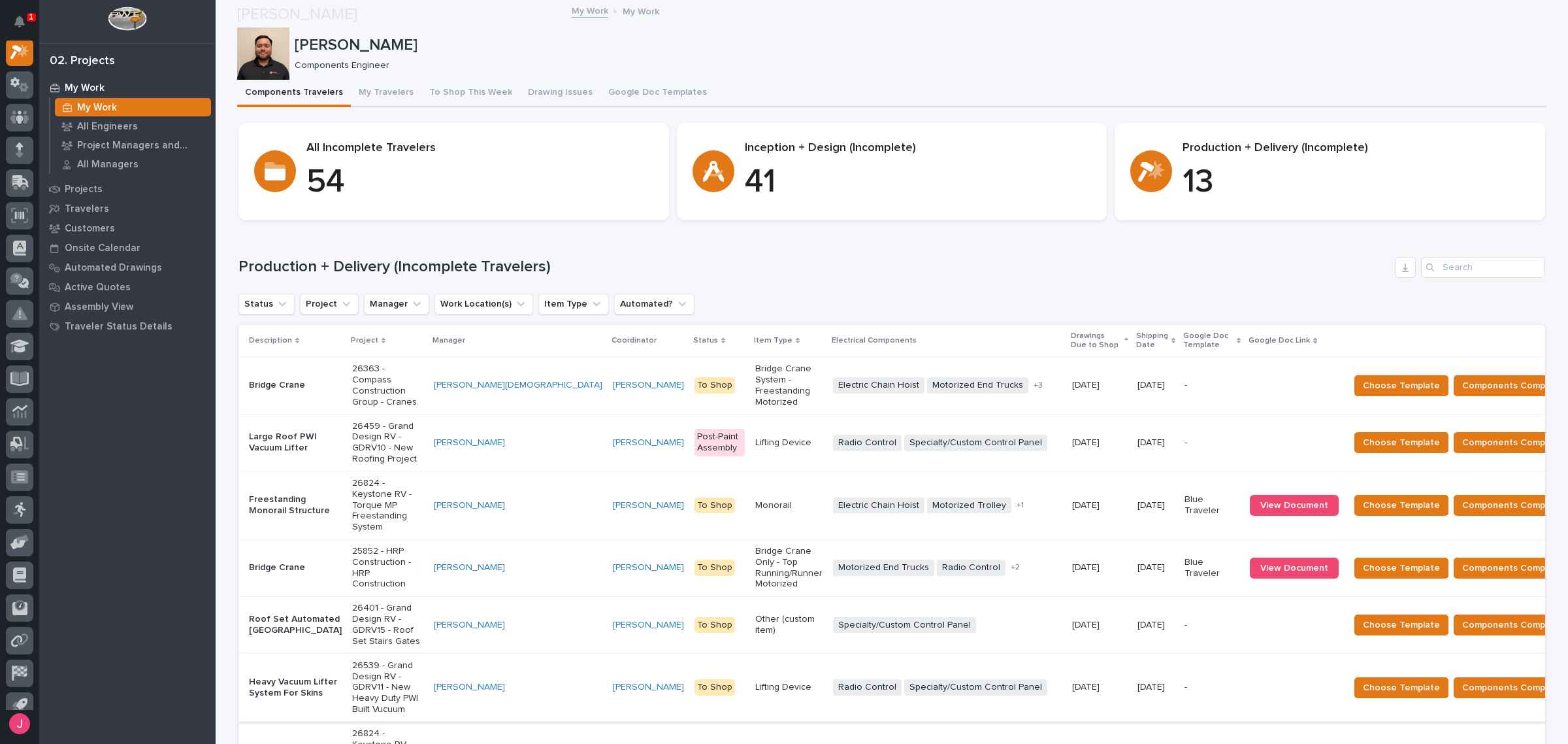
scroll to position [163, 0]
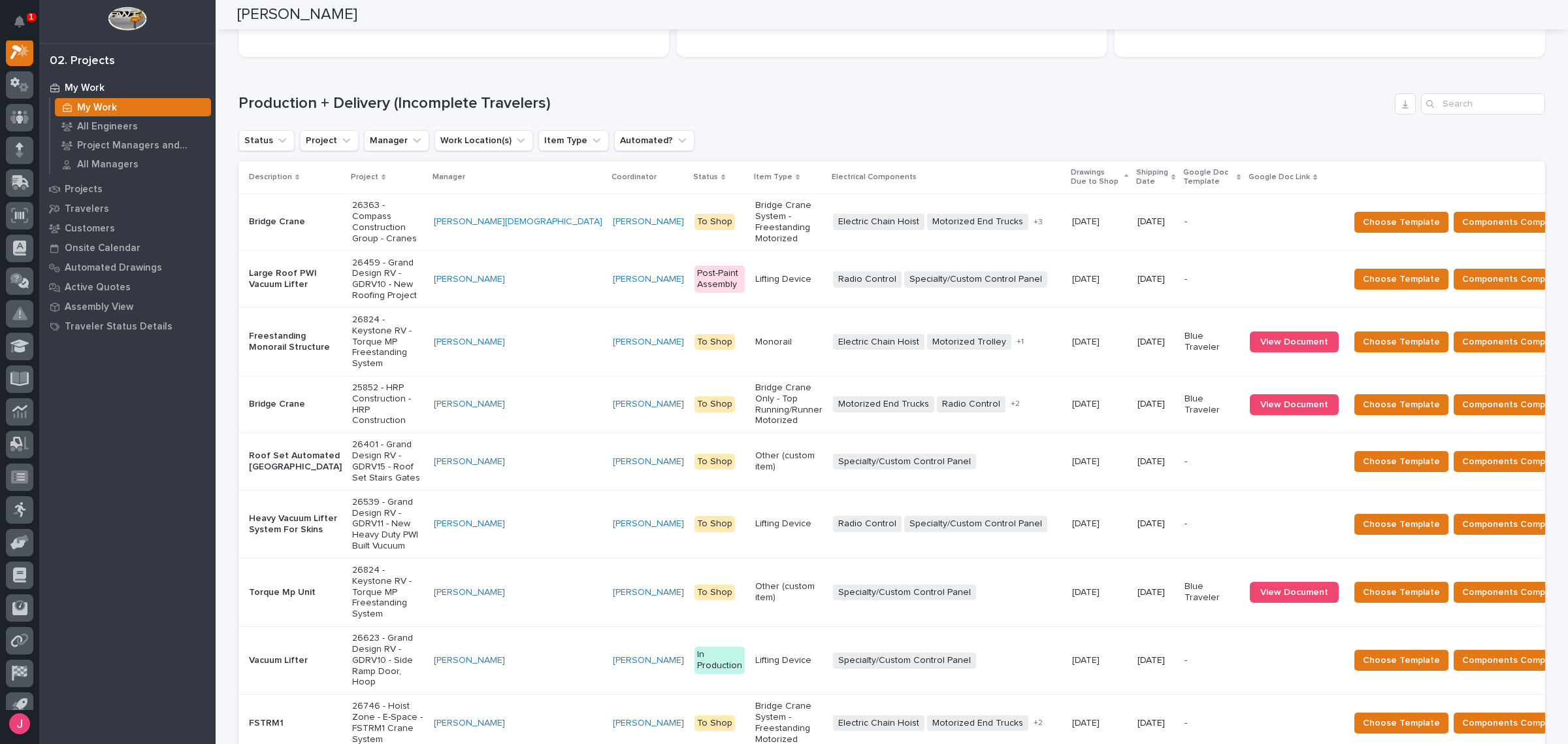
click at [1136, 181] on p "Shipping Date" at bounding box center [1152, 178] width 32 height 25
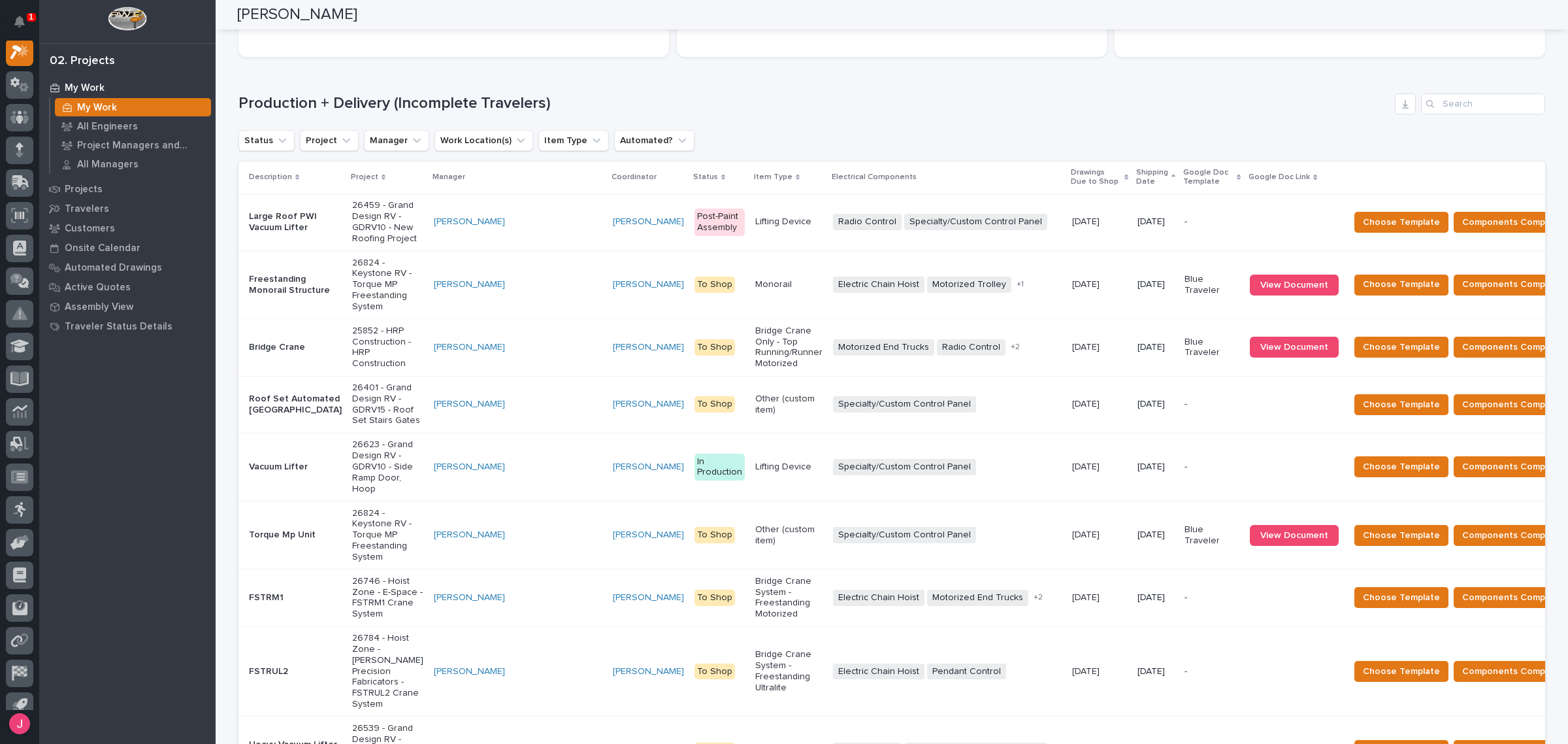
click at [352, 325] on p "25852 - HRP Construction - HRP Construction" at bounding box center [387, 347] width 71 height 44
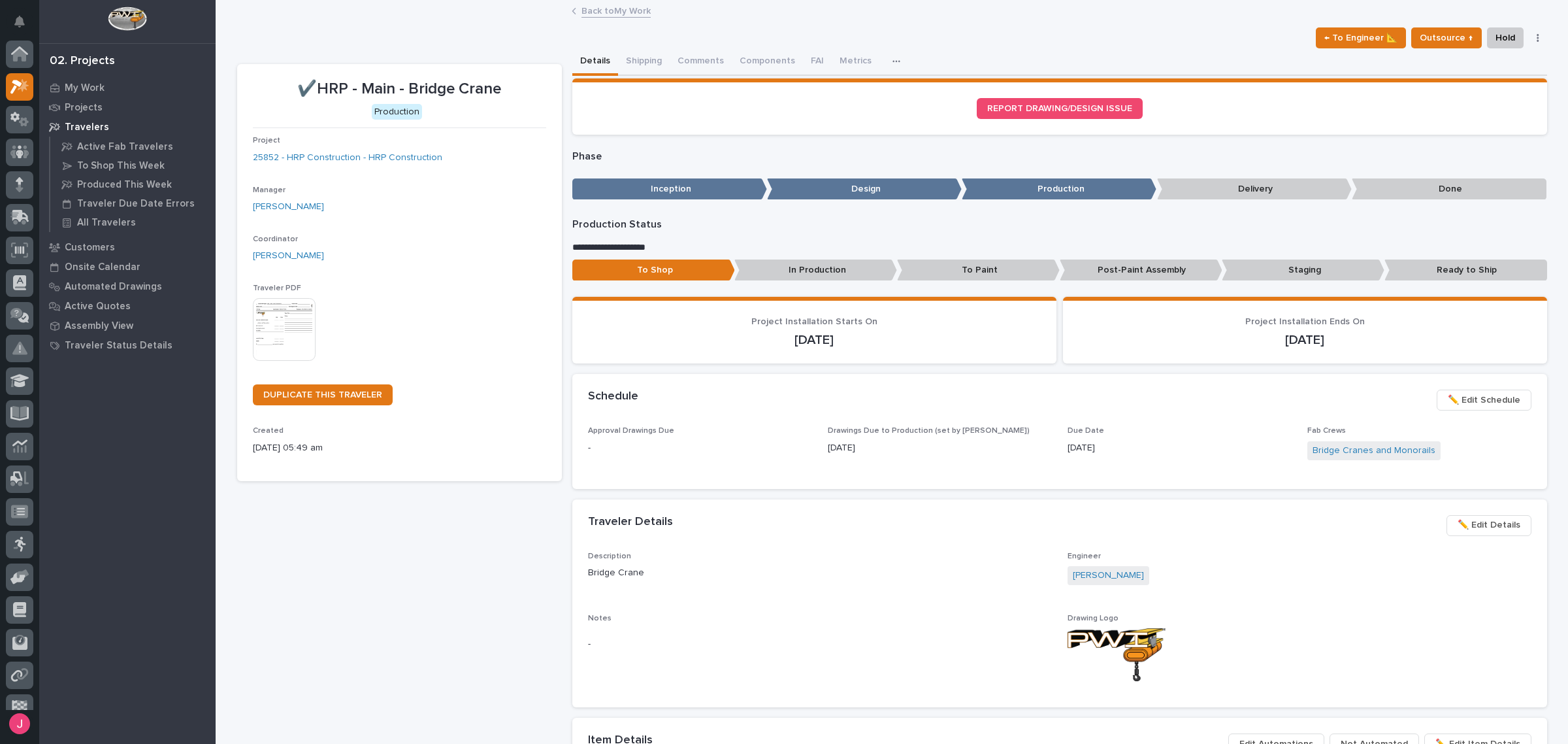
scroll to position [32, 0]
click at [690, 46] on div "← To Engineer 📐 Outsource ↑ Hold Cancel Change Traveler Type Regenerate PDF Gen…" at bounding box center [892, 38] width 1310 height 21
click at [693, 63] on button "Comments (2)" at bounding box center [705, 61] width 73 height 27
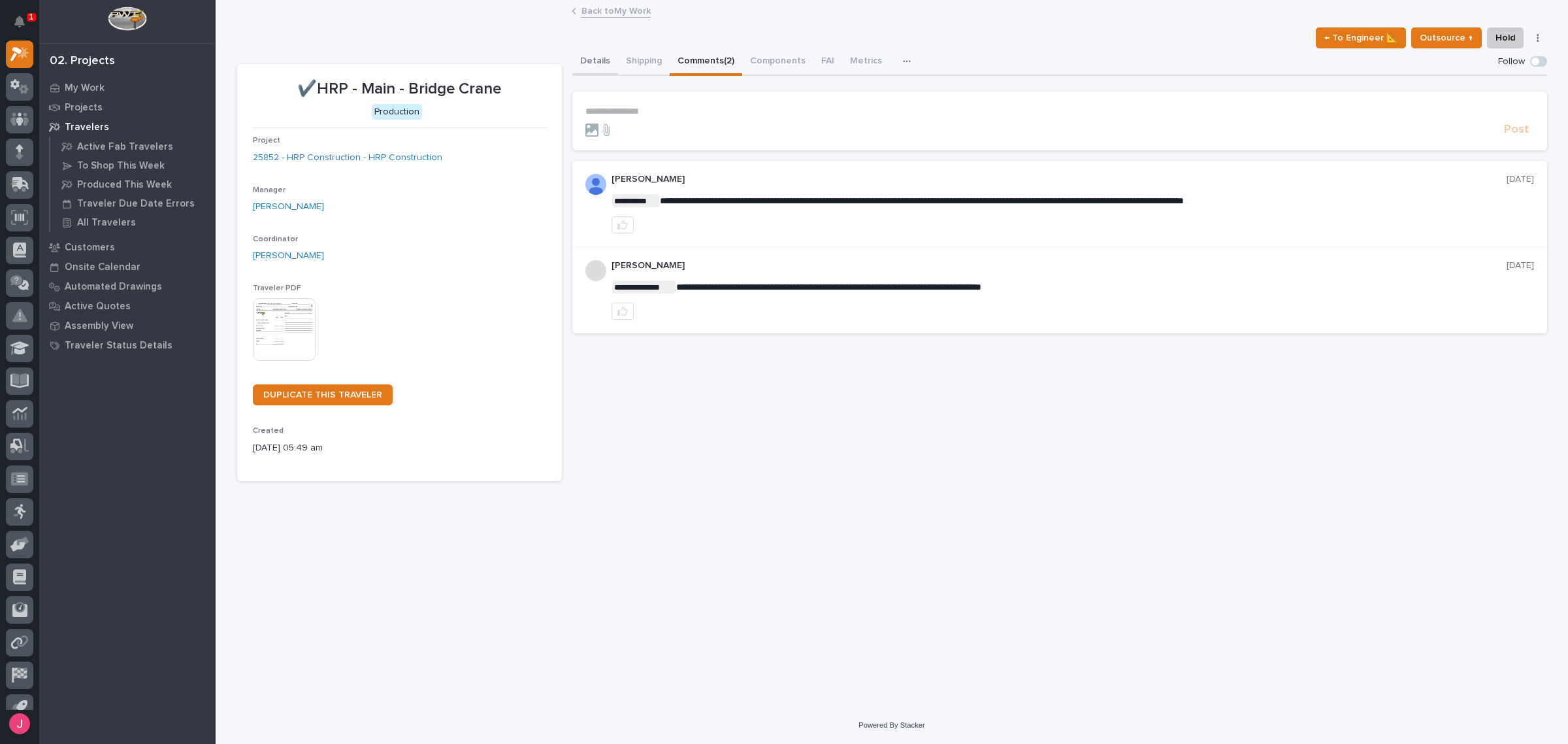
click at [615, 59] on div "Details Shipping Comments (2) Components FAI Metrics Schedule" at bounding box center [1059, 61] width 975 height 27
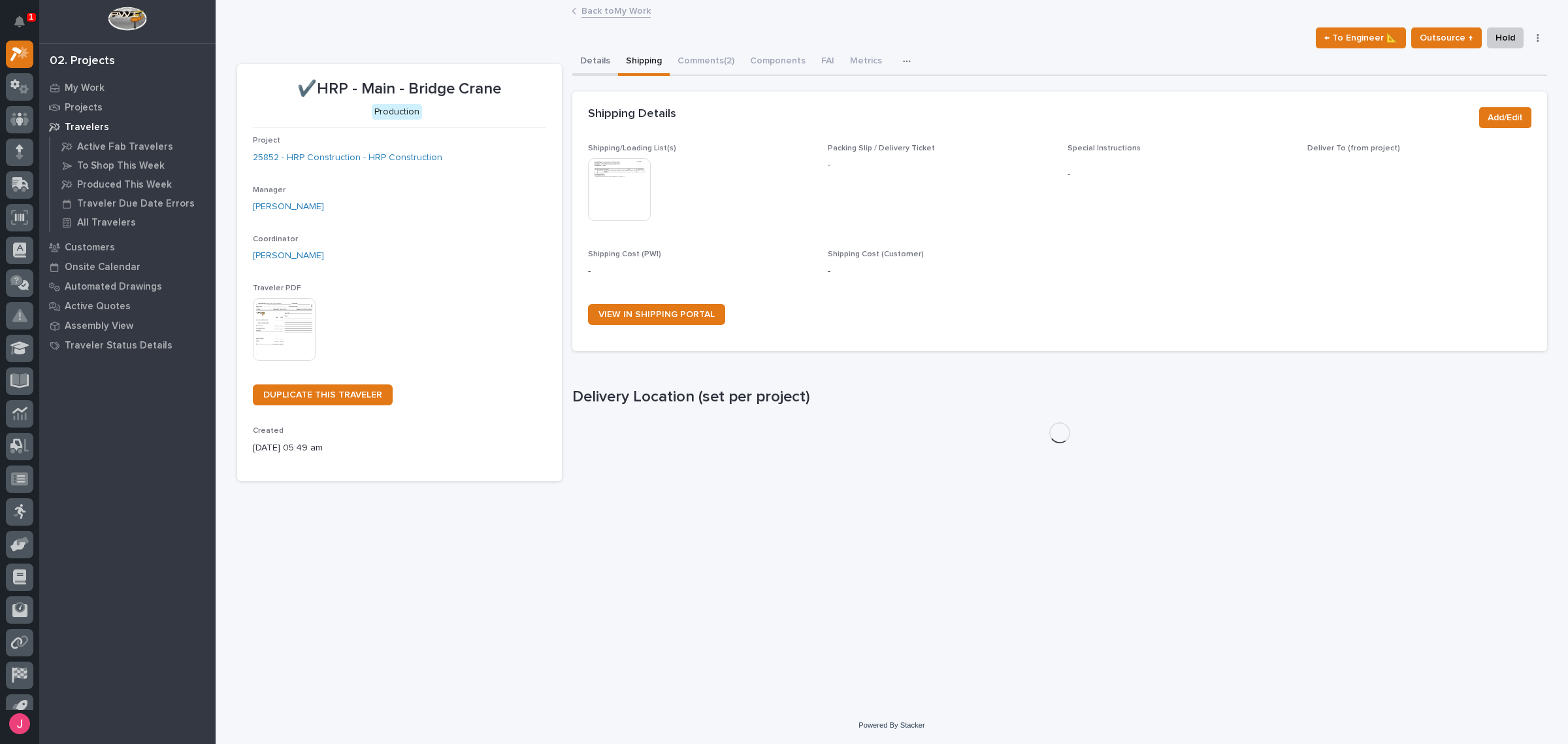
drag, startPoint x: 602, startPoint y: 63, endPoint x: 587, endPoint y: 60, distance: 15.3
click at [599, 50] on button "Details" at bounding box center [595, 61] width 46 height 27
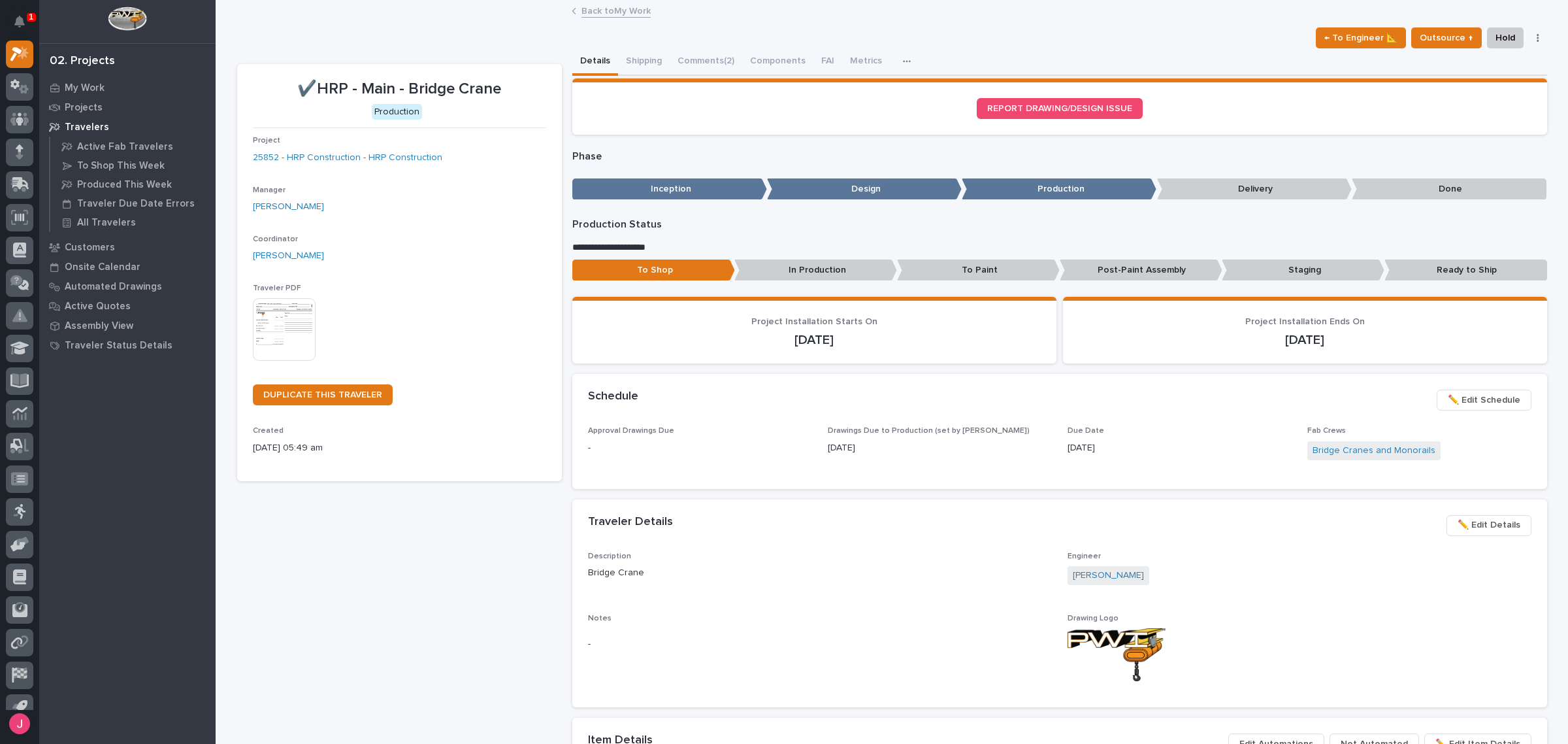
click at [587, 60] on button "Details" at bounding box center [595, 61] width 46 height 27
click at [667, 57] on div "Details Shipping Comments (2) Components FAI Metrics Schedule" at bounding box center [1059, 61] width 975 height 27
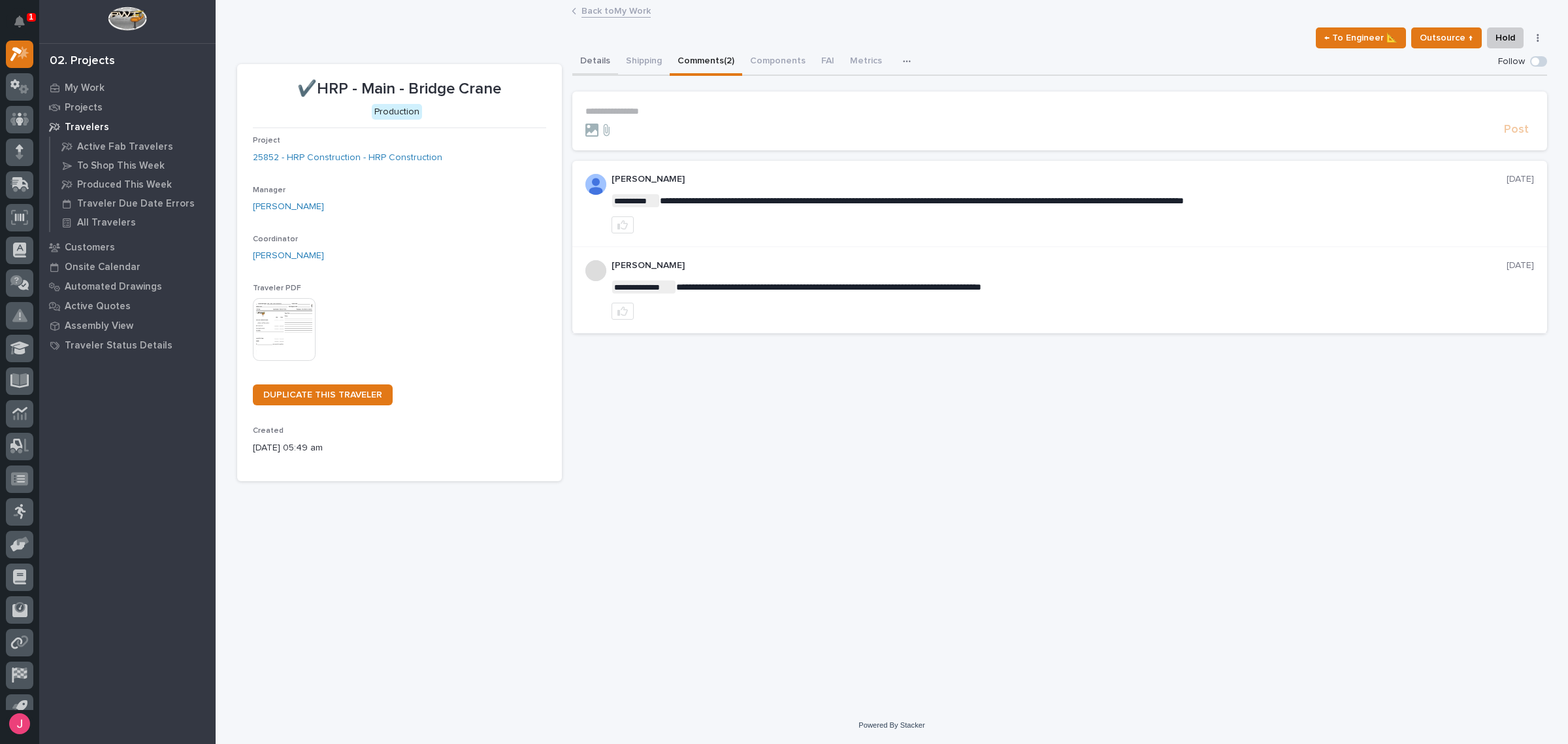
click at [590, 63] on button "Details" at bounding box center [595, 61] width 46 height 27
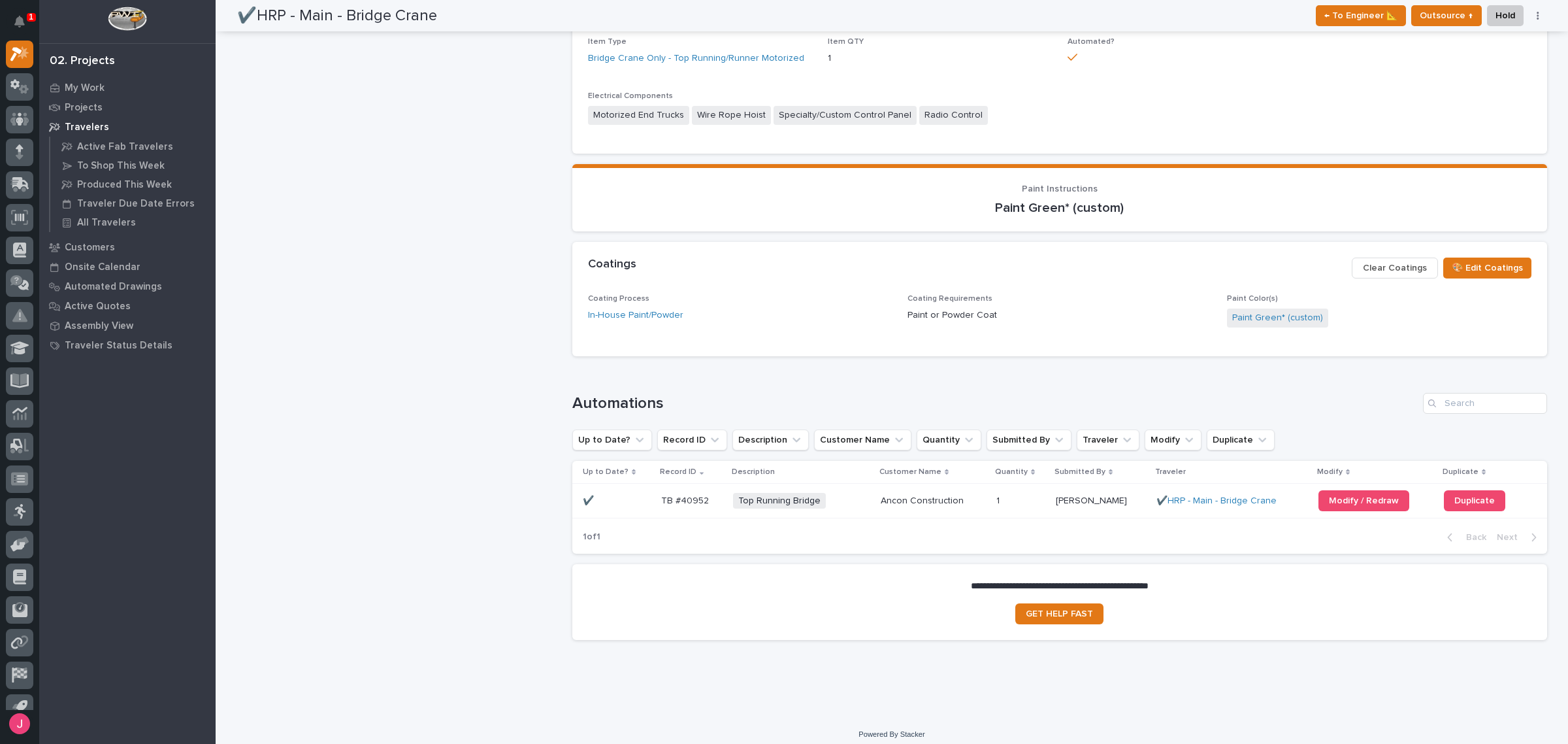
scroll to position [739, 0]
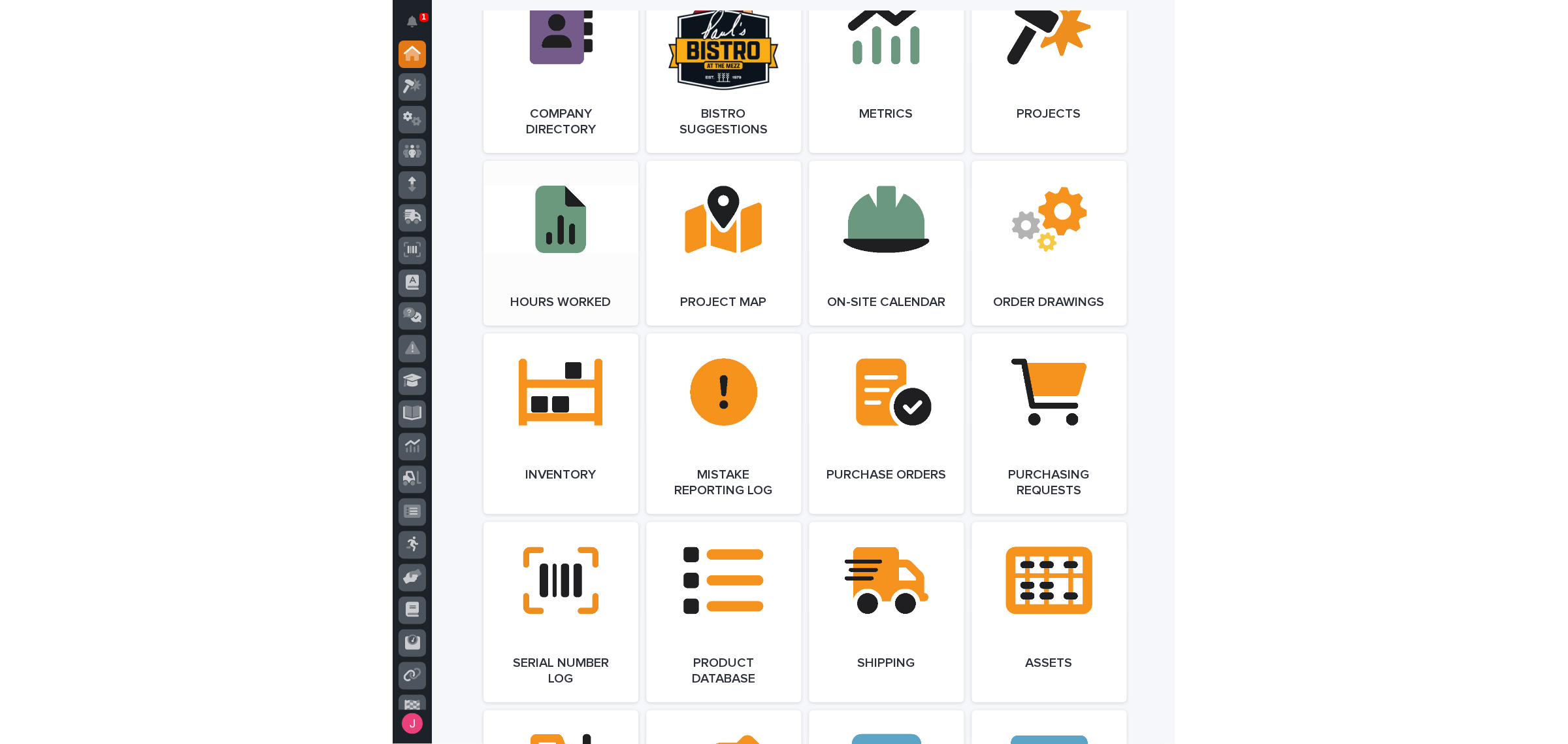
scroll to position [1141, 0]
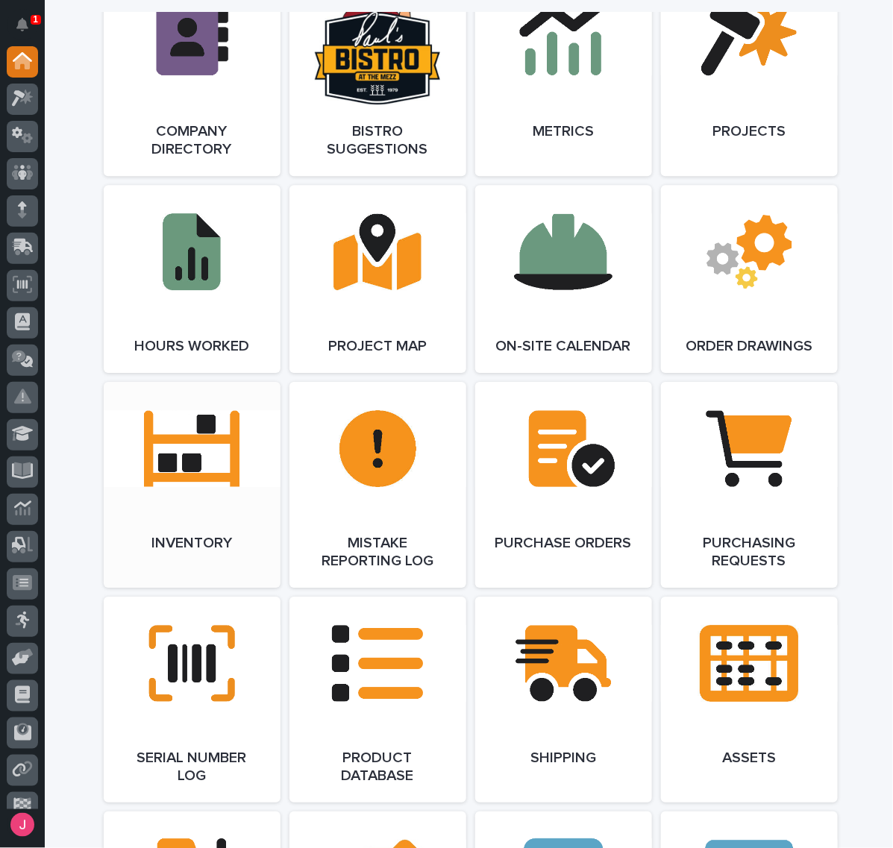
click at [198, 483] on span "Open Link" at bounding box center [192, 485] width 48 height 10
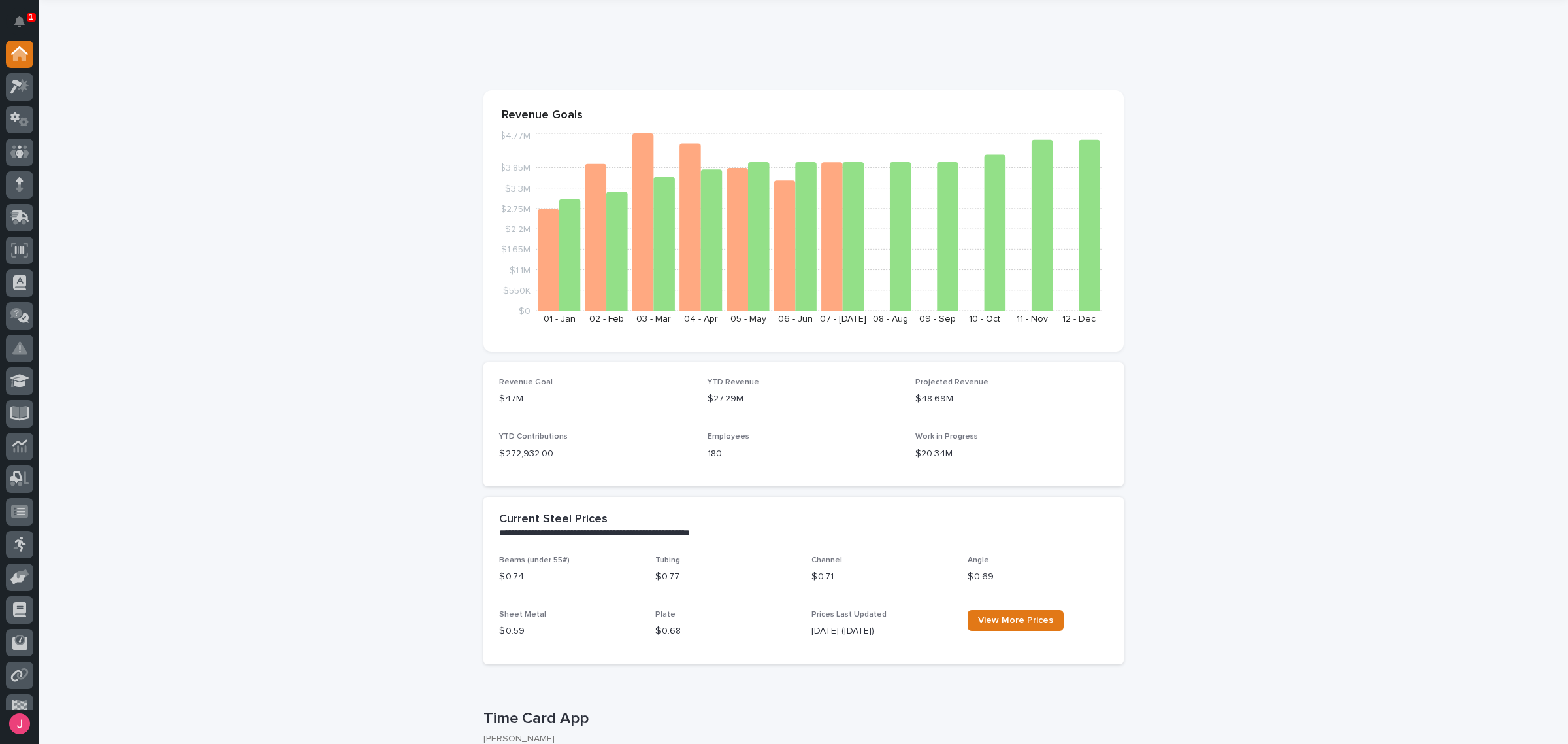
scroll to position [81, 0]
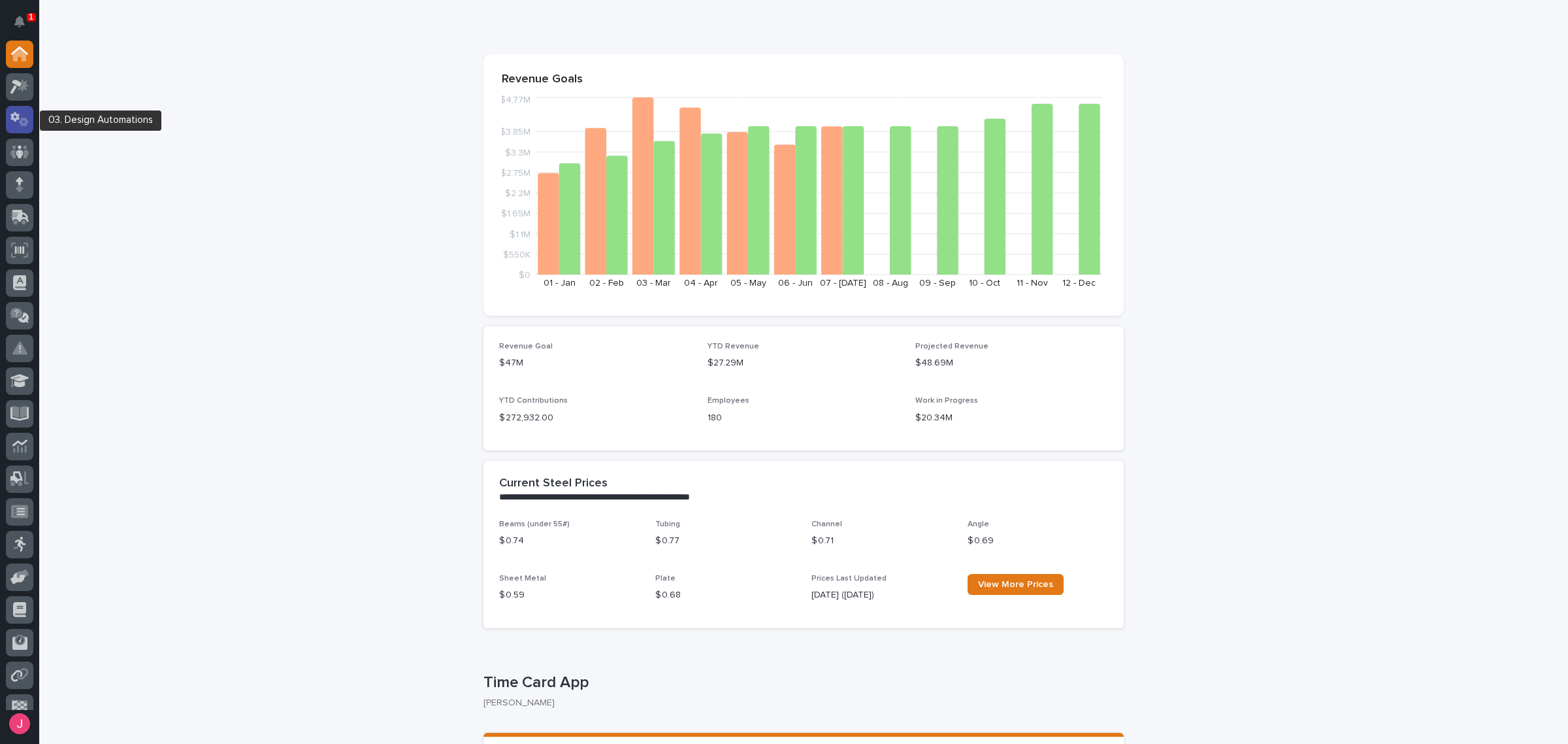
click at [11, 123] on icon at bounding box center [20, 119] width 19 height 15
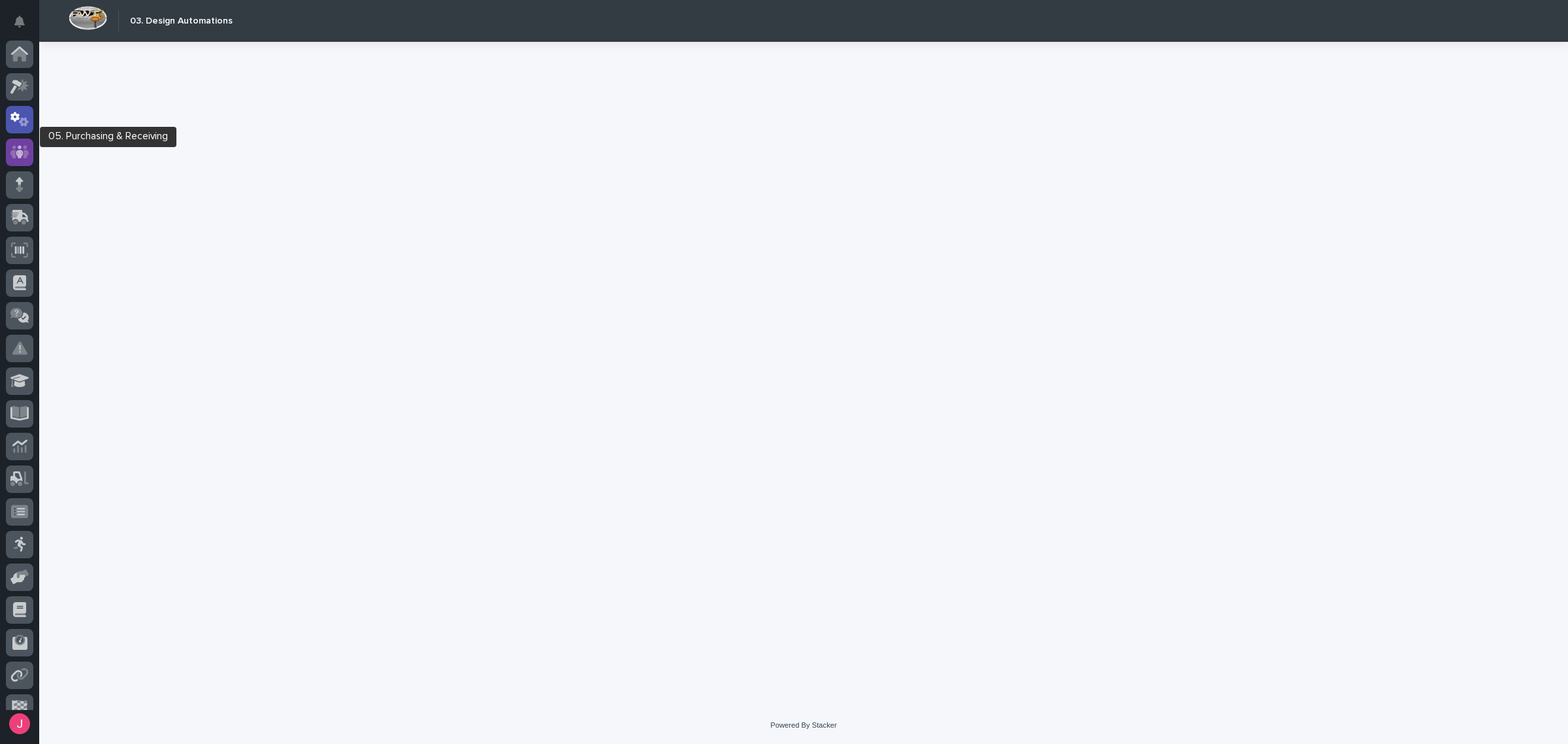
scroll to position [49, 0]
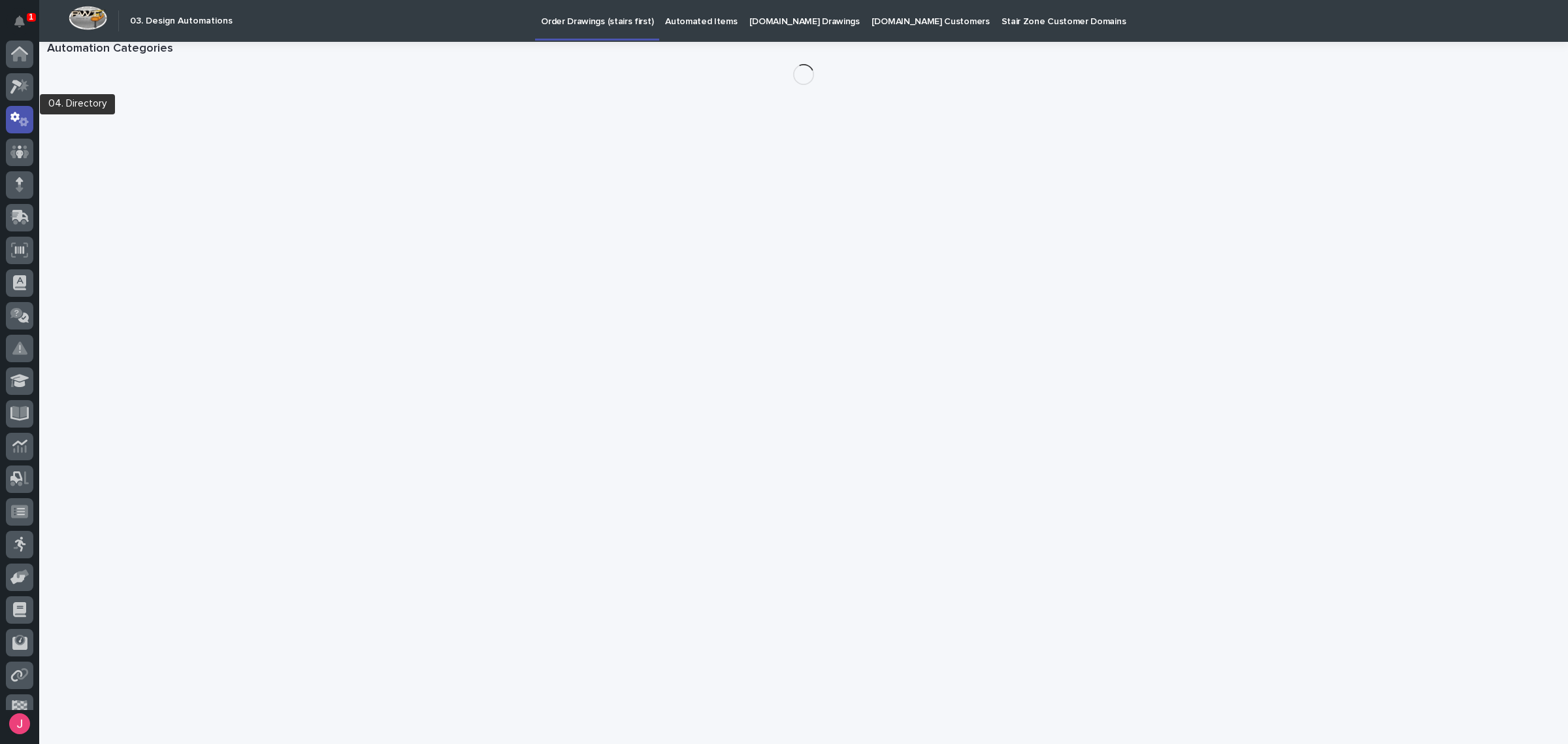
scroll to position [49, 0]
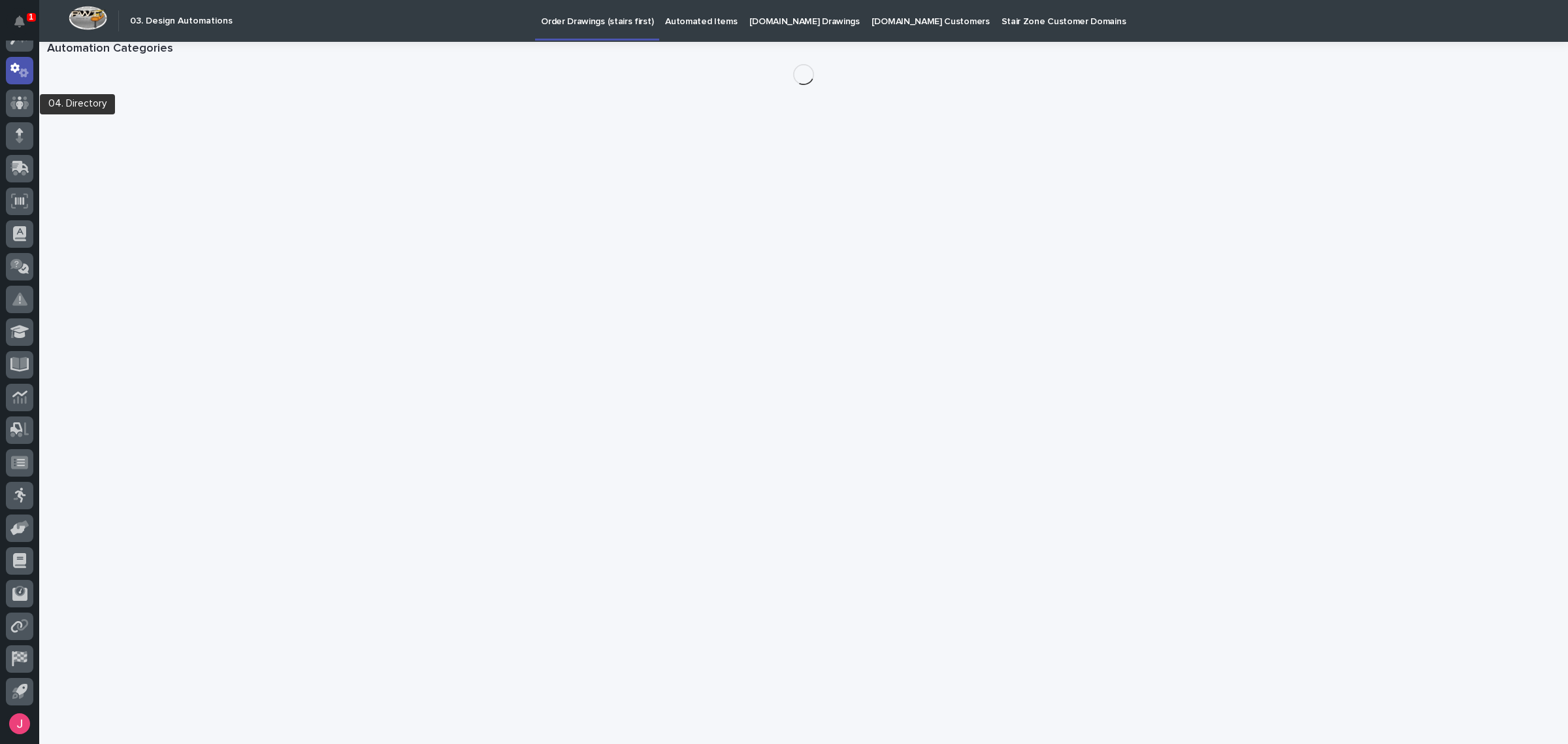
click at [19, 96] on icon at bounding box center [20, 103] width 19 height 15
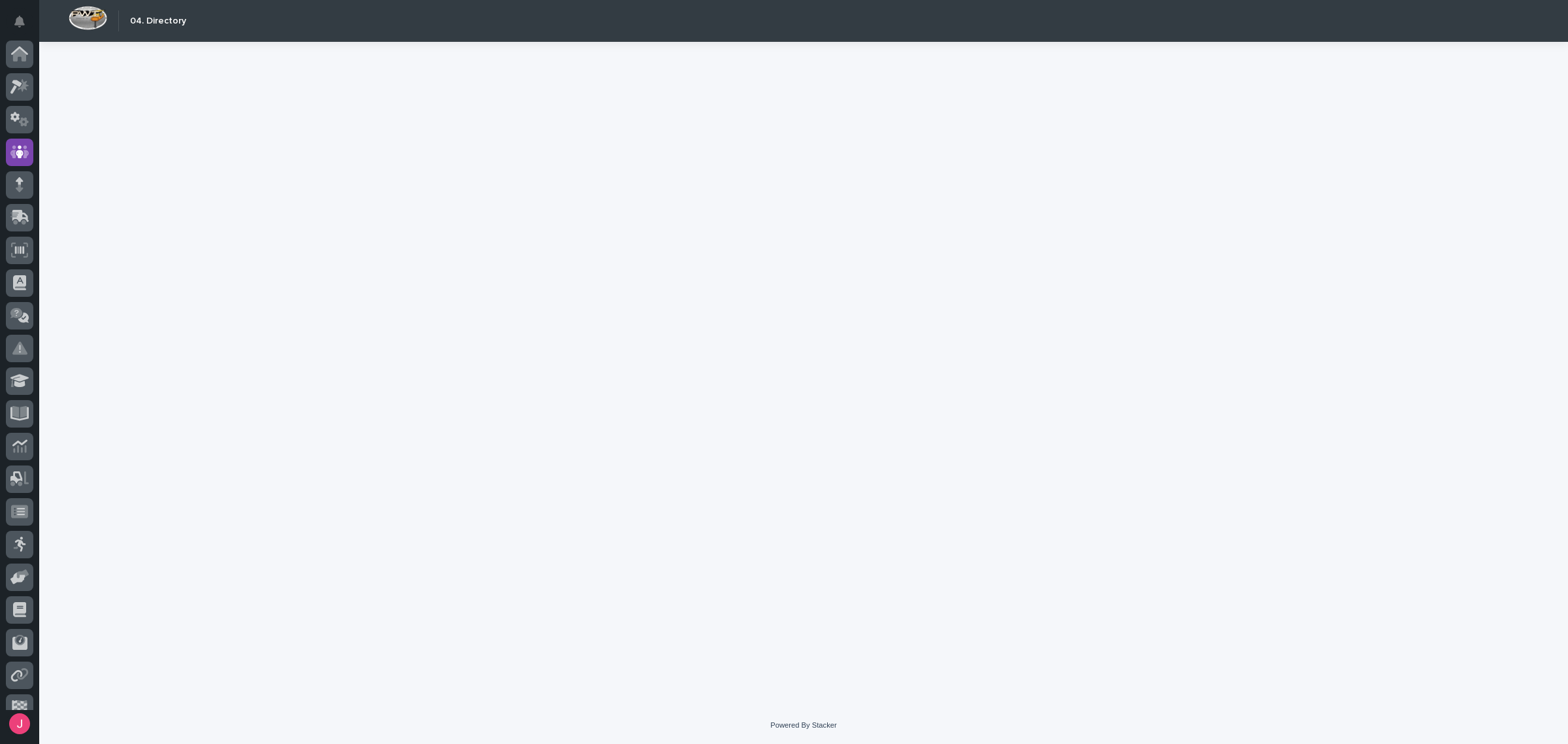
scroll to position [31, 0]
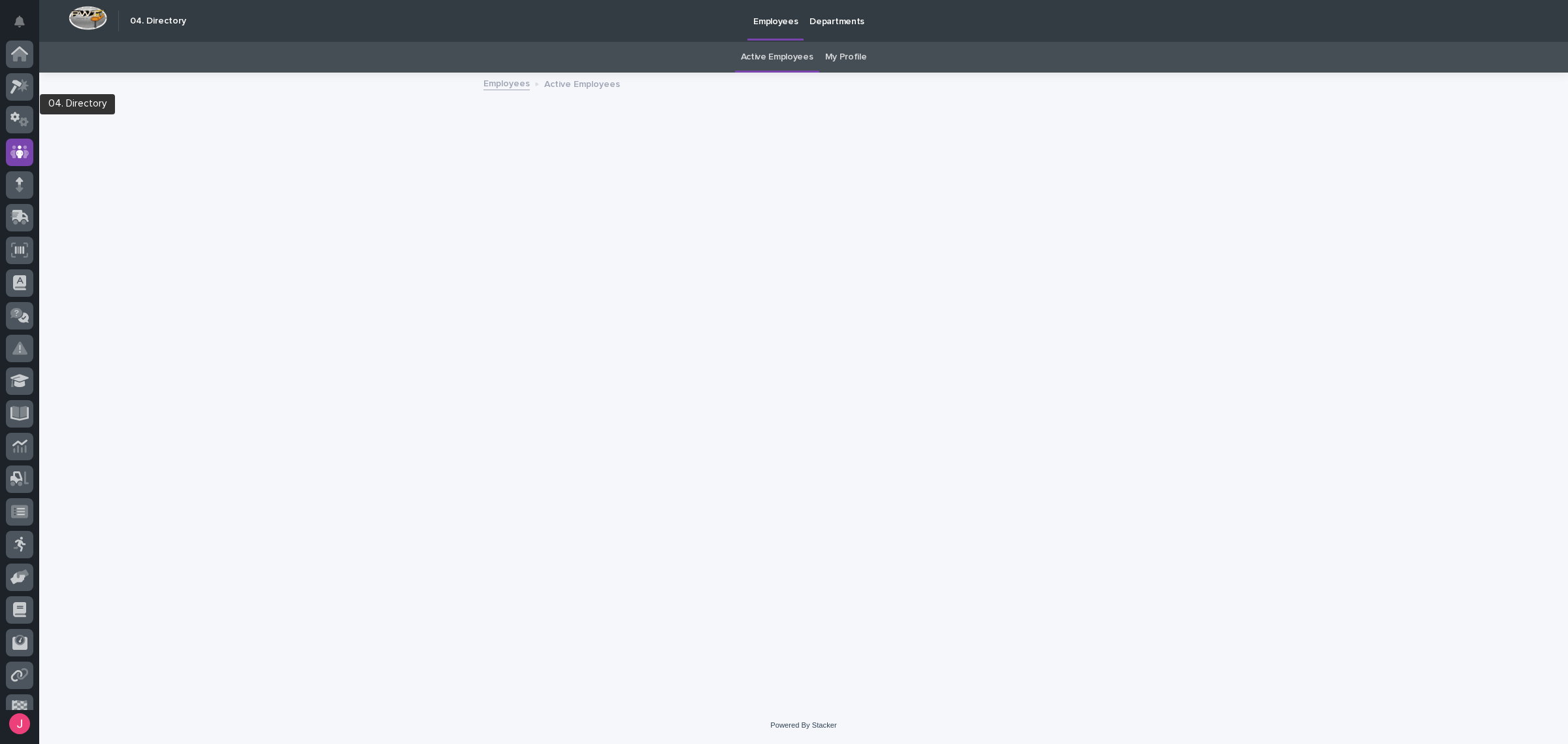
scroll to position [49, 0]
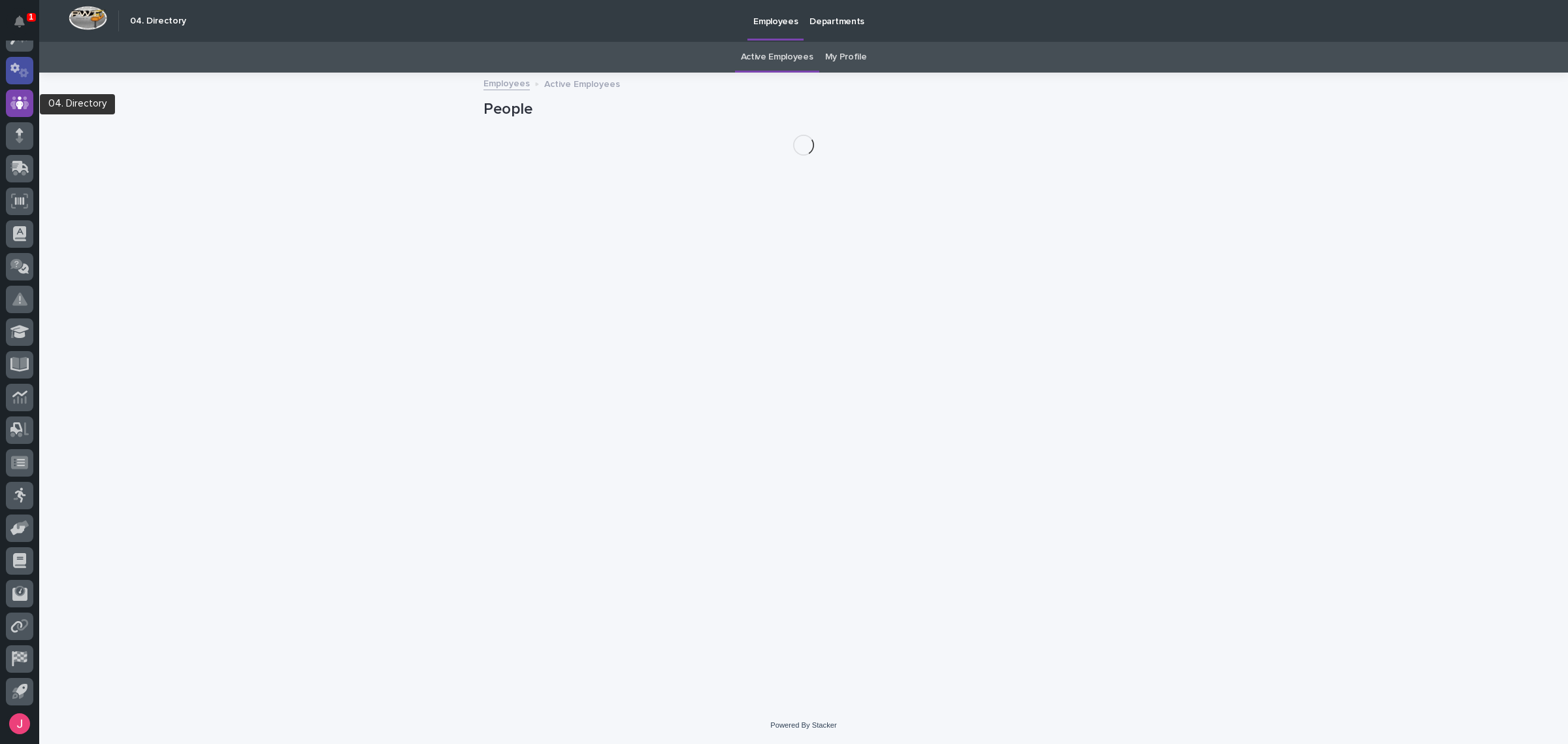
drag, startPoint x: 18, startPoint y: 106, endPoint x: 20, endPoint y: 60, distance: 46.0
click at [20, 60] on div at bounding box center [19, 70] width 27 height 27
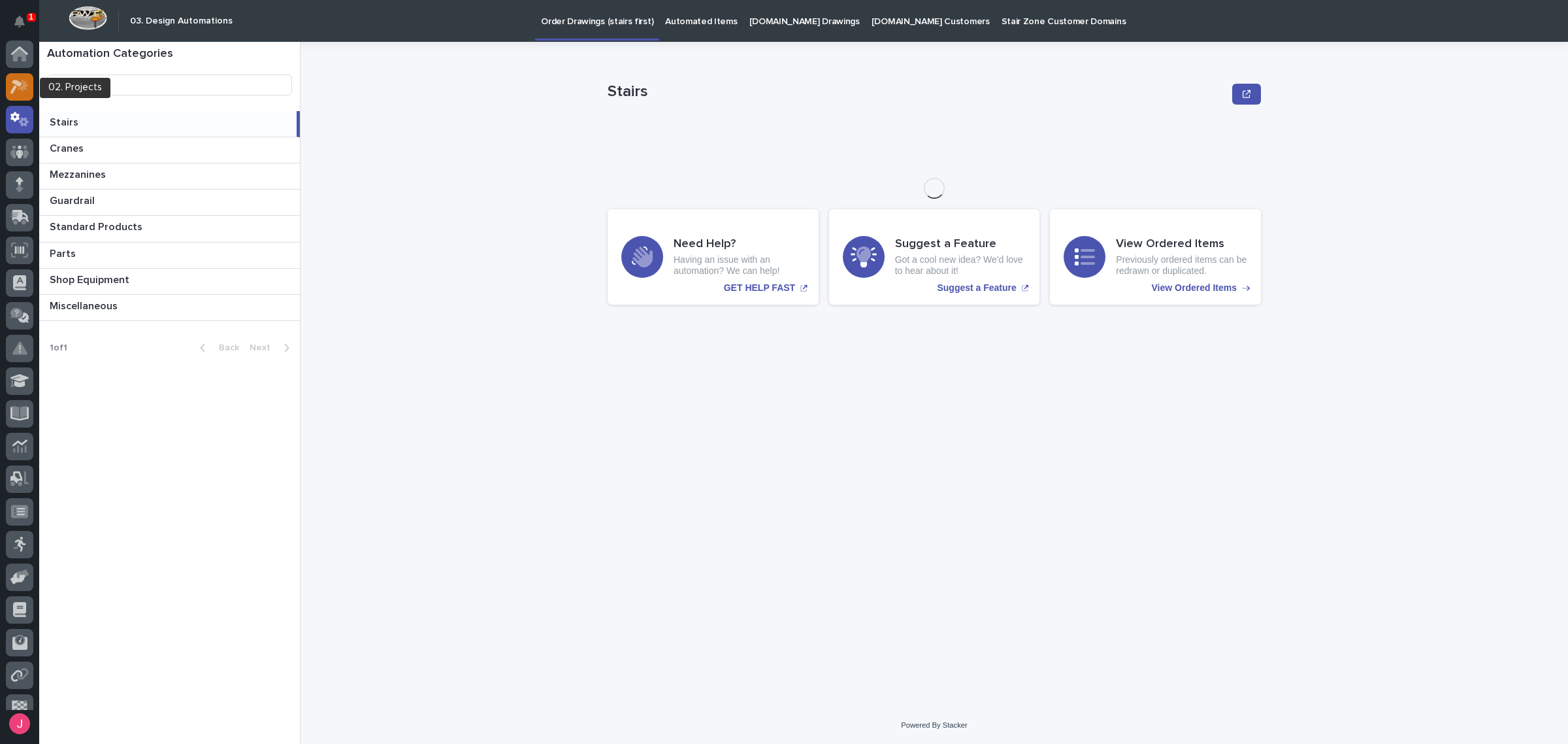
click at [18, 81] on icon at bounding box center [16, 87] width 11 height 14
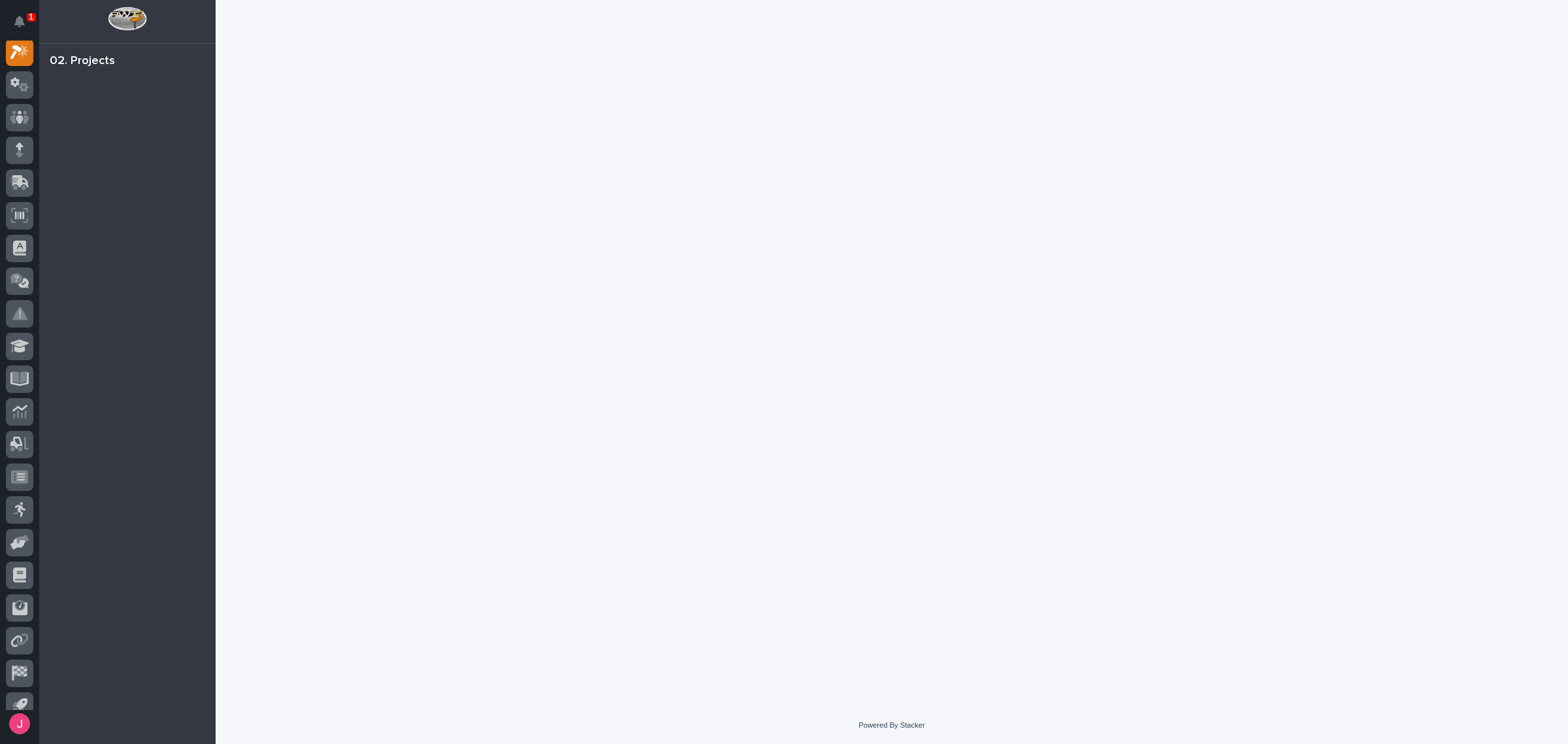
scroll to position [32, 0]
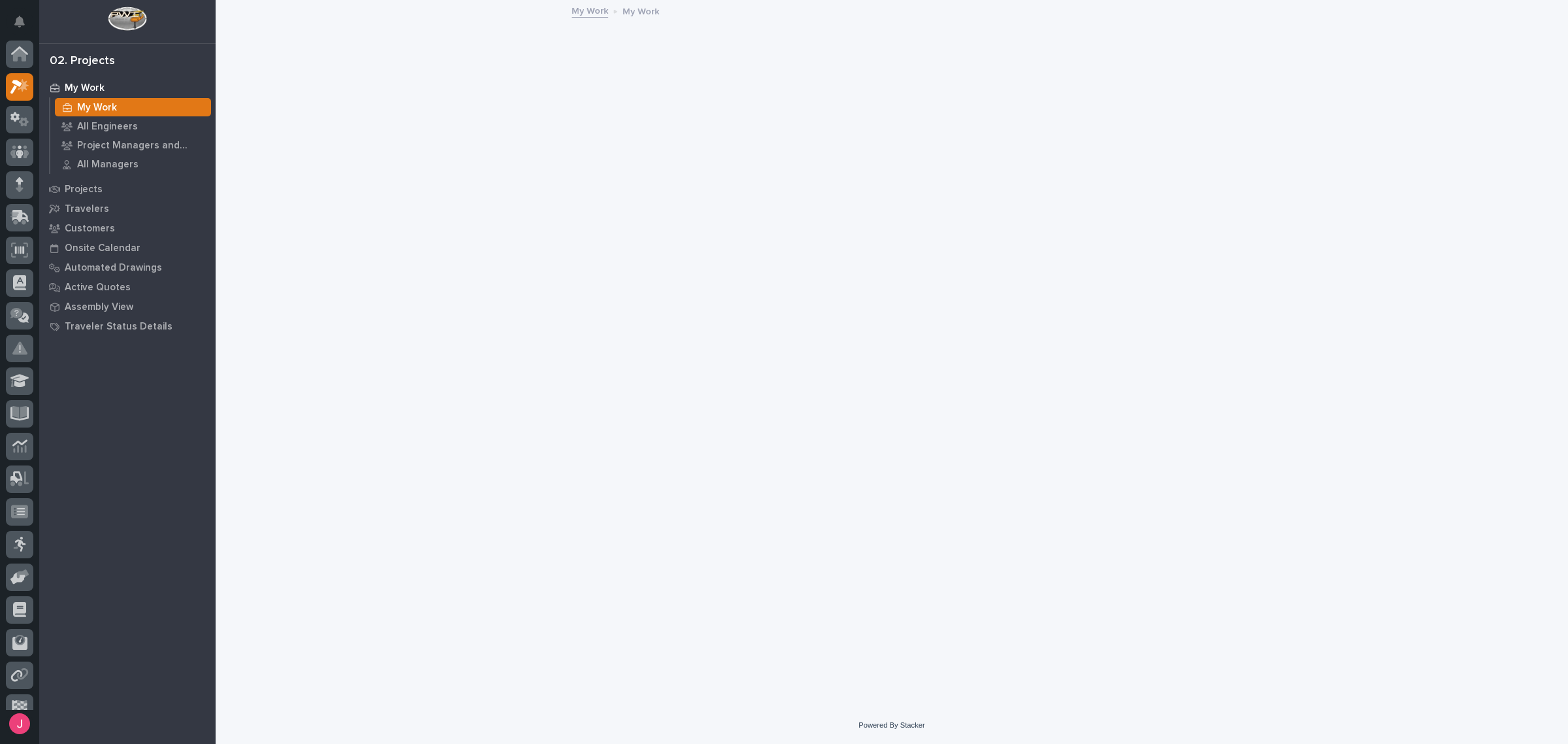
scroll to position [32, 0]
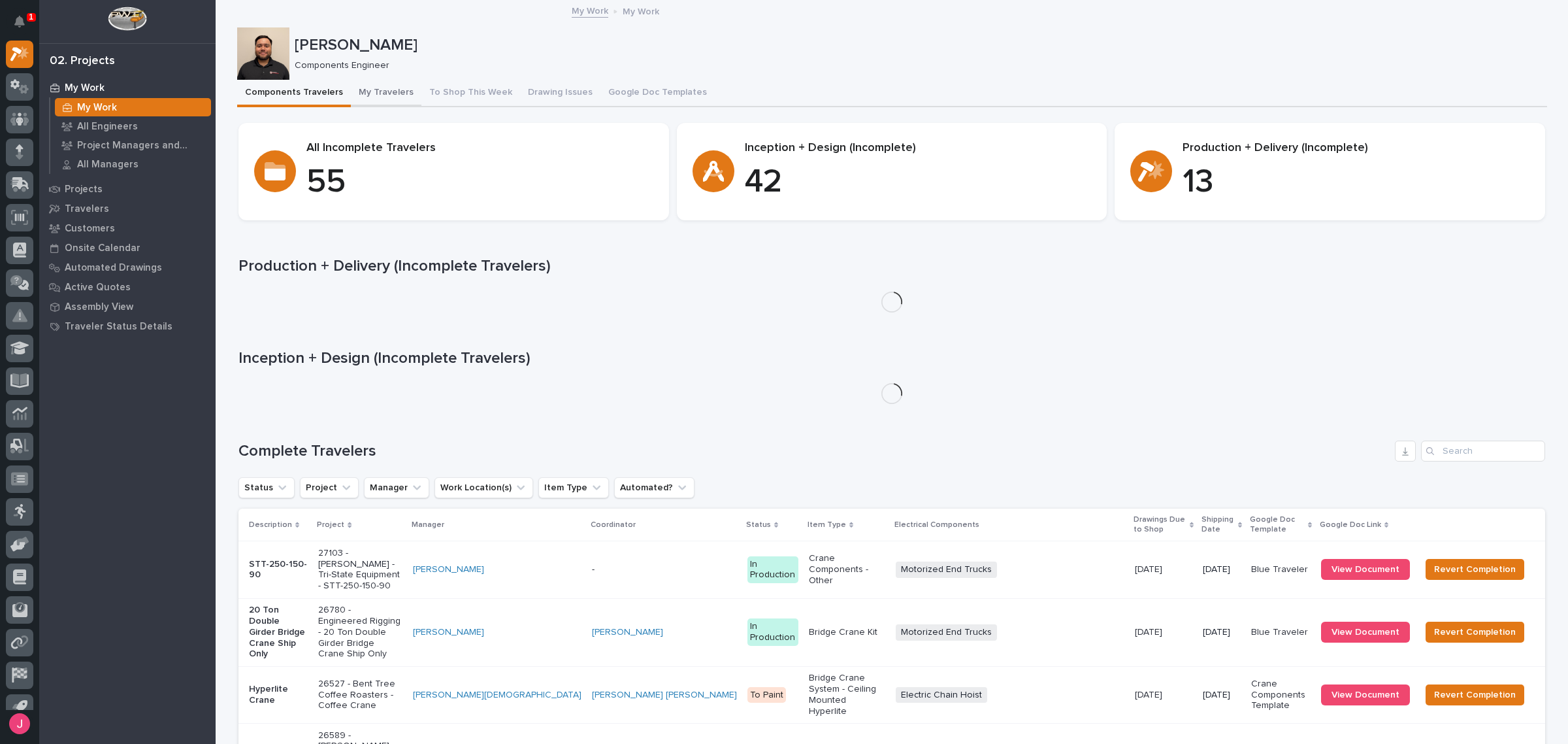
click at [371, 92] on button "My Travelers" at bounding box center [386, 93] width 71 height 27
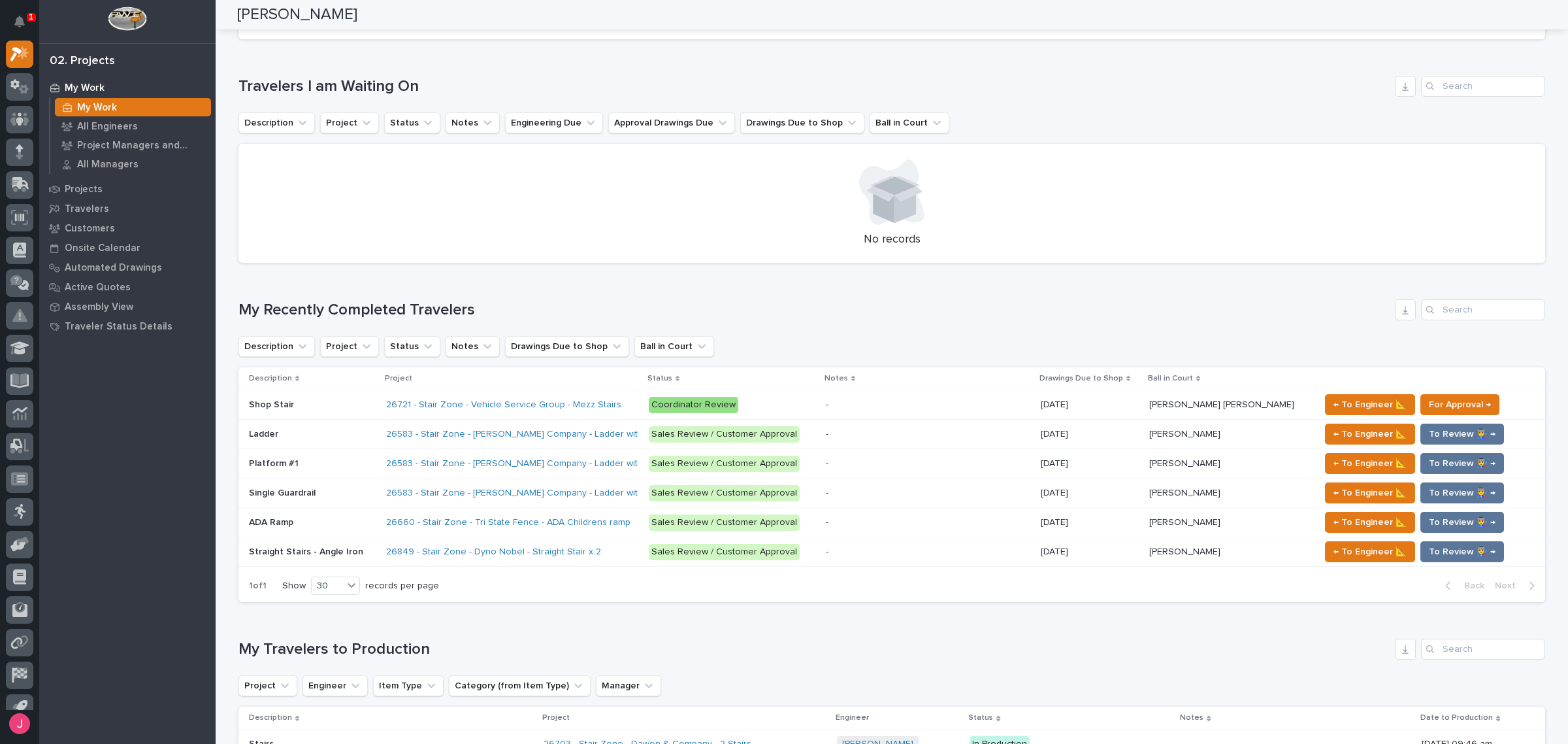
scroll to position [408, 0]
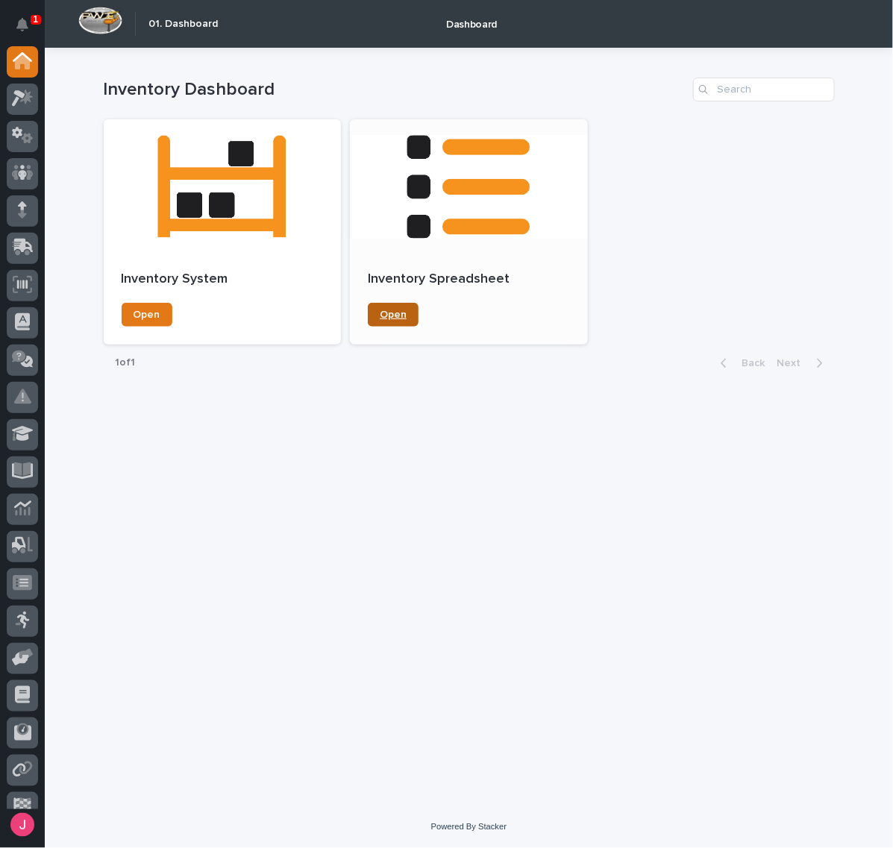
click at [386, 315] on span "Open" at bounding box center [393, 315] width 27 height 10
